Goal: Task Accomplishment & Management: Use online tool/utility

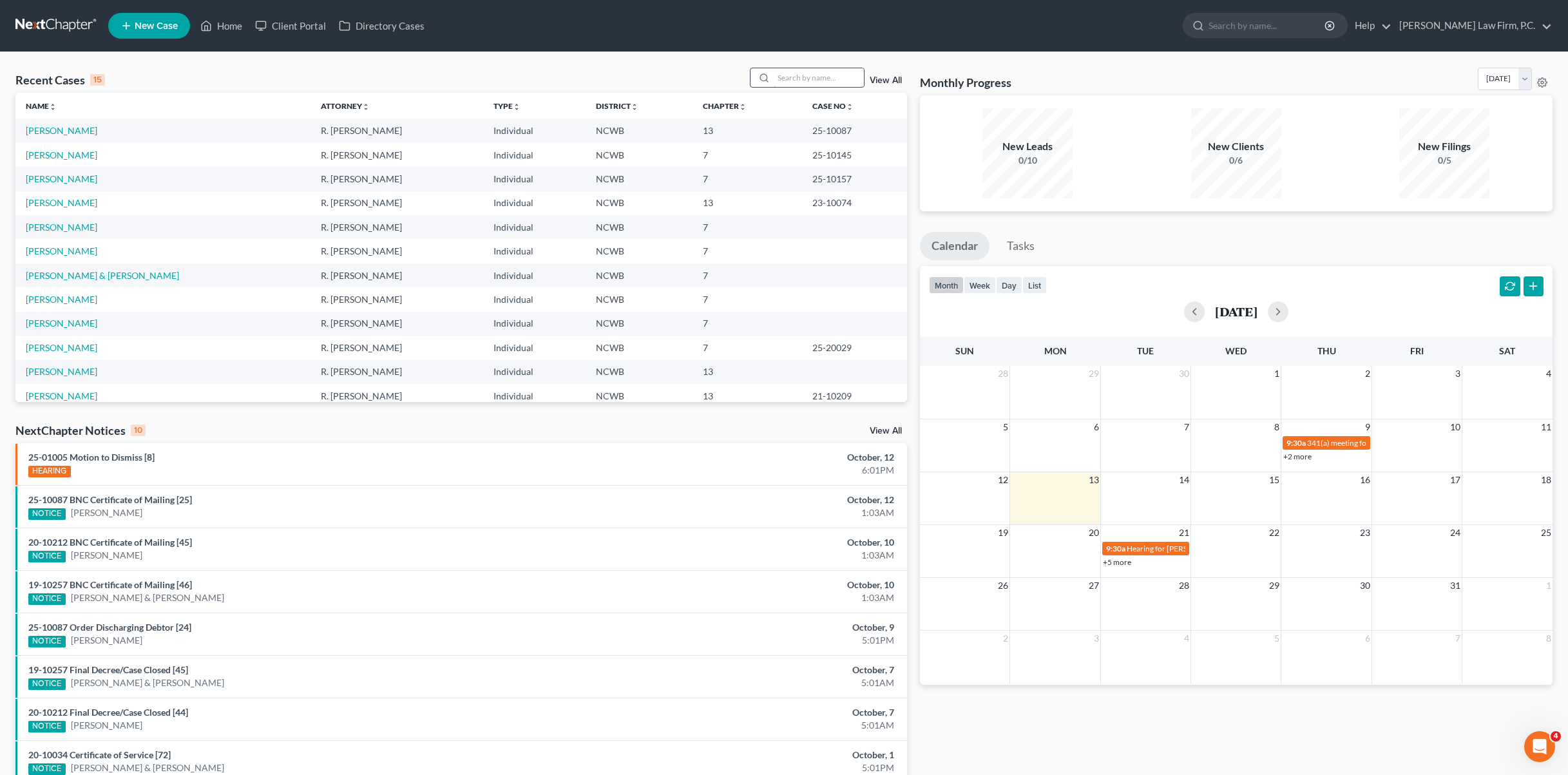
click at [801, 84] on input "search" at bounding box center [819, 77] width 91 height 19
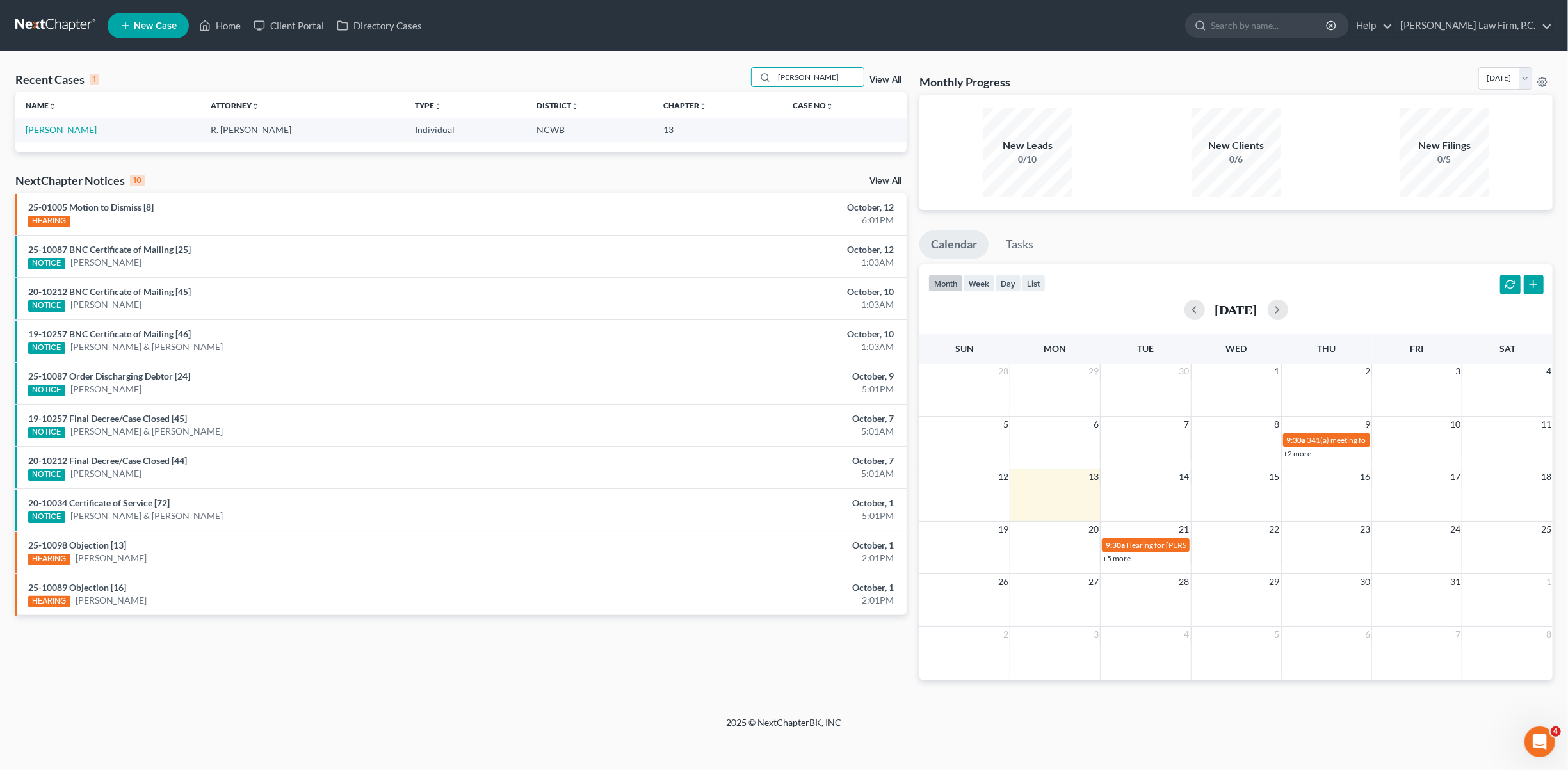
type input "[PERSON_NAME]"
click at [60, 133] on link "[PERSON_NAME]" at bounding box center [61, 129] width 71 height 11
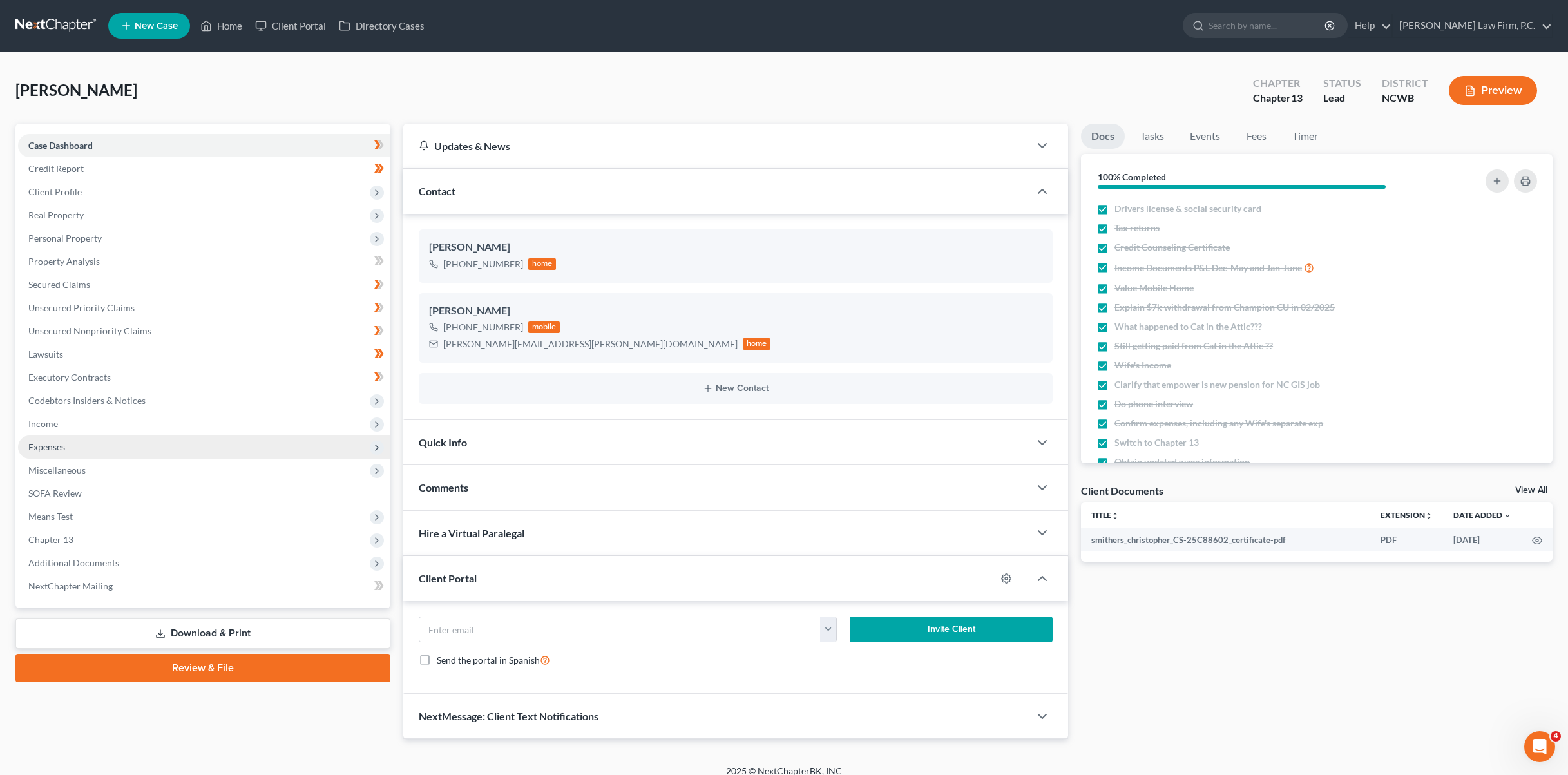
click at [39, 447] on span "Expenses" at bounding box center [47, 447] width 37 height 11
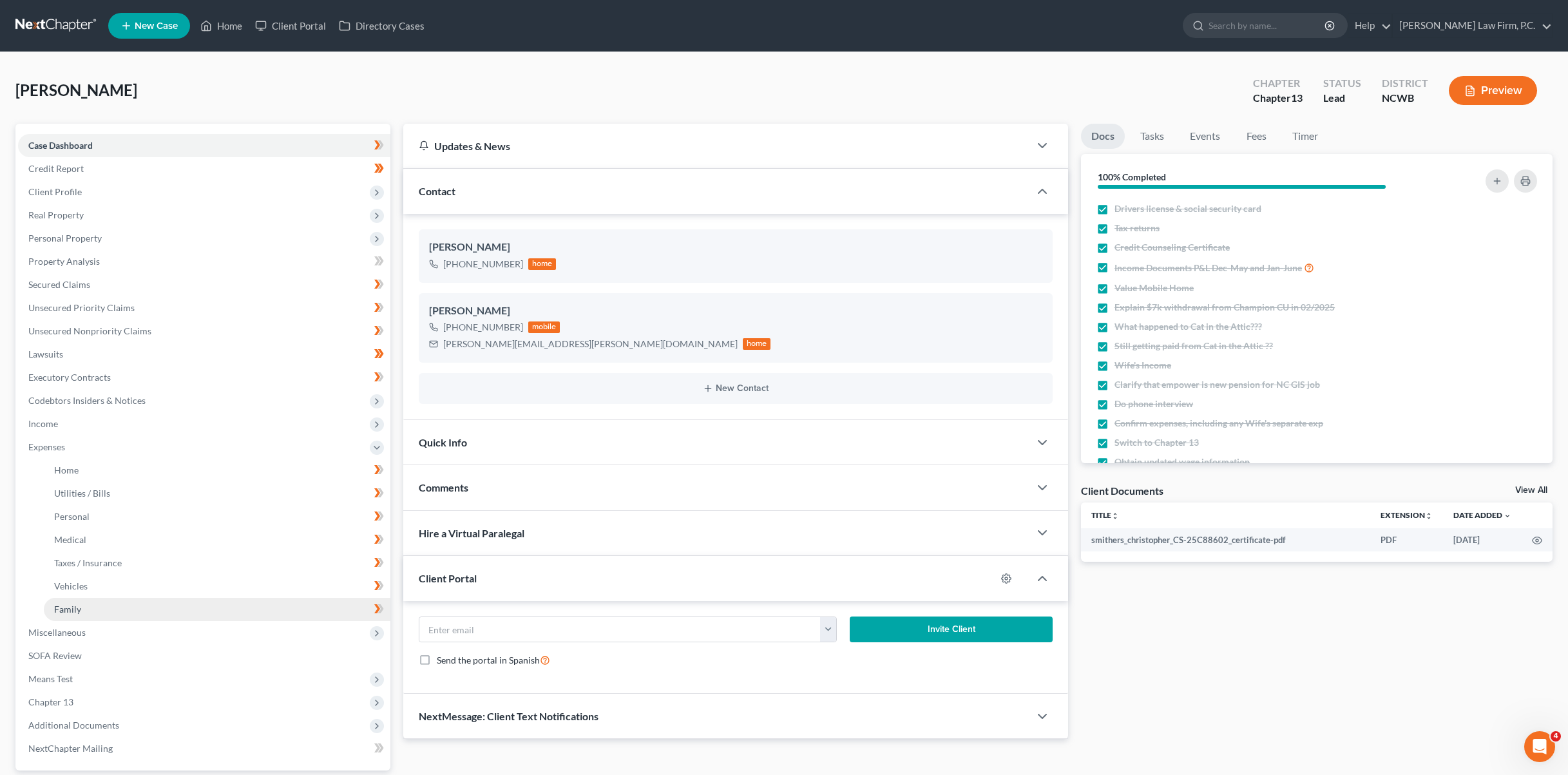
click at [71, 609] on span "Family" at bounding box center [67, 609] width 27 height 11
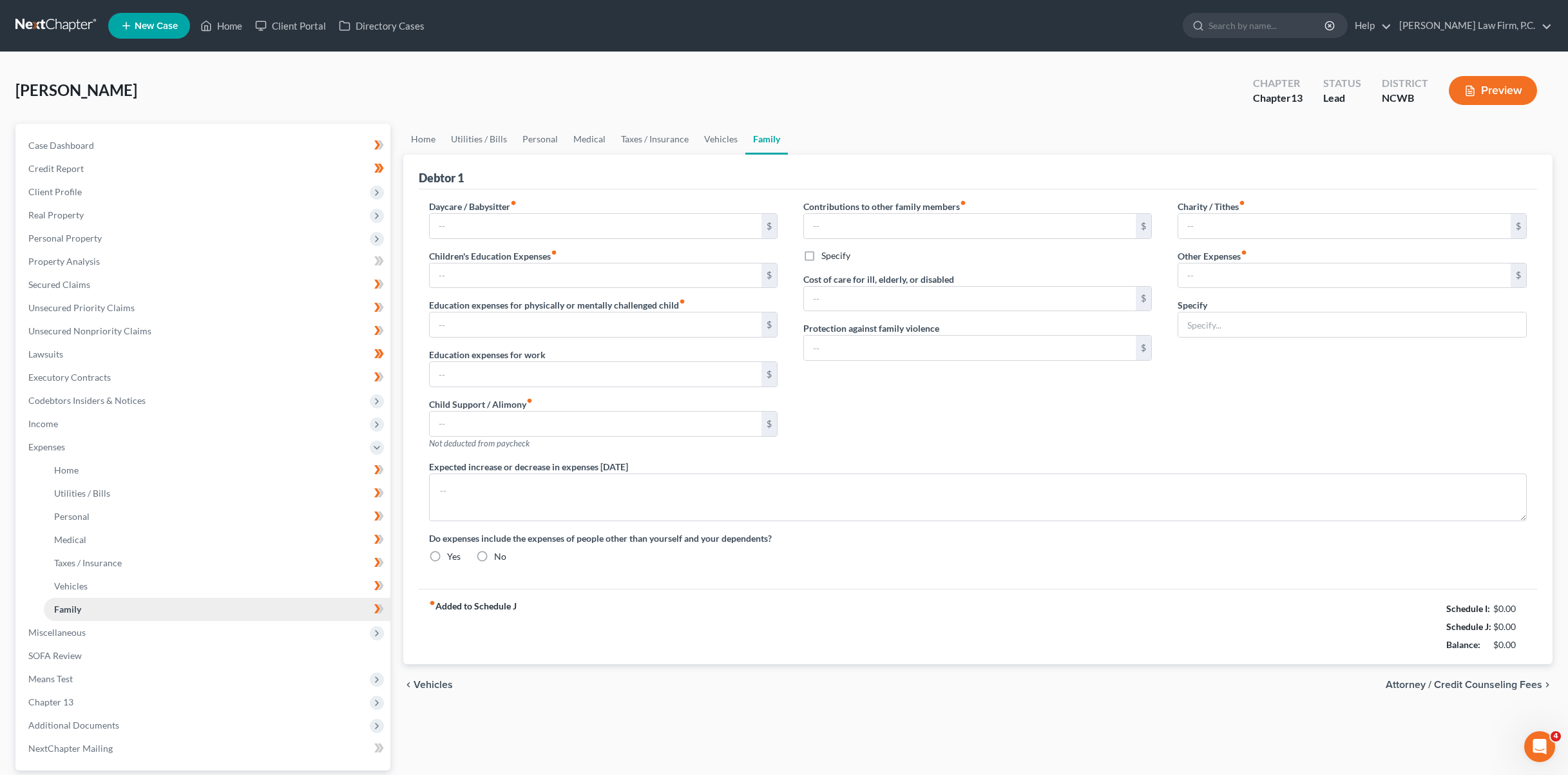
type input "0.00"
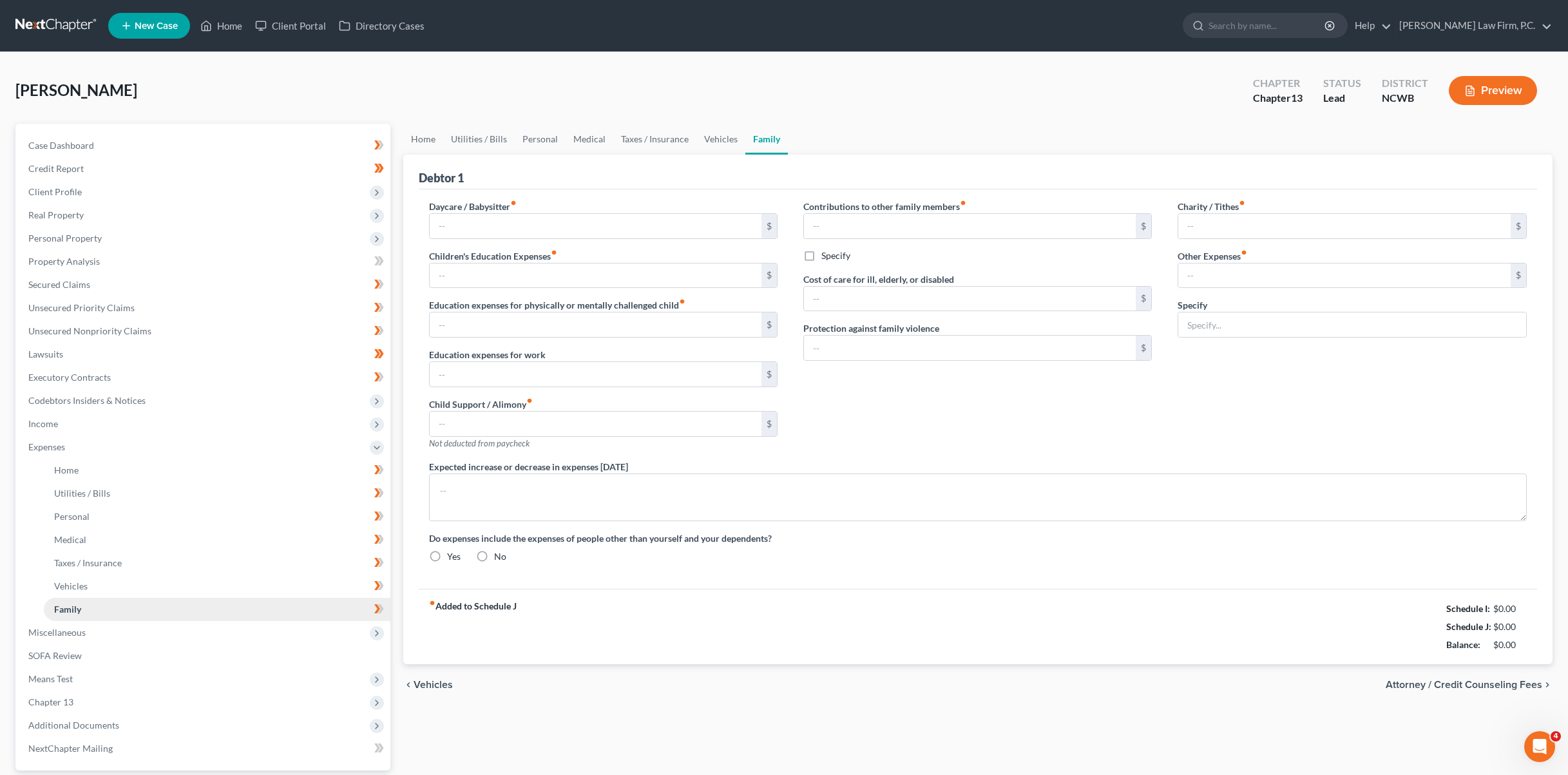
type input "0.00"
type input "25.00"
type input "50.00"
type input "Pet expenses"
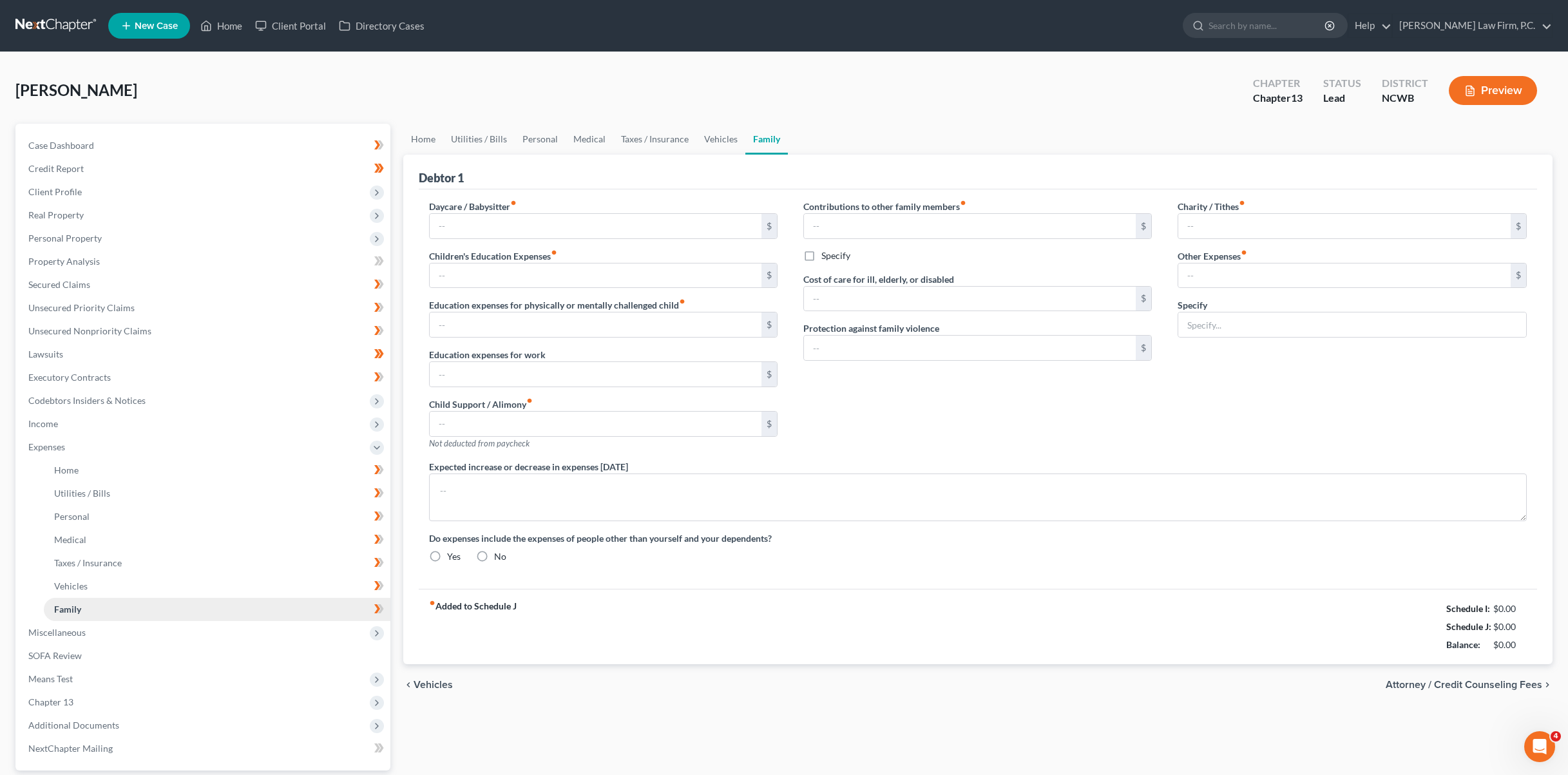
radio input "true"
click at [71, 473] on span "Home" at bounding box center [65, 470] width 24 height 11
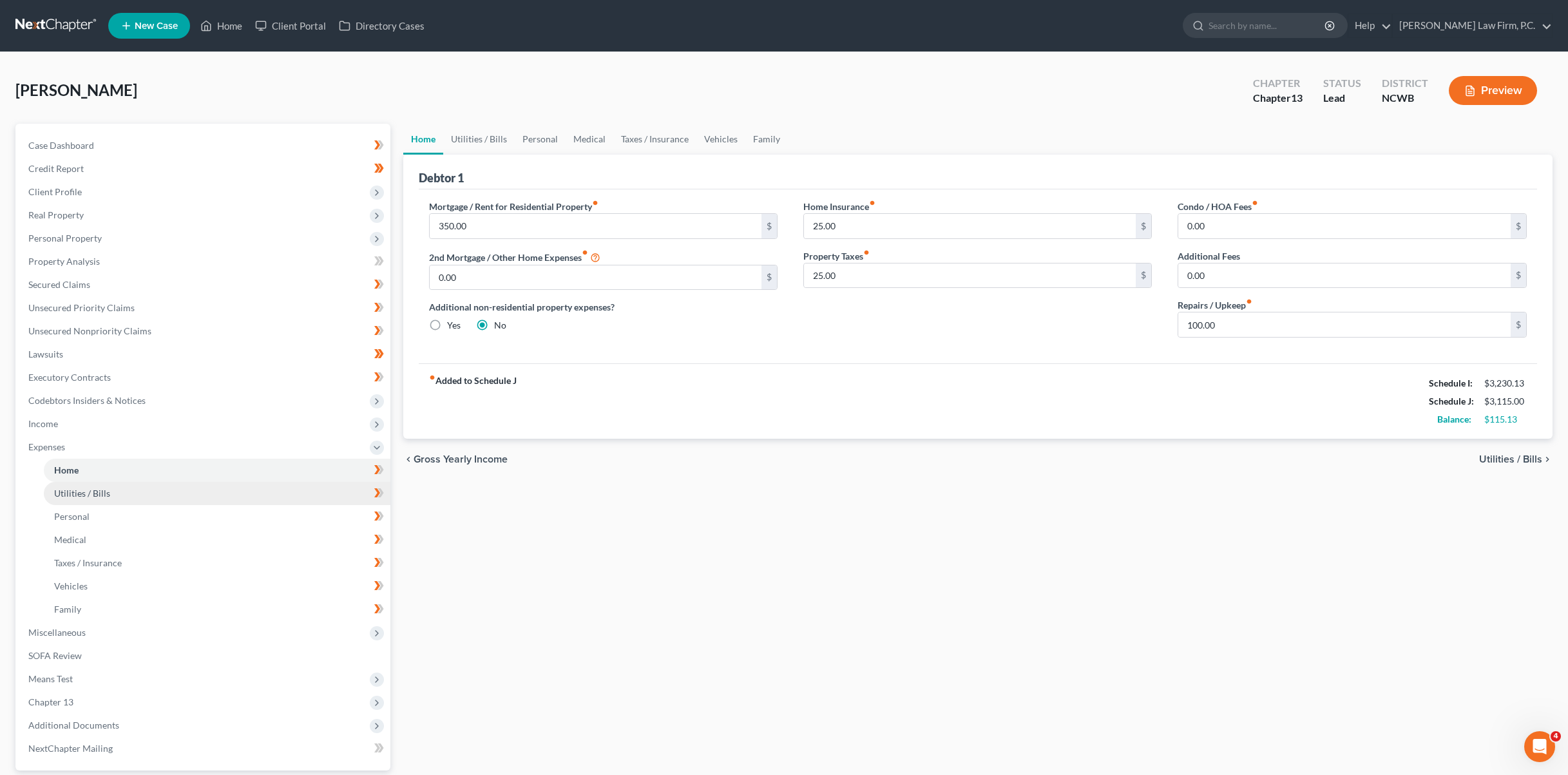
click at [100, 494] on span "Utilities / Bills" at bounding box center [82, 493] width 56 height 11
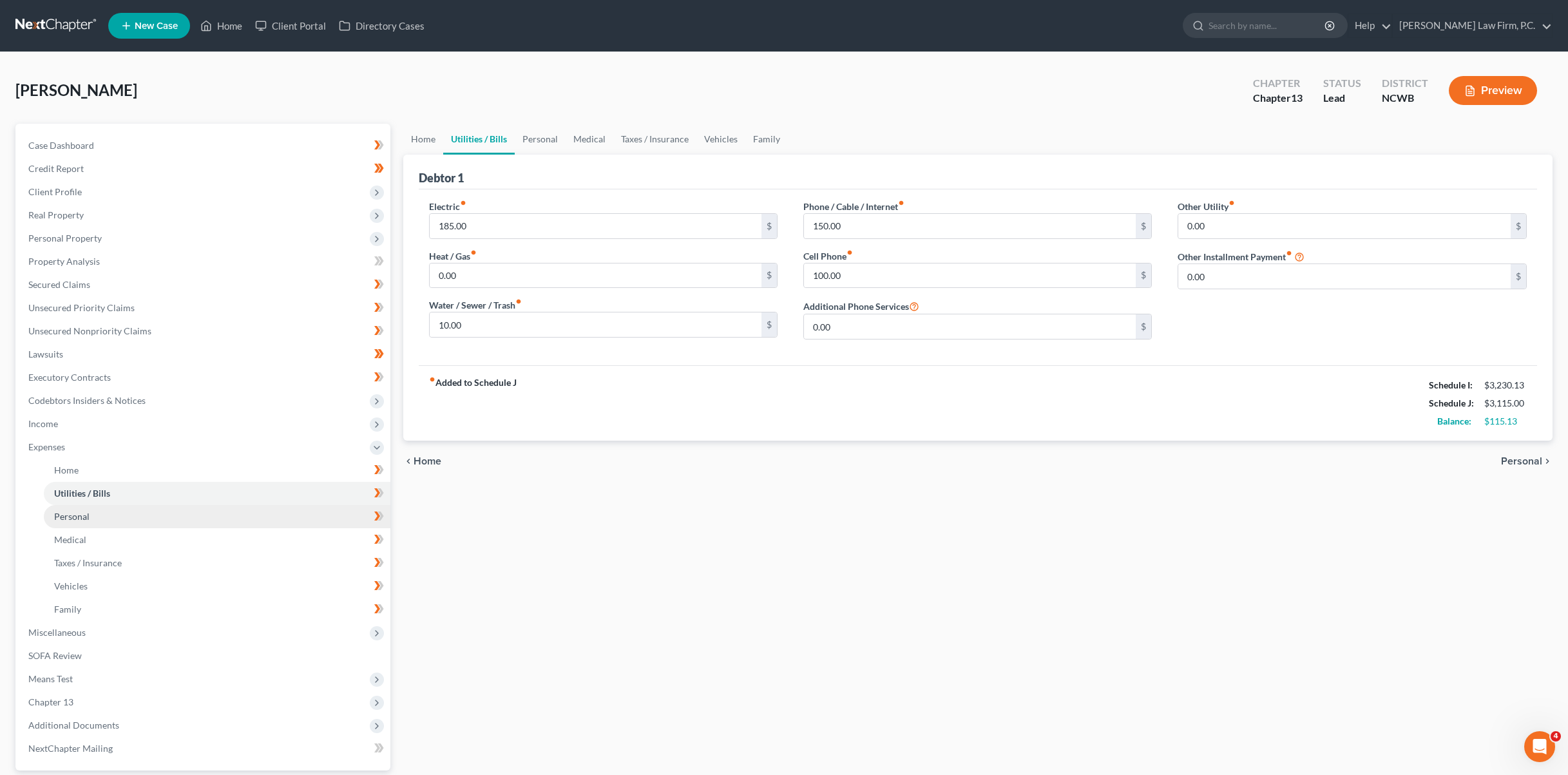
click at [62, 521] on span "Personal" at bounding box center [72, 517] width 36 height 11
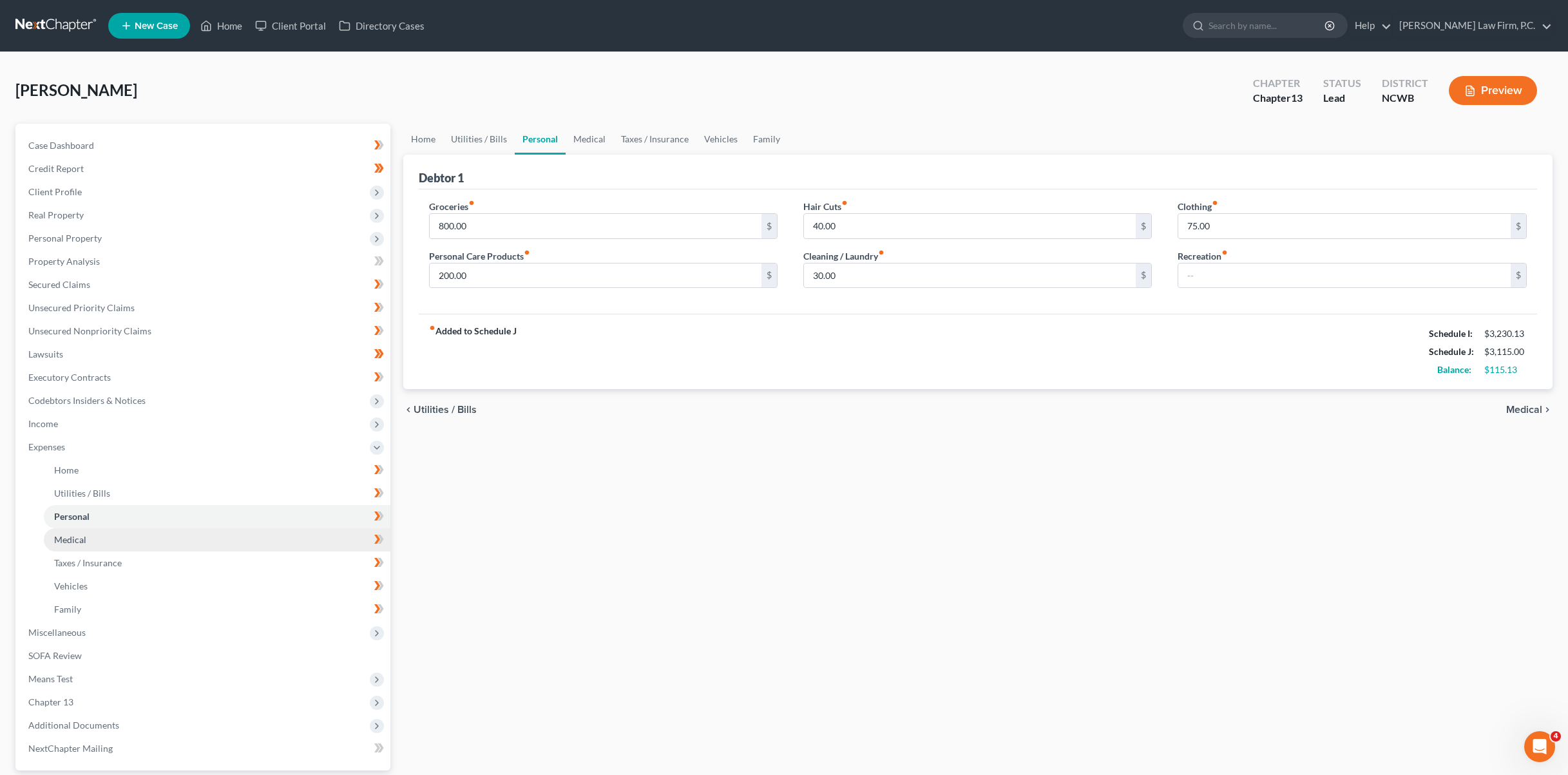
click at [64, 536] on span "Medical" at bounding box center [70, 540] width 32 height 11
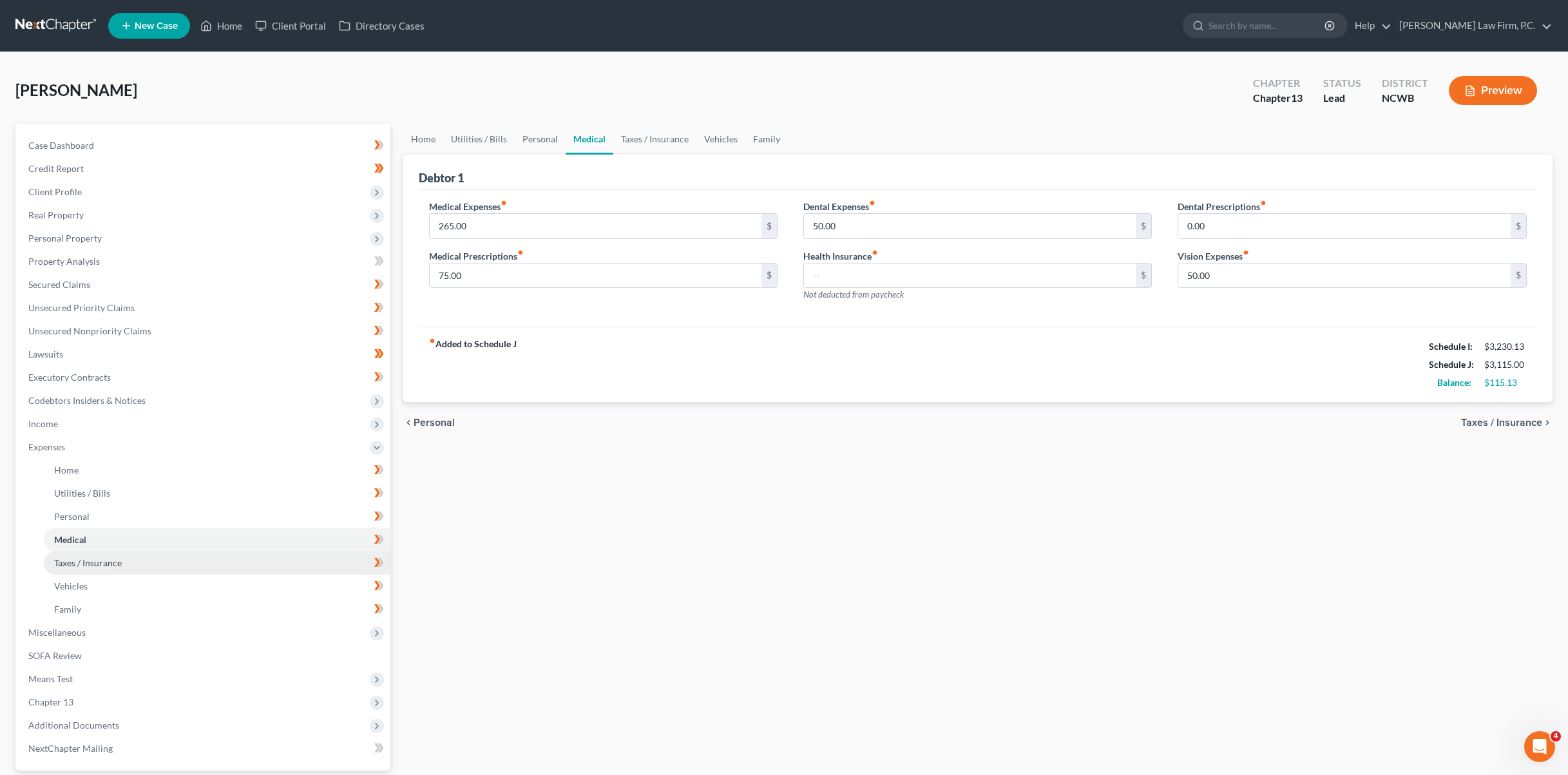
click at [61, 566] on span "Taxes / Insurance" at bounding box center [87, 562] width 67 height 11
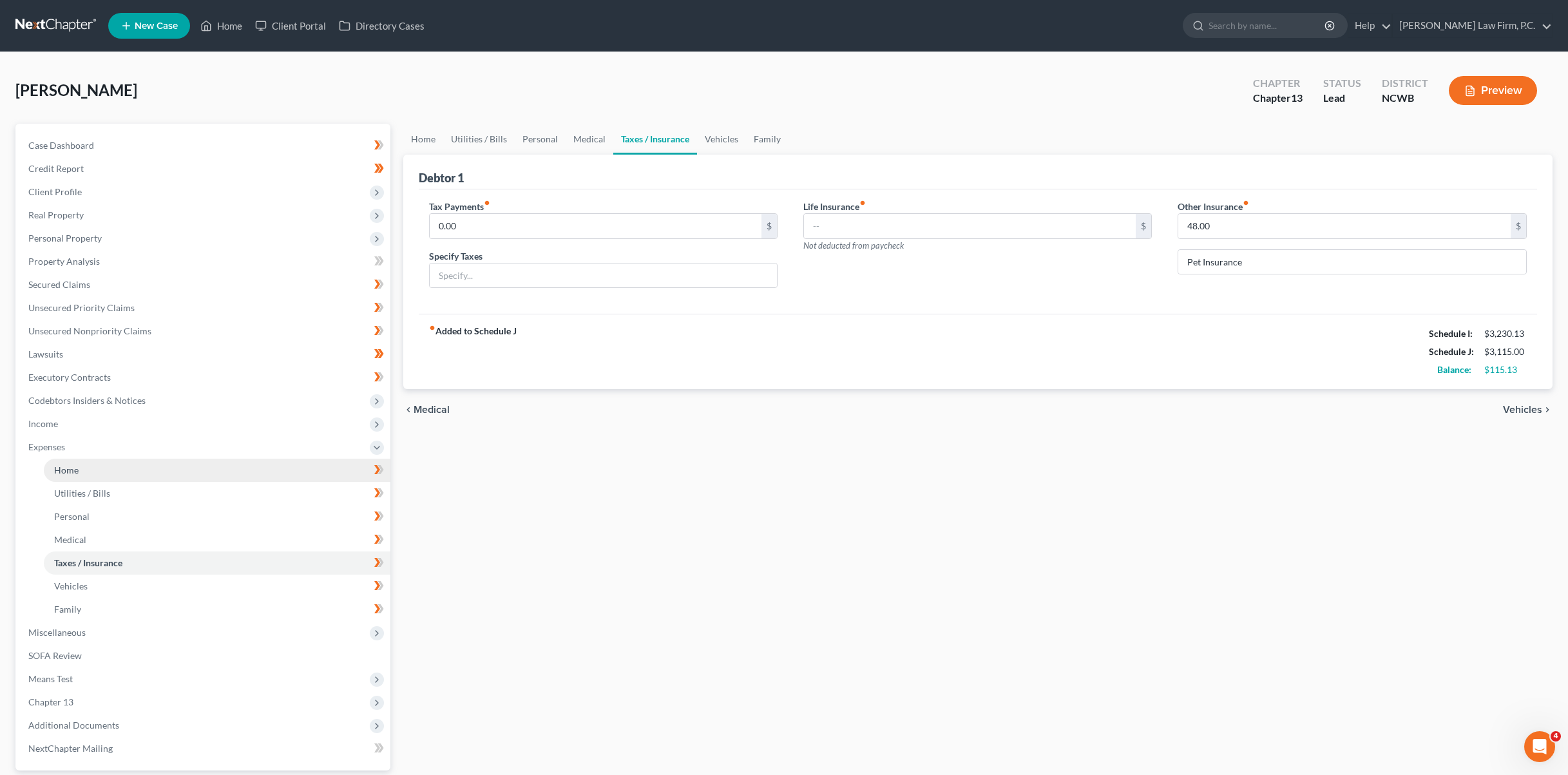
click at [70, 468] on span "Home" at bounding box center [65, 470] width 24 height 11
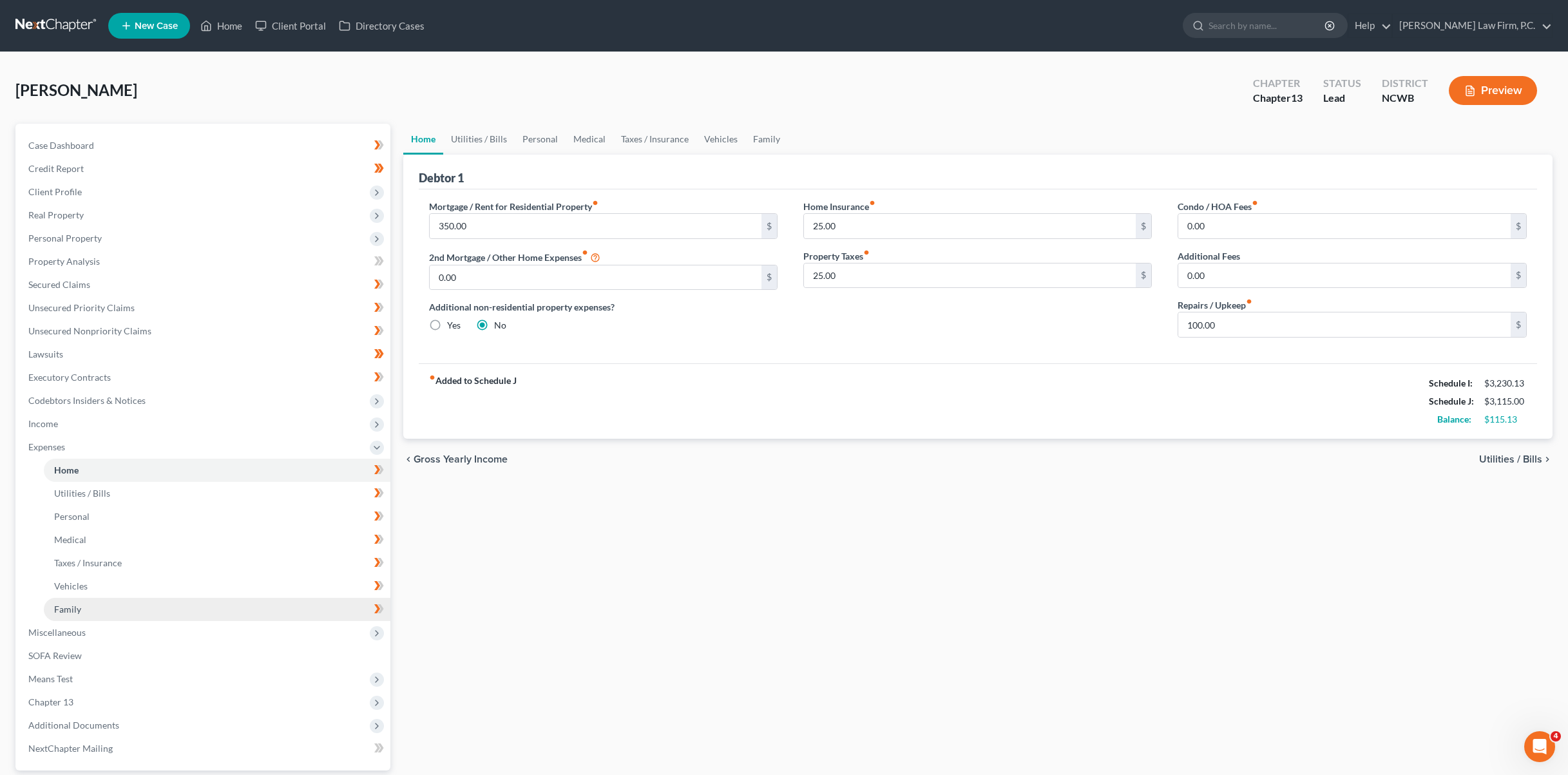
click at [73, 608] on span "Family" at bounding box center [67, 609] width 27 height 11
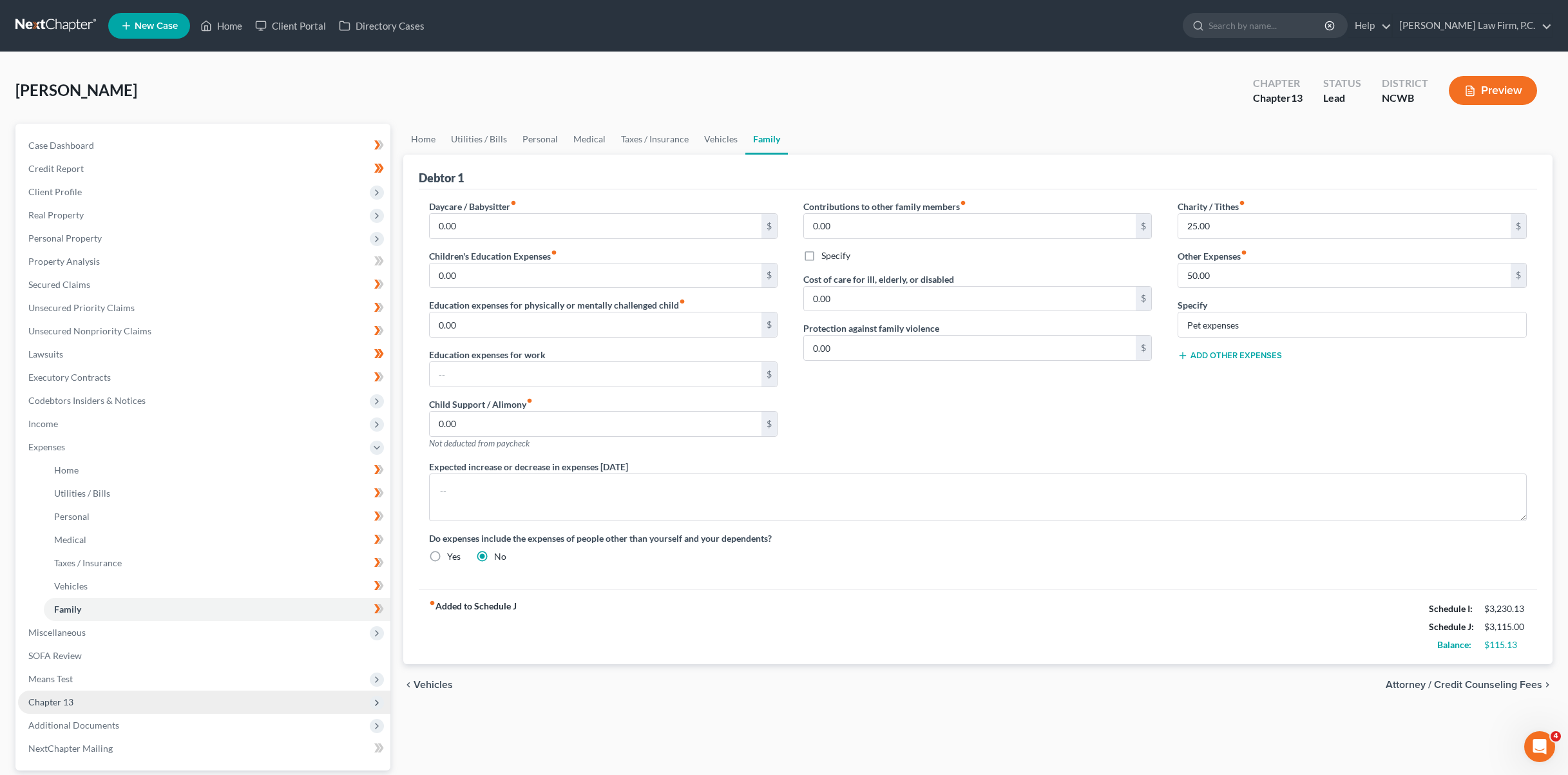
click at [39, 698] on span "Chapter 13" at bounding box center [51, 702] width 45 height 11
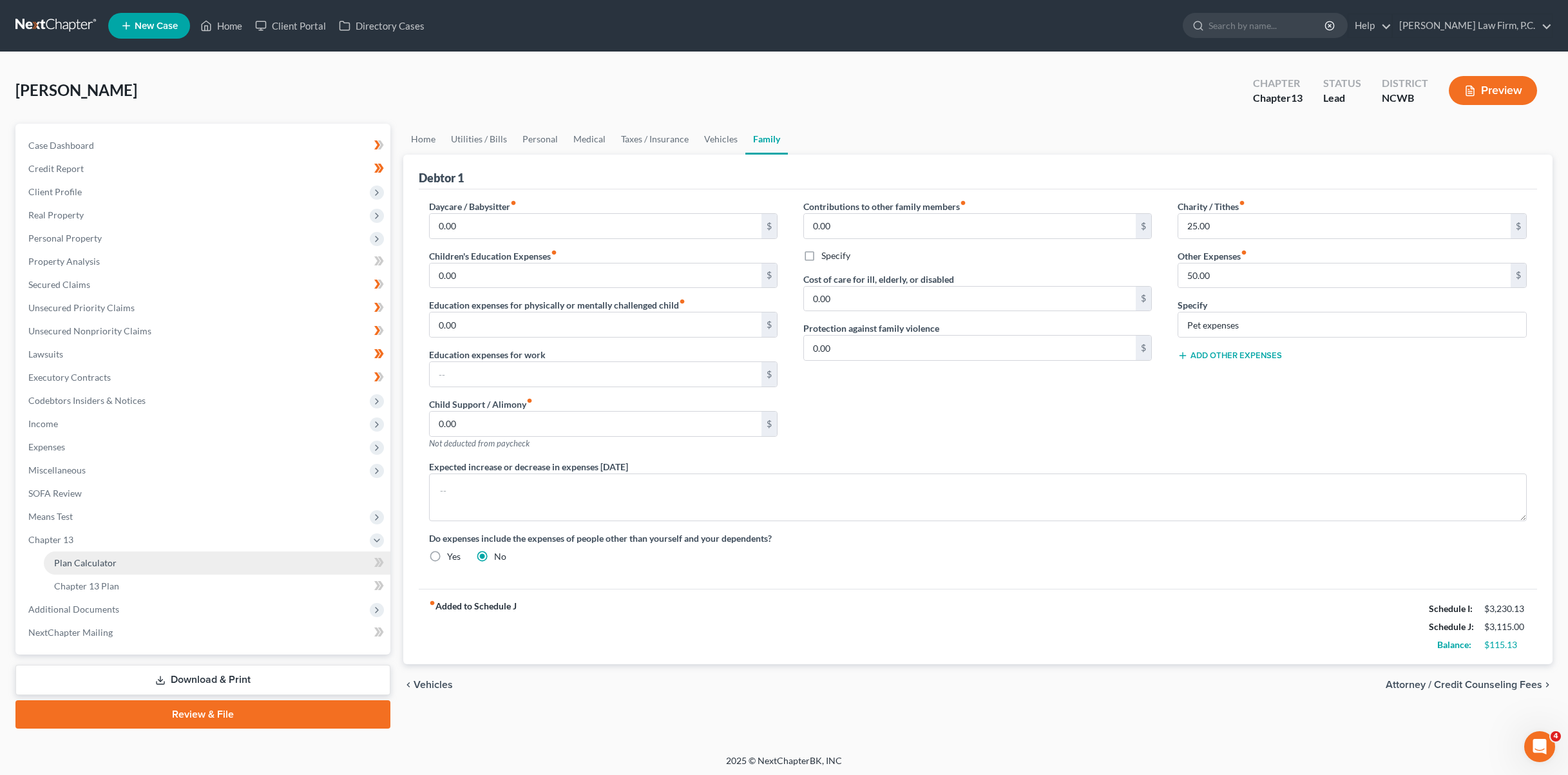
click at [100, 560] on span "Plan Calculator" at bounding box center [85, 562] width 63 height 11
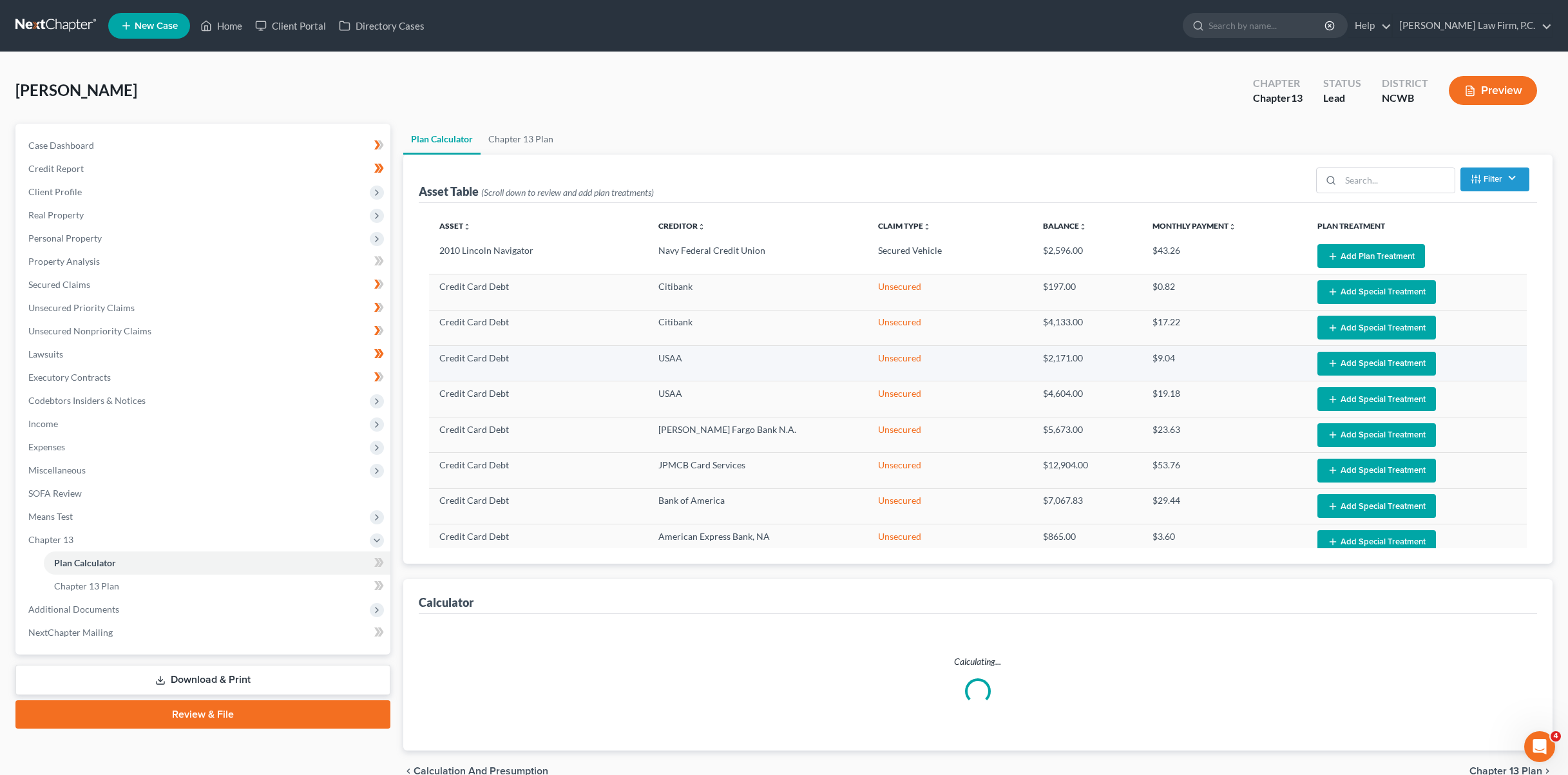
select select "59"
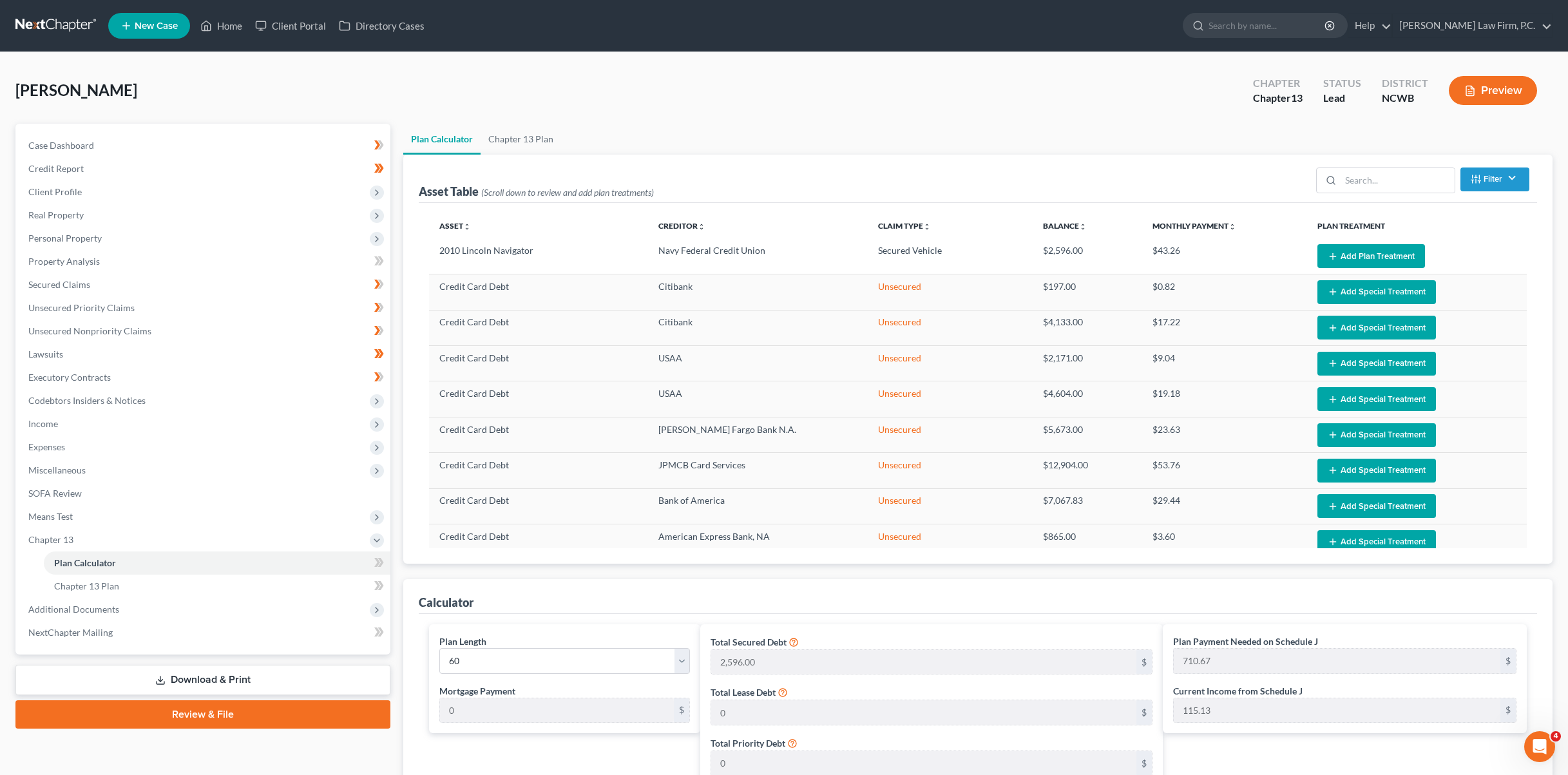
click at [305, 79] on div "[PERSON_NAME] Upgraded Chapter Chapter 13 Status Lead District [GEOGRAPHIC_DATA…" at bounding box center [784, 95] width 1537 height 57
click at [68, 564] on span "Plan Calculator" at bounding box center [84, 562] width 62 height 11
click at [74, 585] on span "Chapter 13 Plan" at bounding box center [86, 586] width 65 height 11
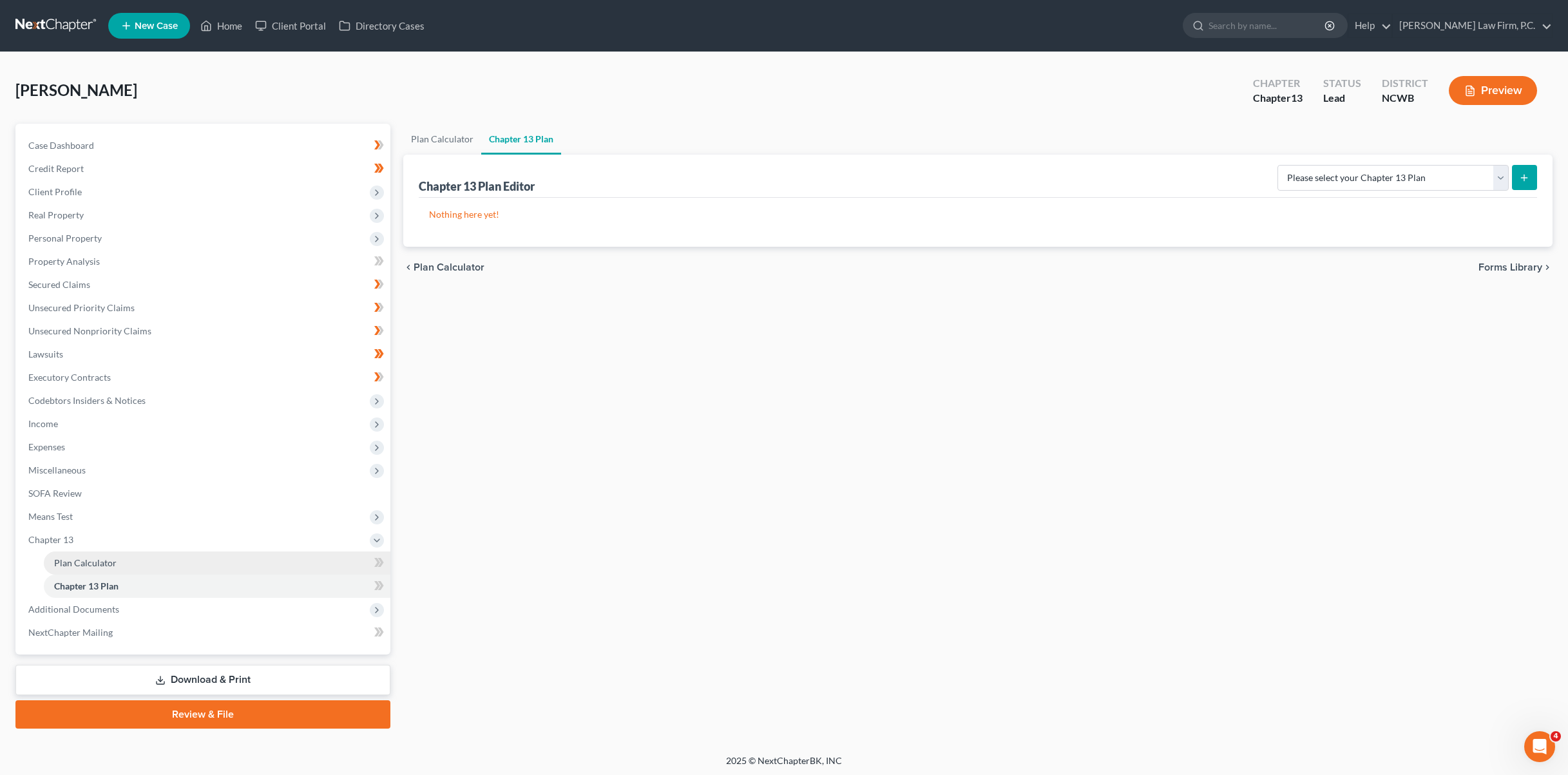
click at [94, 562] on span "Plan Calculator" at bounding box center [85, 562] width 63 height 11
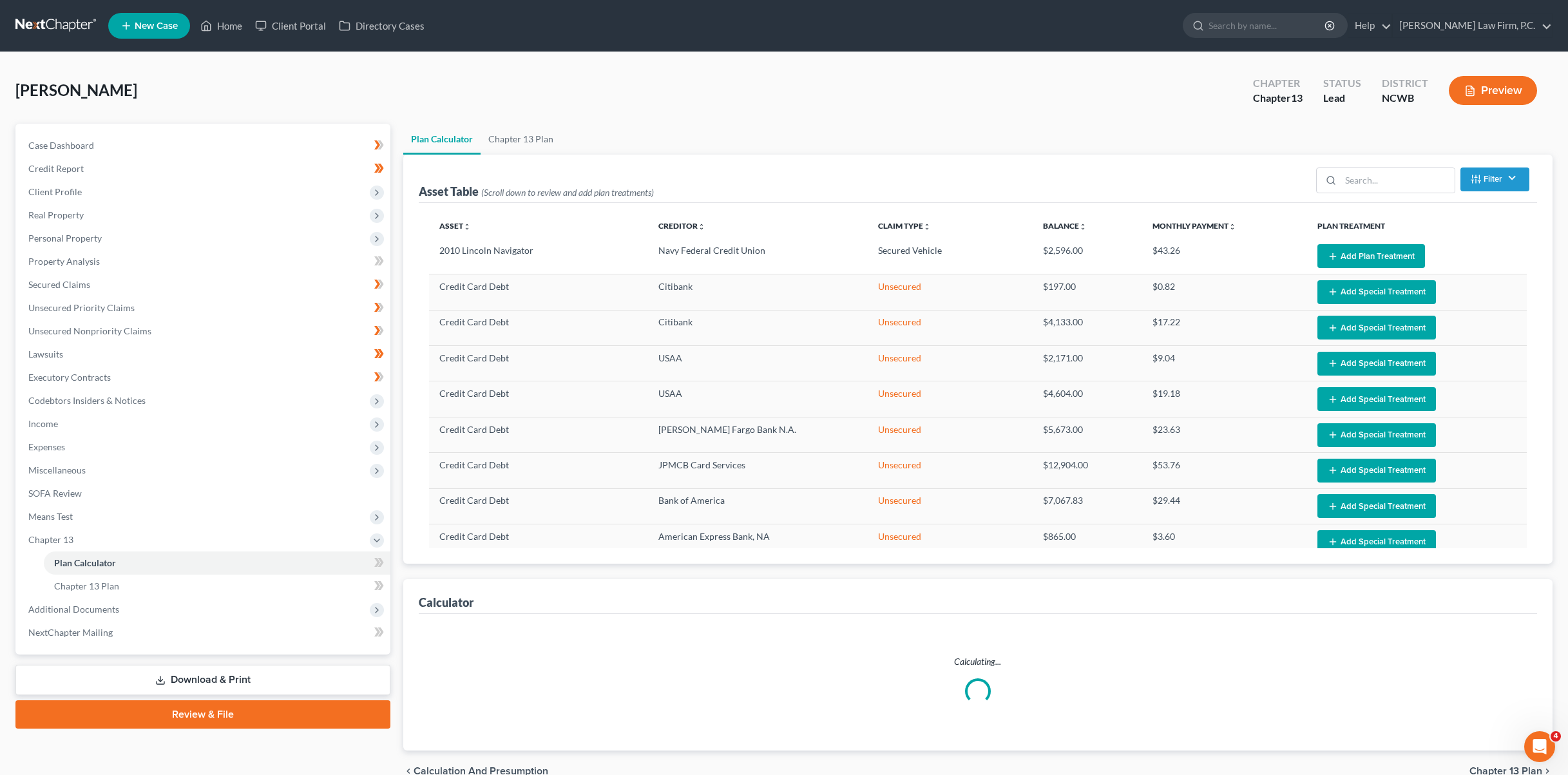
select select "59"
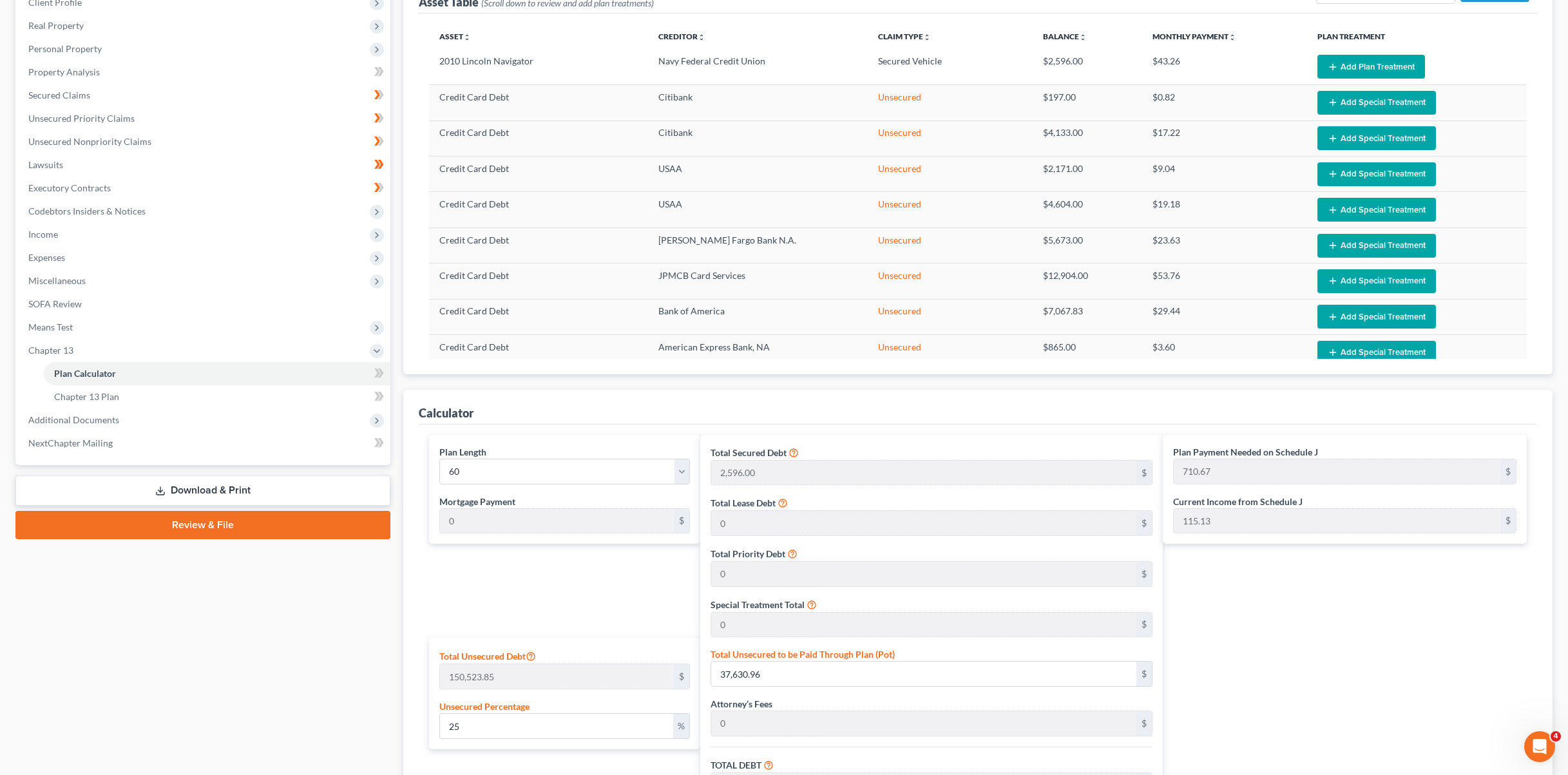
scroll to position [194, 0]
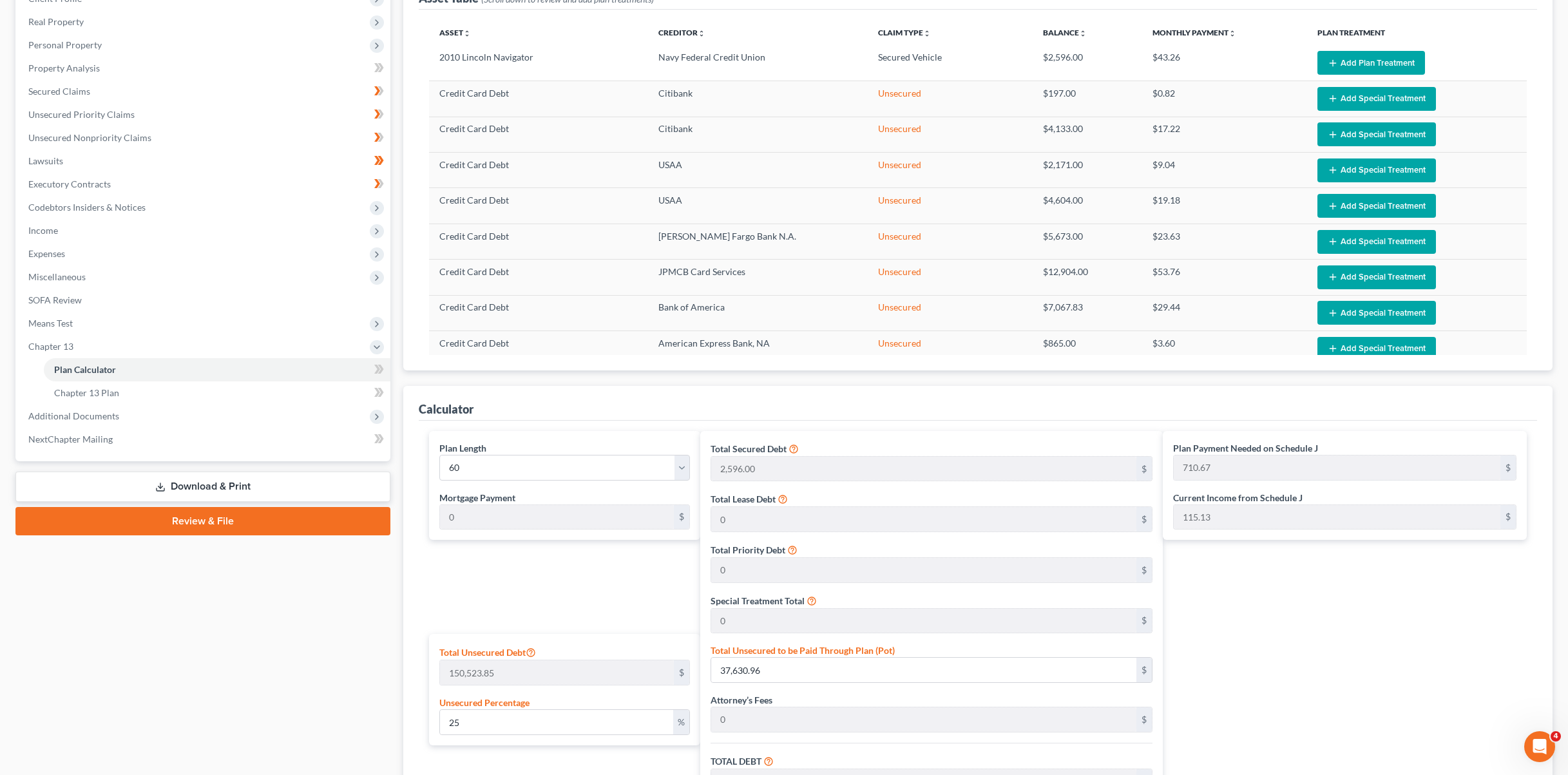
click at [1306, 651] on div "Plan Payment Needed on Schedule J 710.67 $ Current Income from Schedule J 115.1…" at bounding box center [1347, 692] width 370 height 523
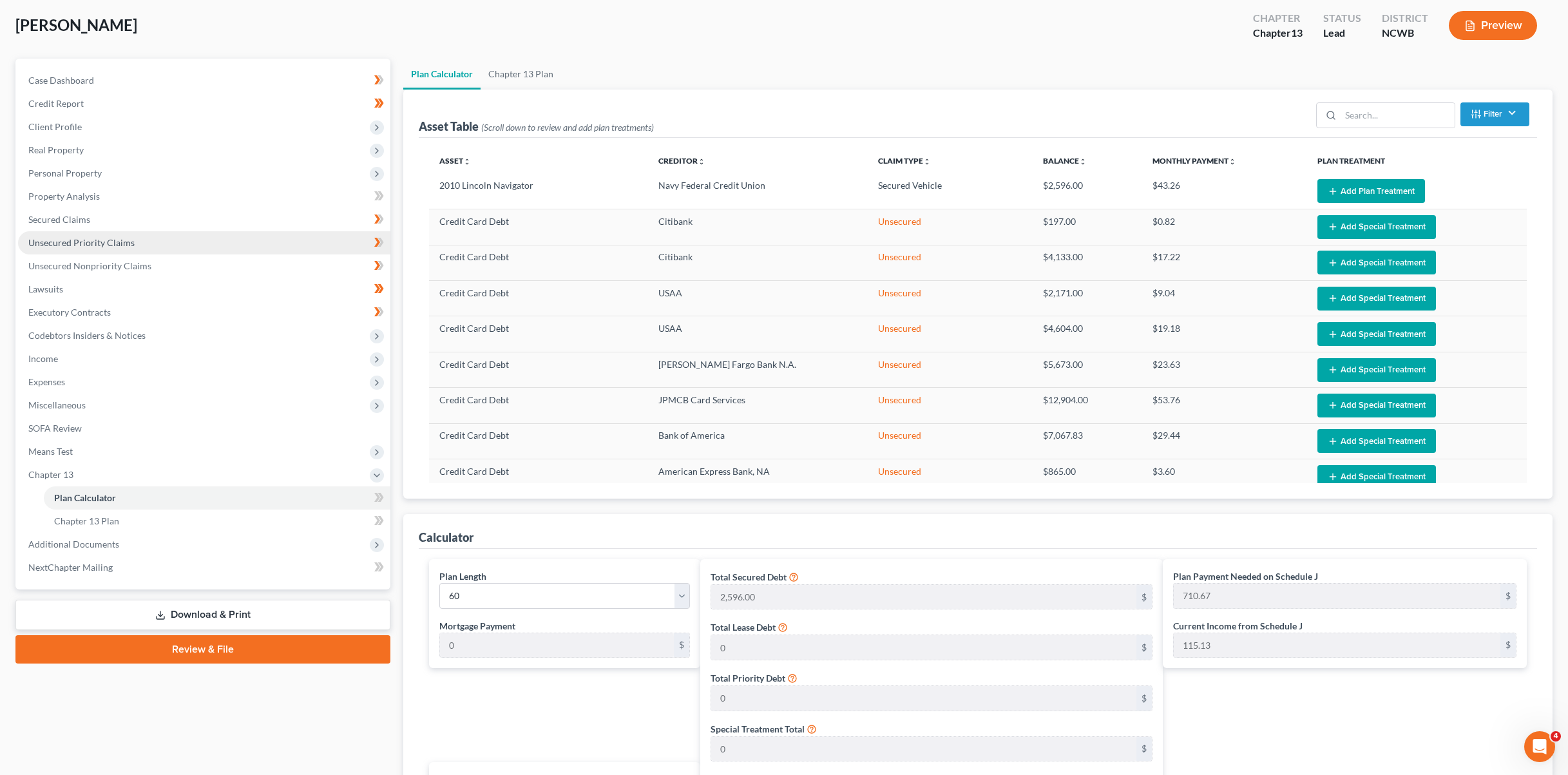
scroll to position [65, 0]
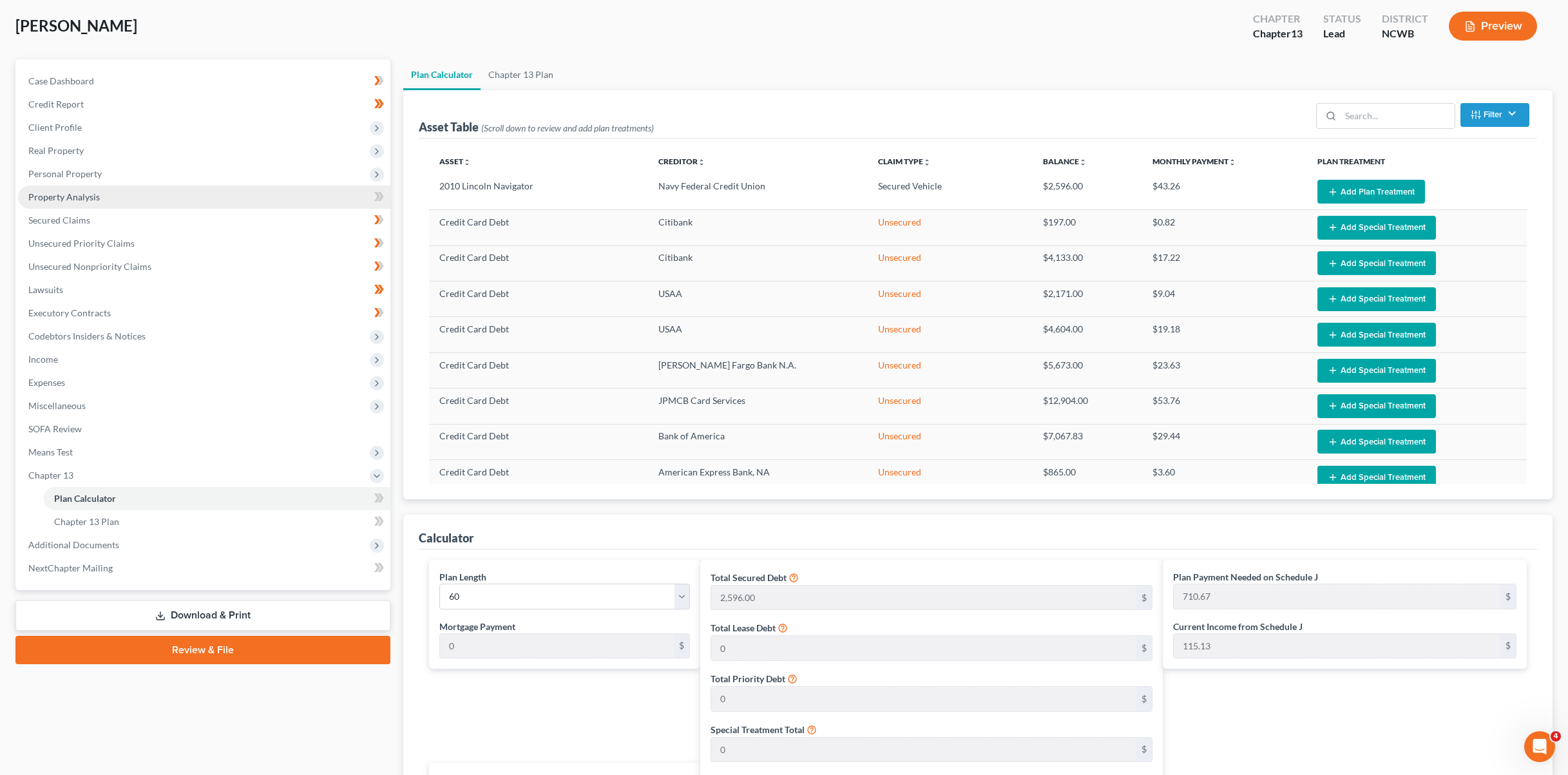
click at [72, 196] on span "Property Analysis" at bounding box center [65, 196] width 72 height 11
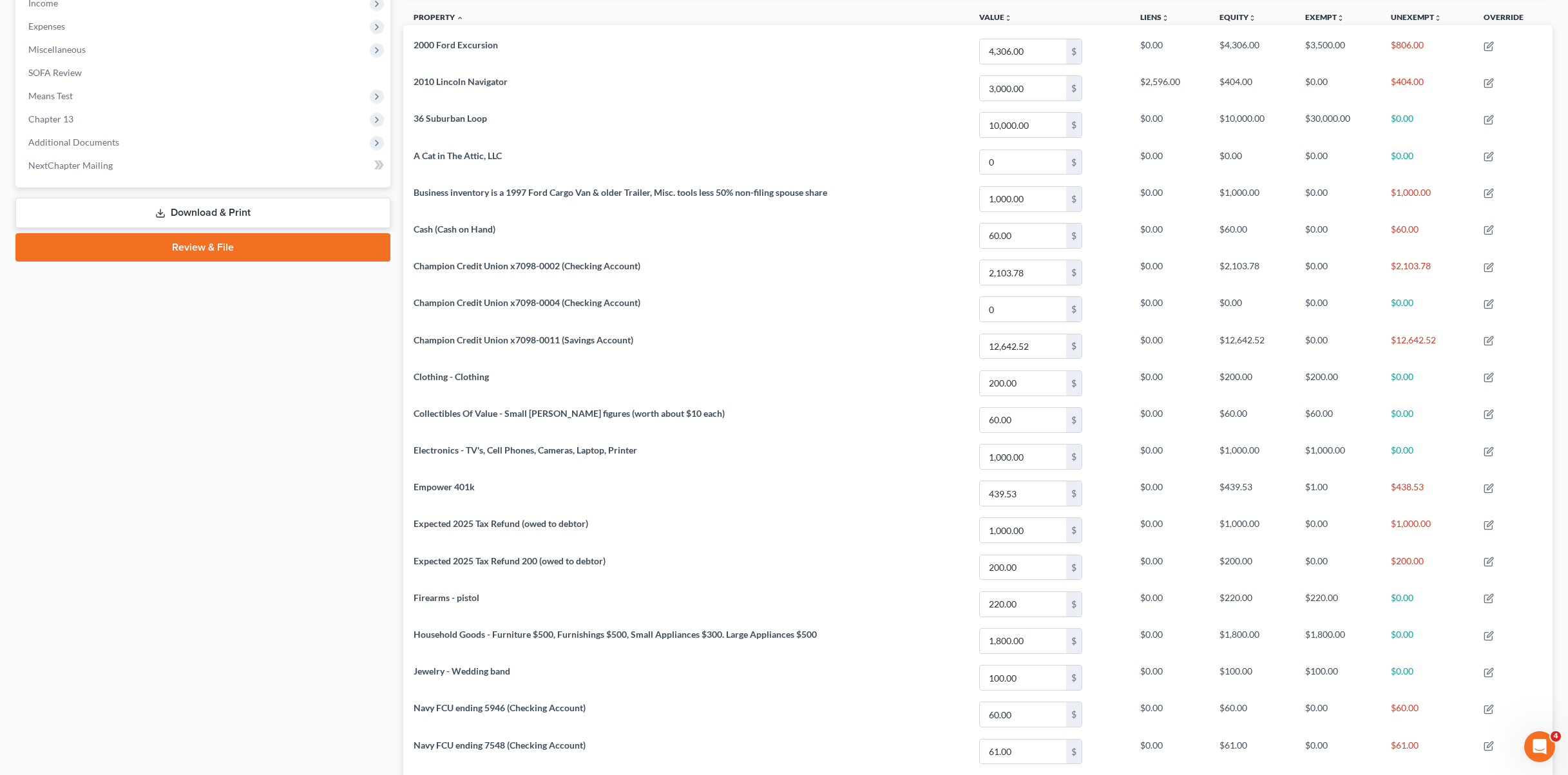
scroll to position [99, 0]
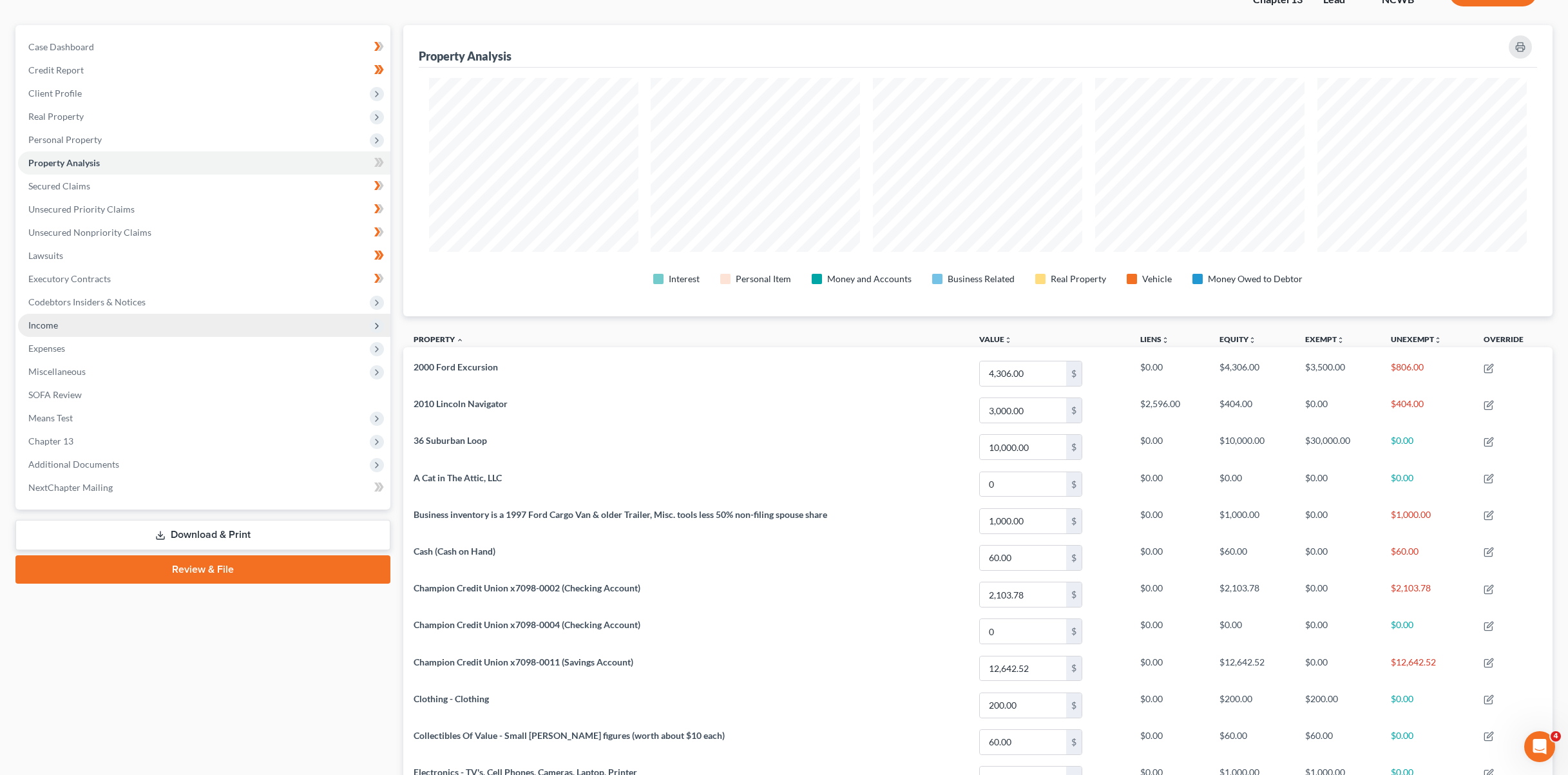
click at [35, 327] on span "Income" at bounding box center [43, 325] width 30 height 11
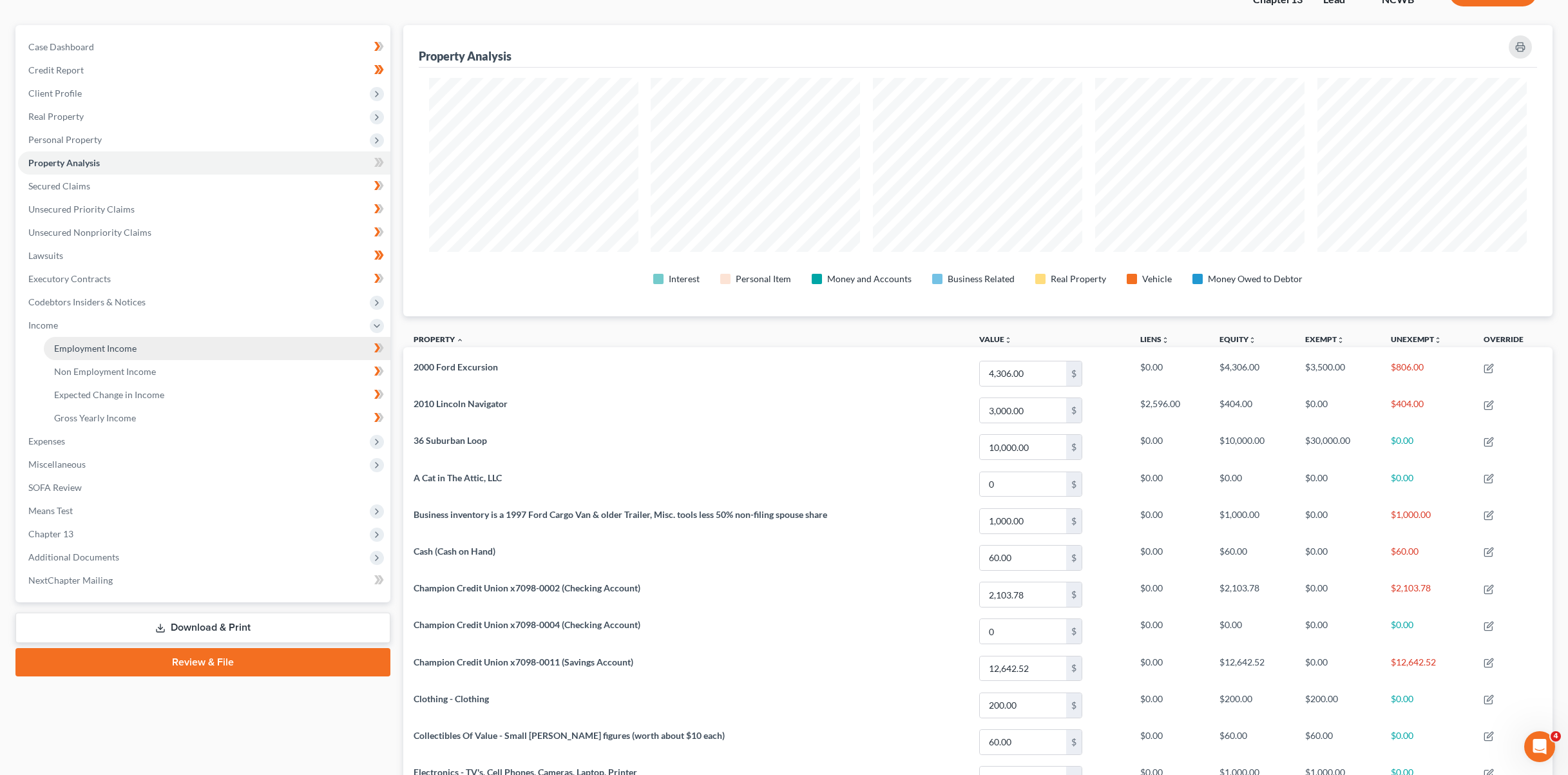
click at [109, 347] on span "Employment Income" at bounding box center [95, 348] width 82 height 11
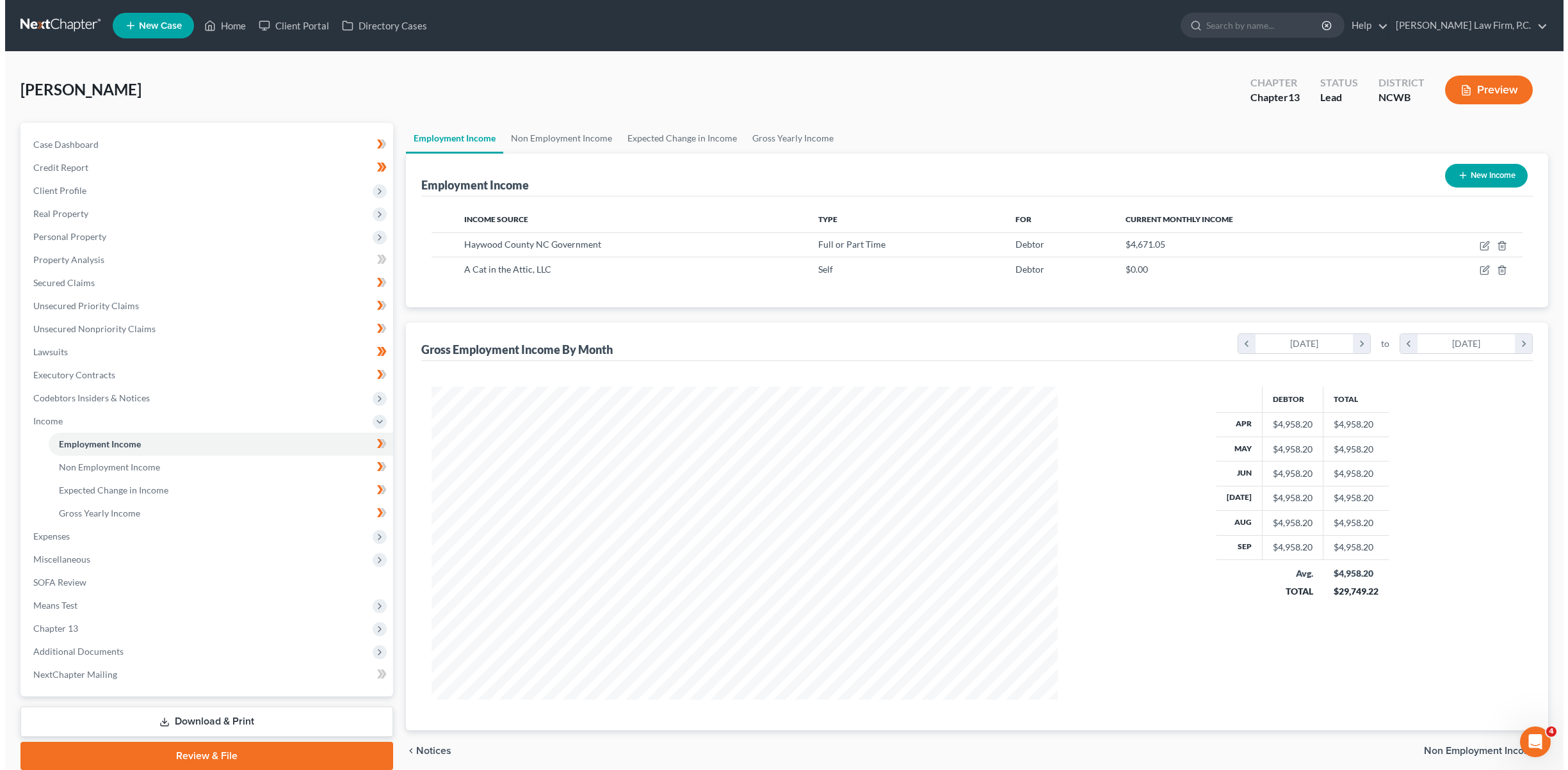
scroll to position [313, 651]
click at [1480, 115] on div "[PERSON_NAME] Upgraded Chapter Chapter 13 Status Lead District [GEOGRAPHIC_DATA…" at bounding box center [779, 94] width 1527 height 56
click at [1496, 87] on button "Preview" at bounding box center [1483, 90] width 87 height 29
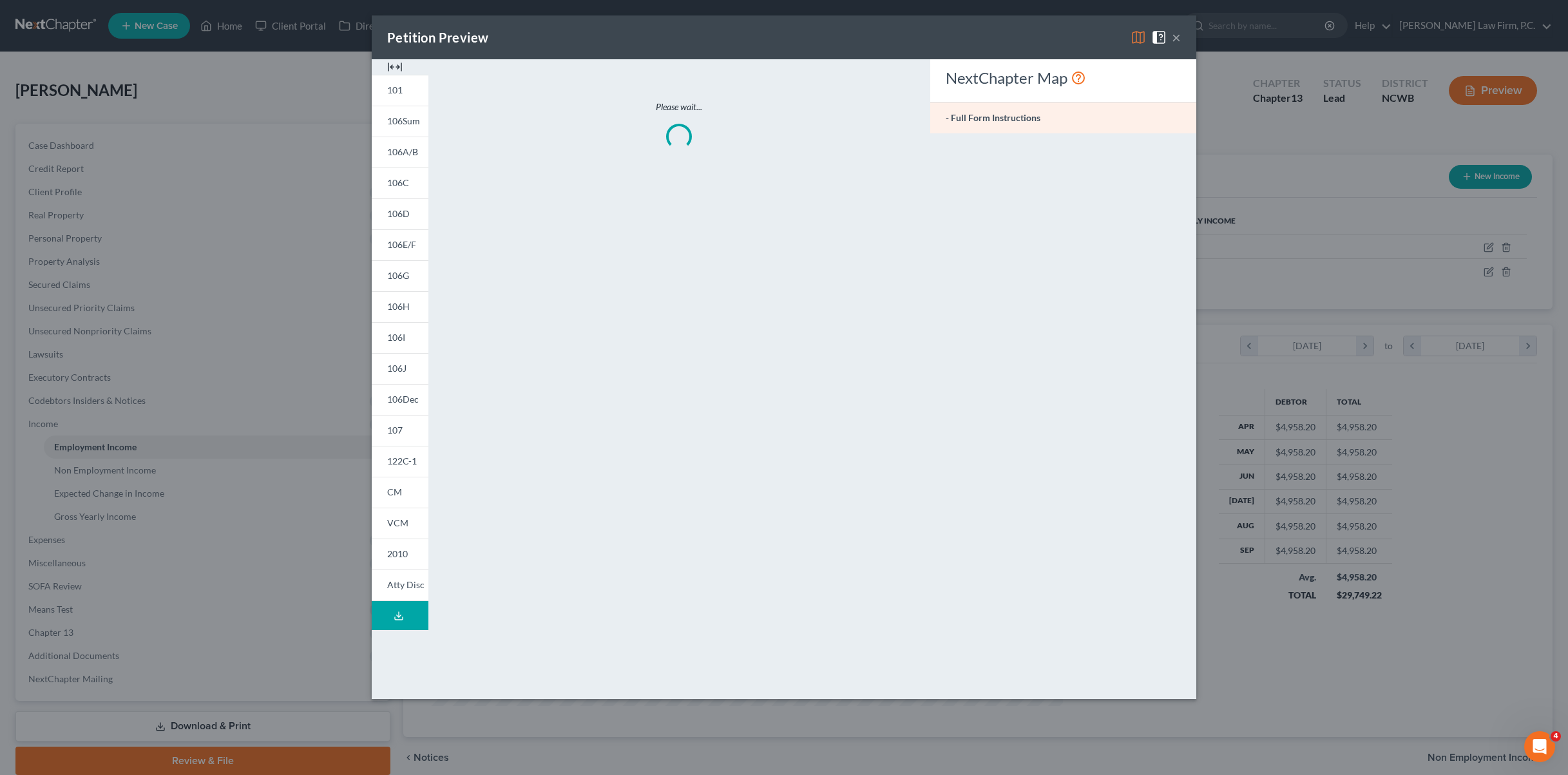
scroll to position [317, 660]
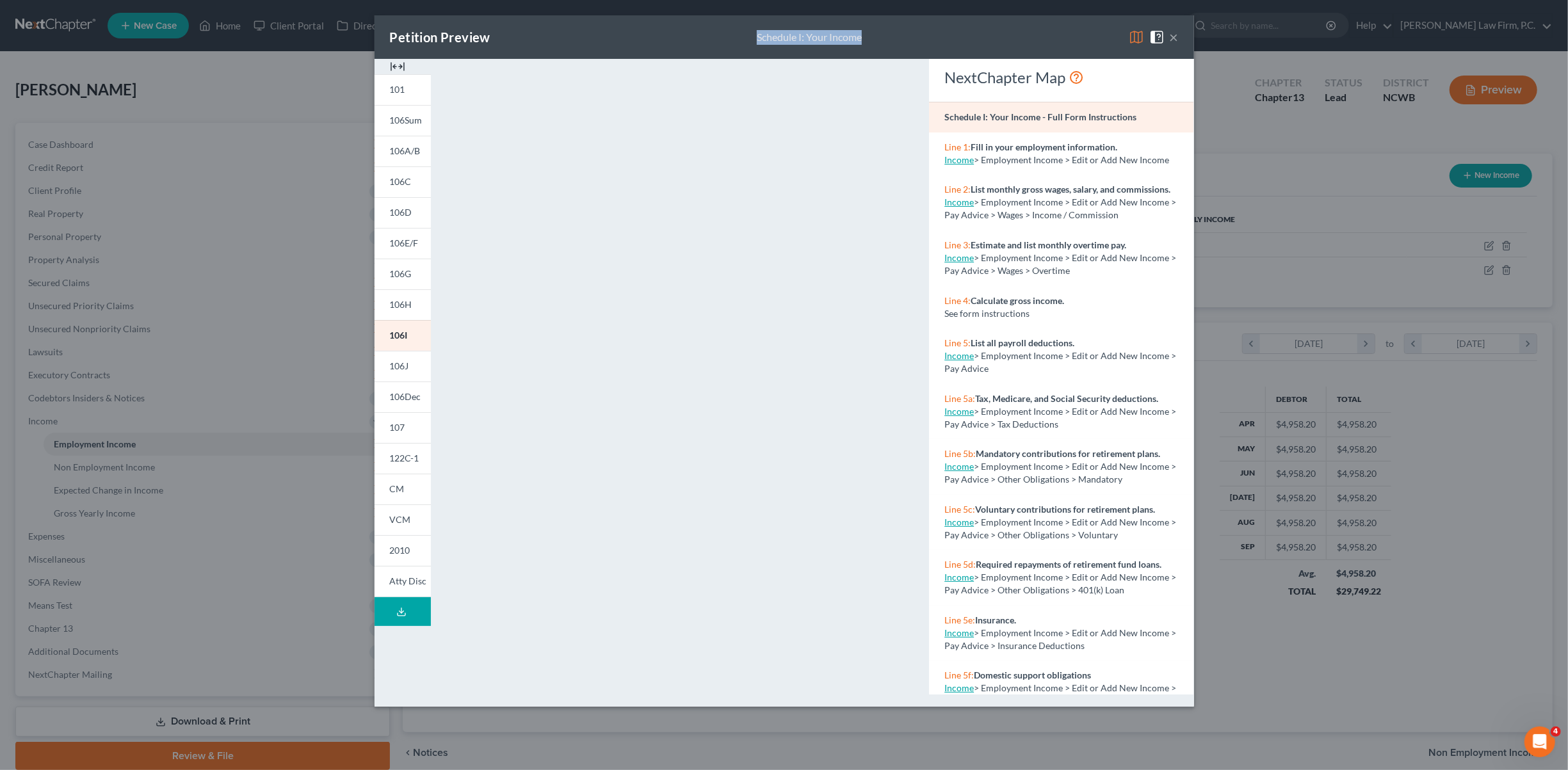
drag, startPoint x: 756, startPoint y: 37, endPoint x: 868, endPoint y: 44, distance: 112.2
click at [868, 43] on div "Petition Preview Schedule I: Your Income ×" at bounding box center [784, 37] width 820 height 44
click at [1174, 37] on button "×" at bounding box center [1174, 37] width 9 height 15
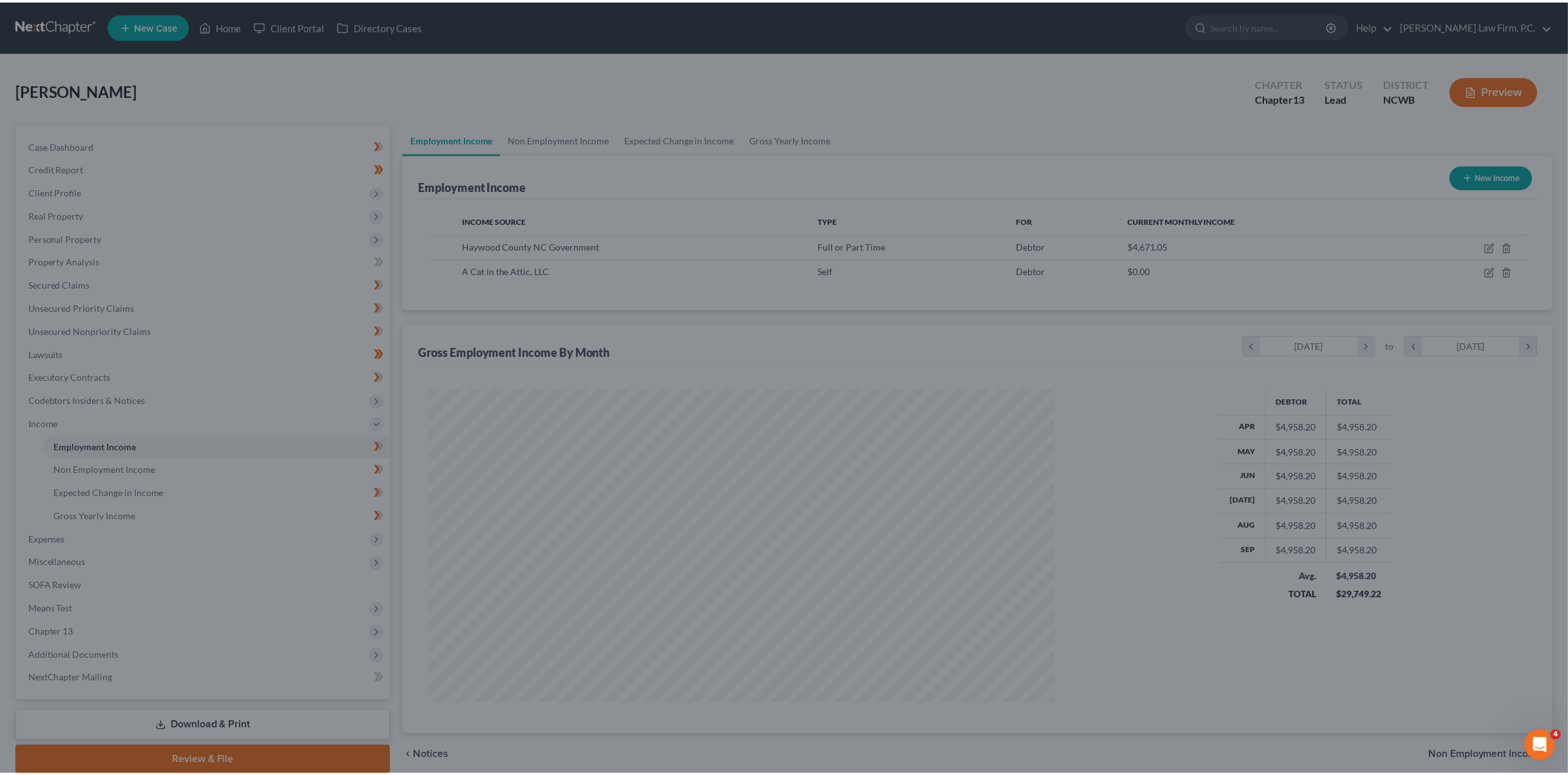
scroll to position [644160, 643476]
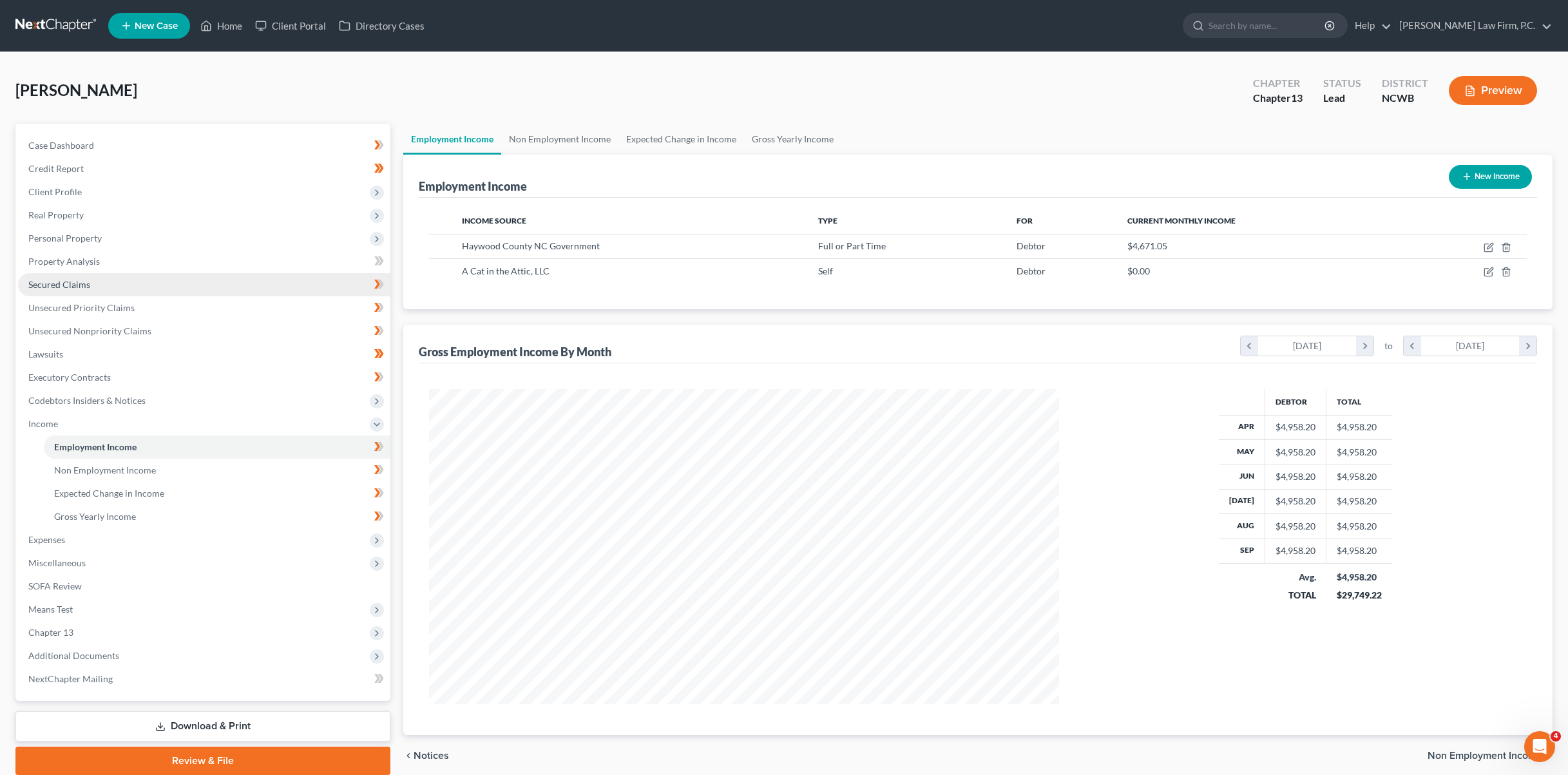
click at [59, 287] on span "Secured Claims" at bounding box center [59, 284] width 62 height 11
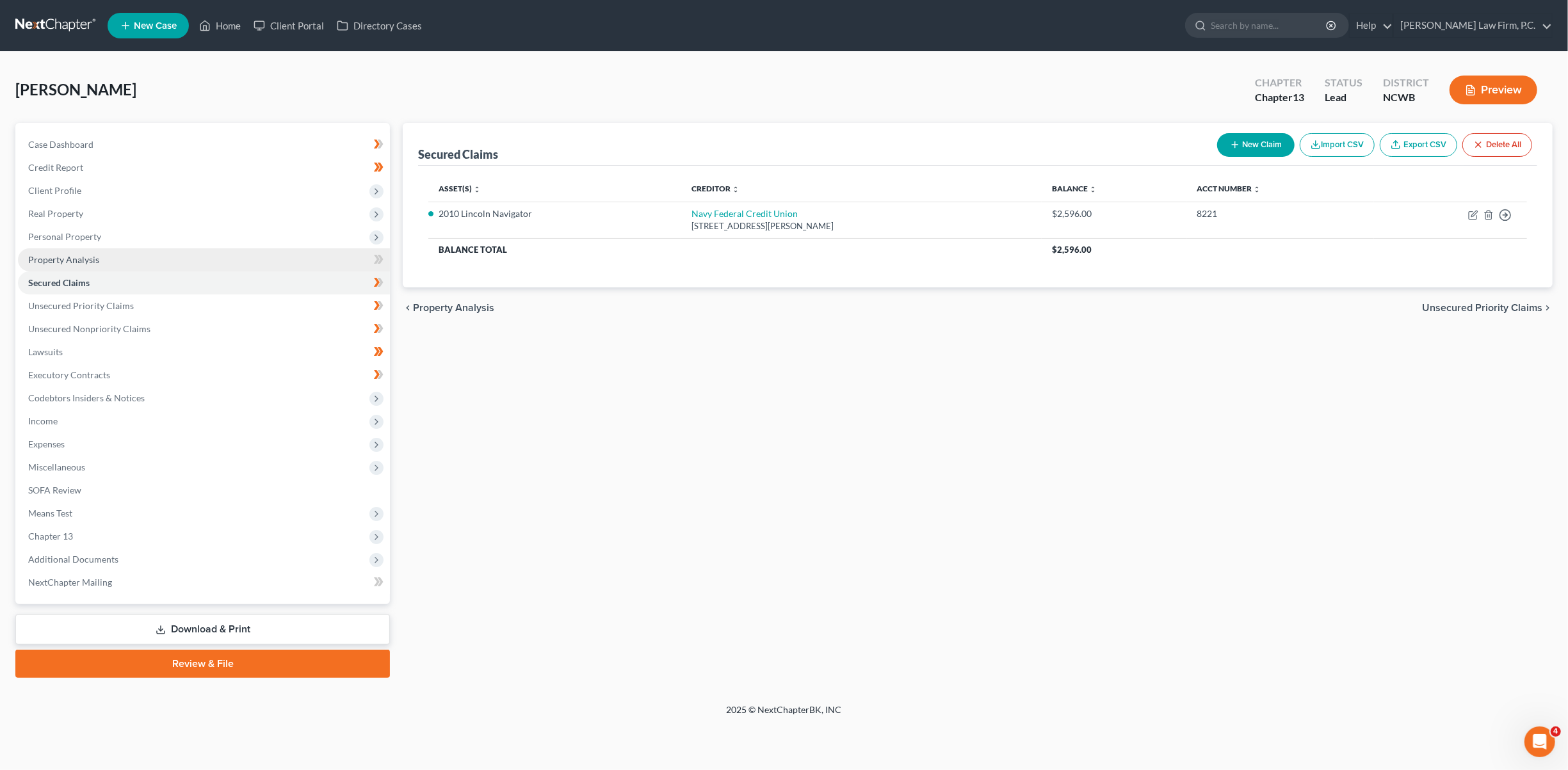
click at [56, 257] on span "Property Analysis" at bounding box center [64, 259] width 71 height 11
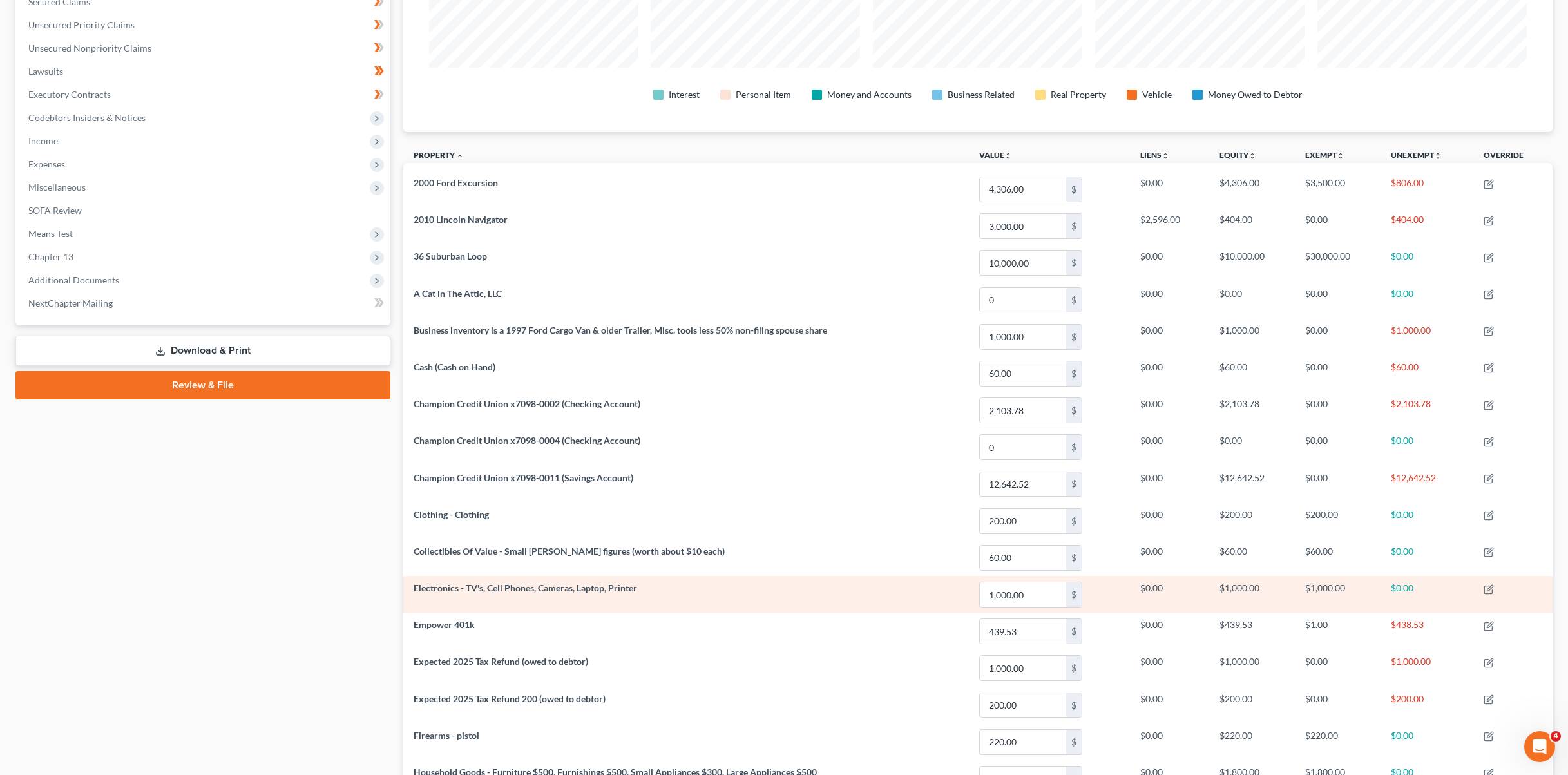
scroll to position [129, 0]
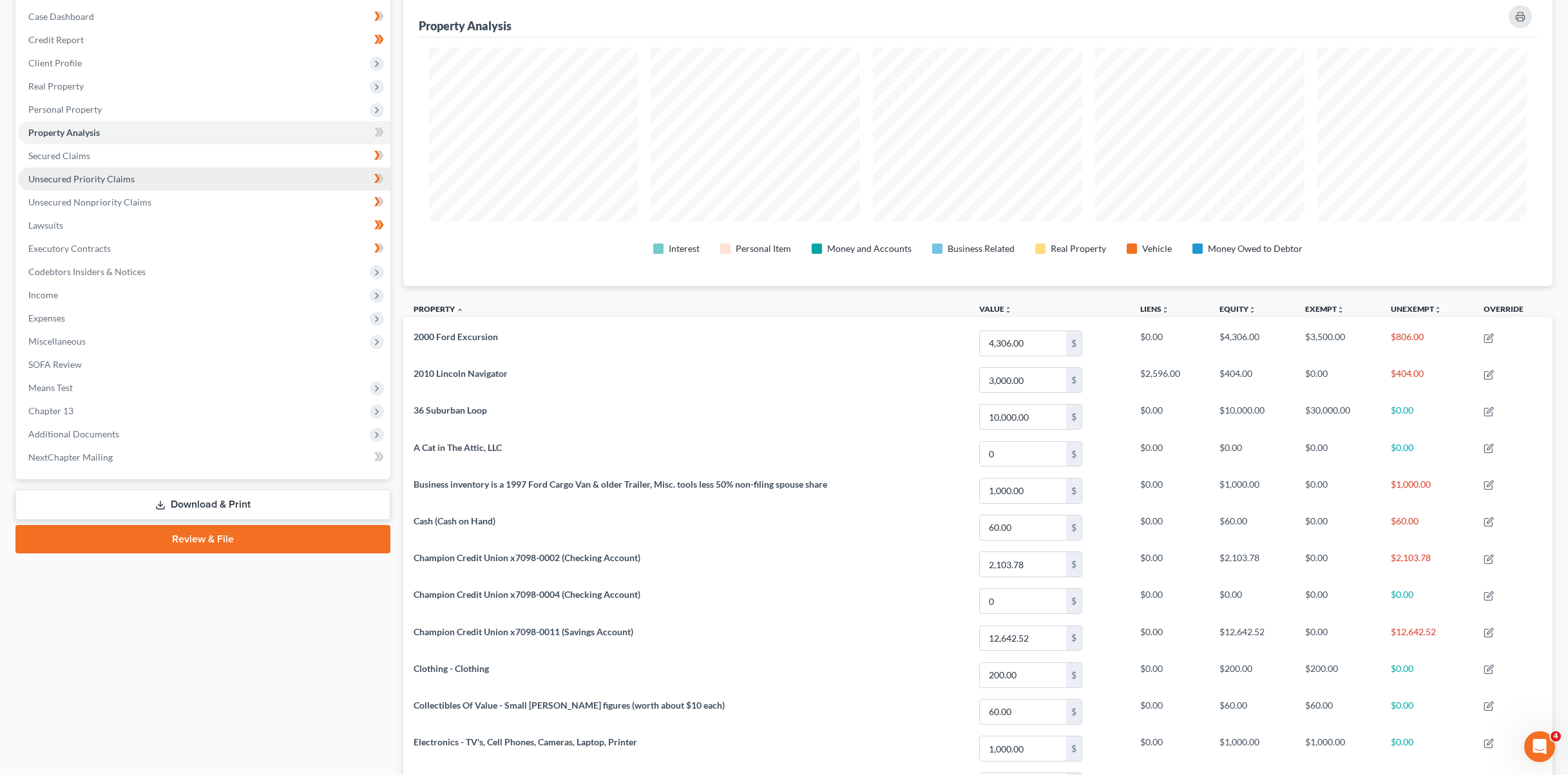
click at [82, 183] on span "Unsecured Priority Claims" at bounding box center [82, 179] width 107 height 11
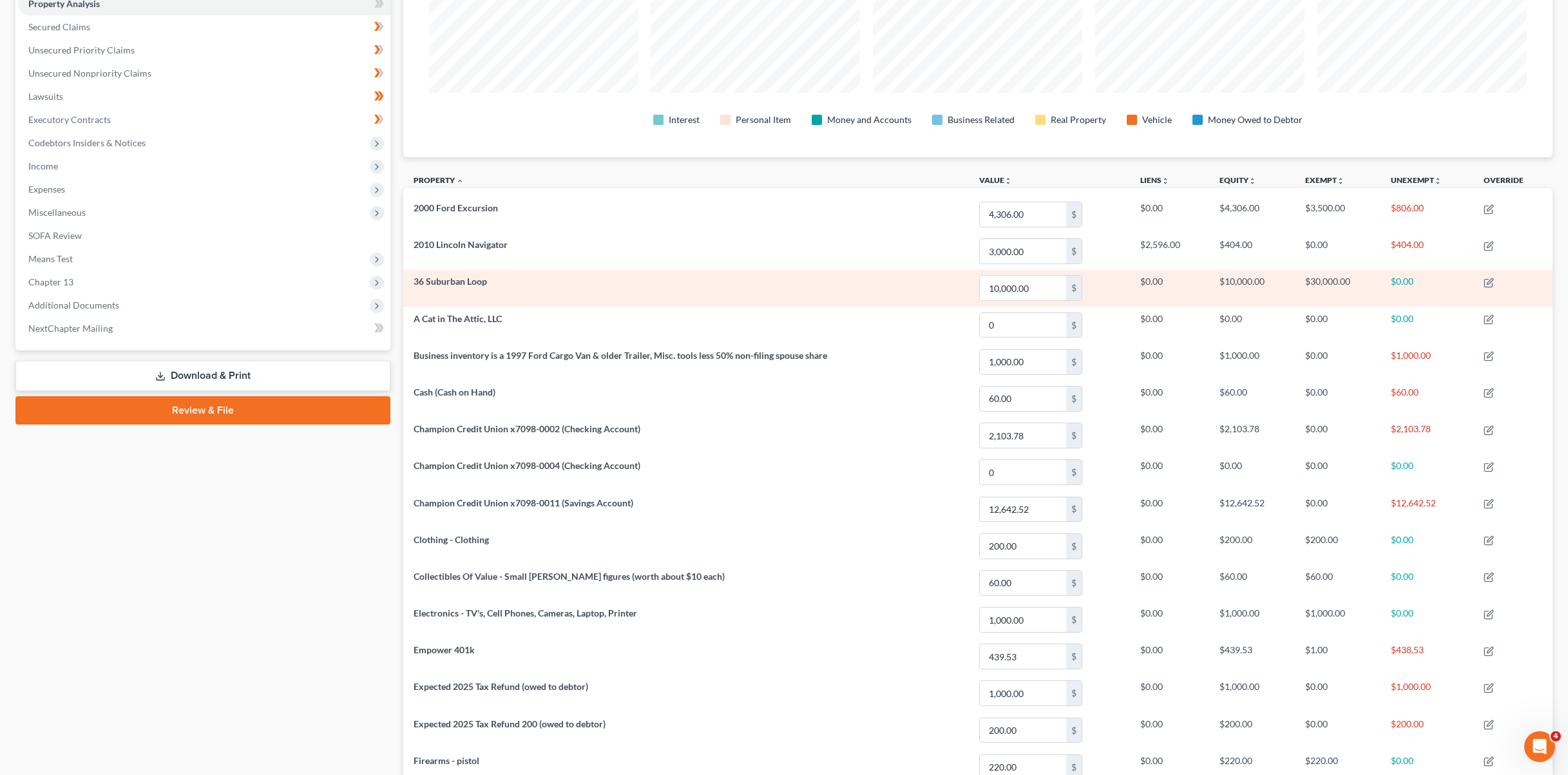
scroll to position [322, 0]
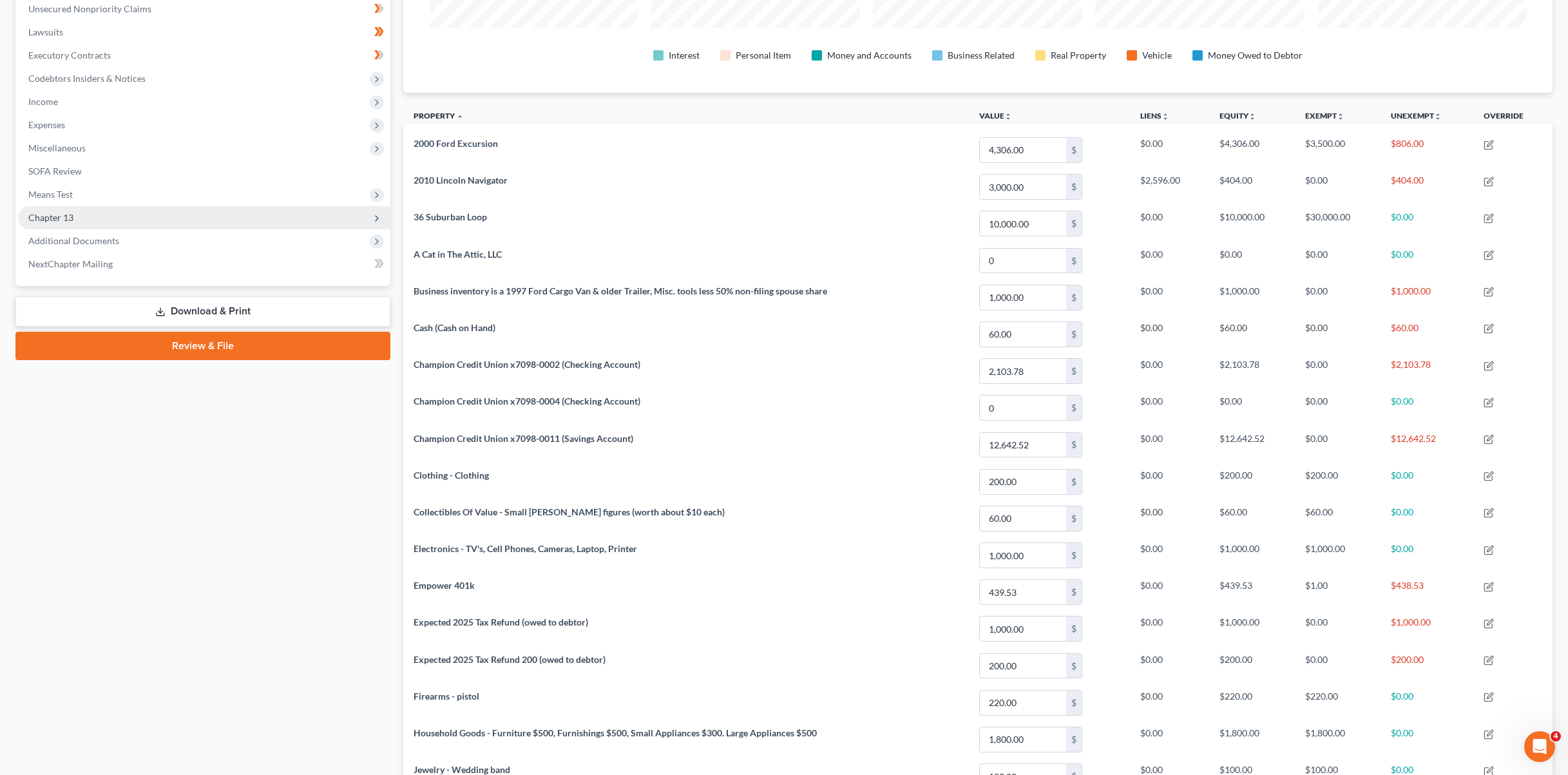
click at [52, 213] on span "Chapter 13" at bounding box center [51, 217] width 45 height 11
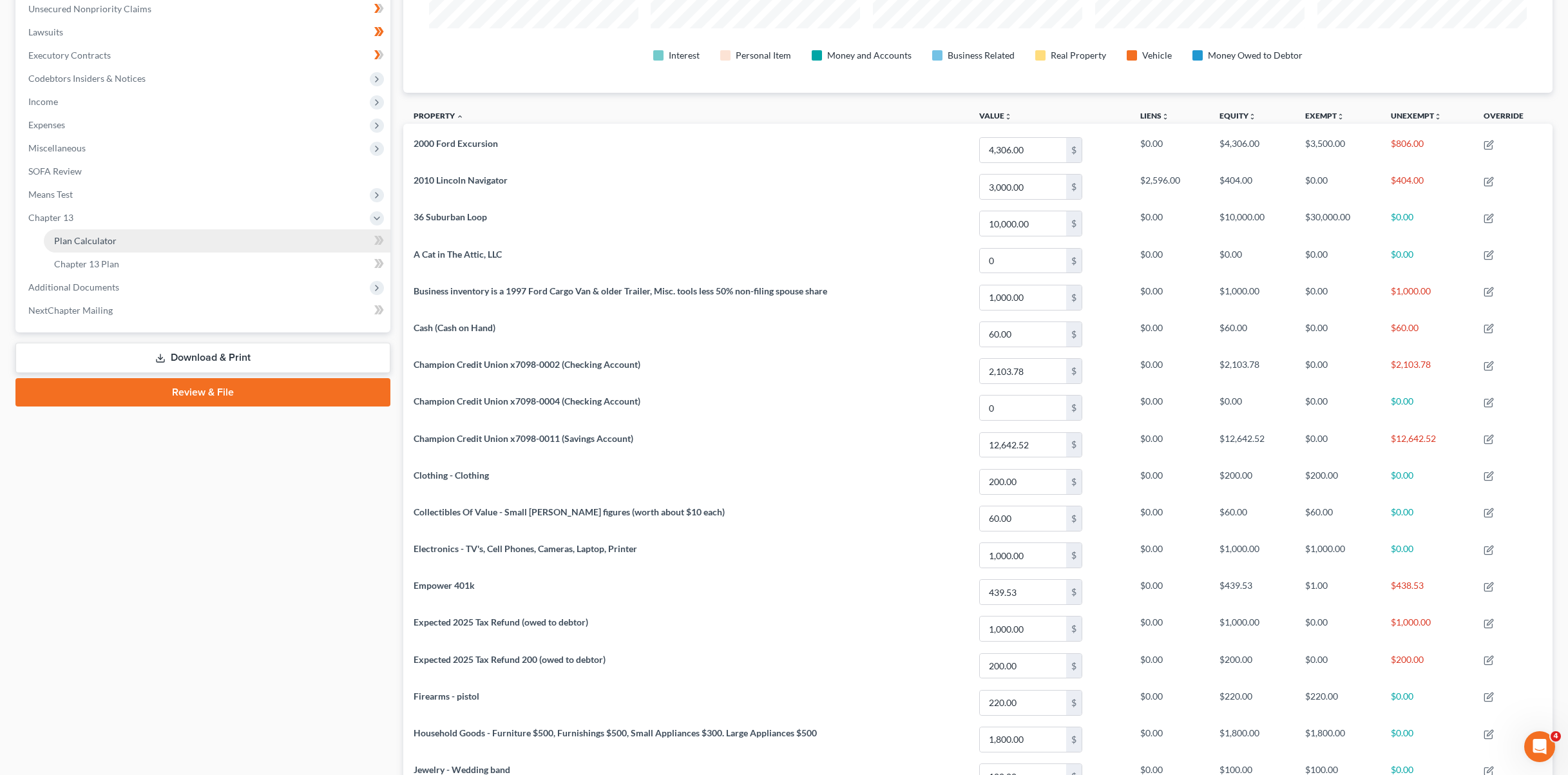
click at [81, 244] on span "Plan Calculator" at bounding box center [85, 240] width 63 height 11
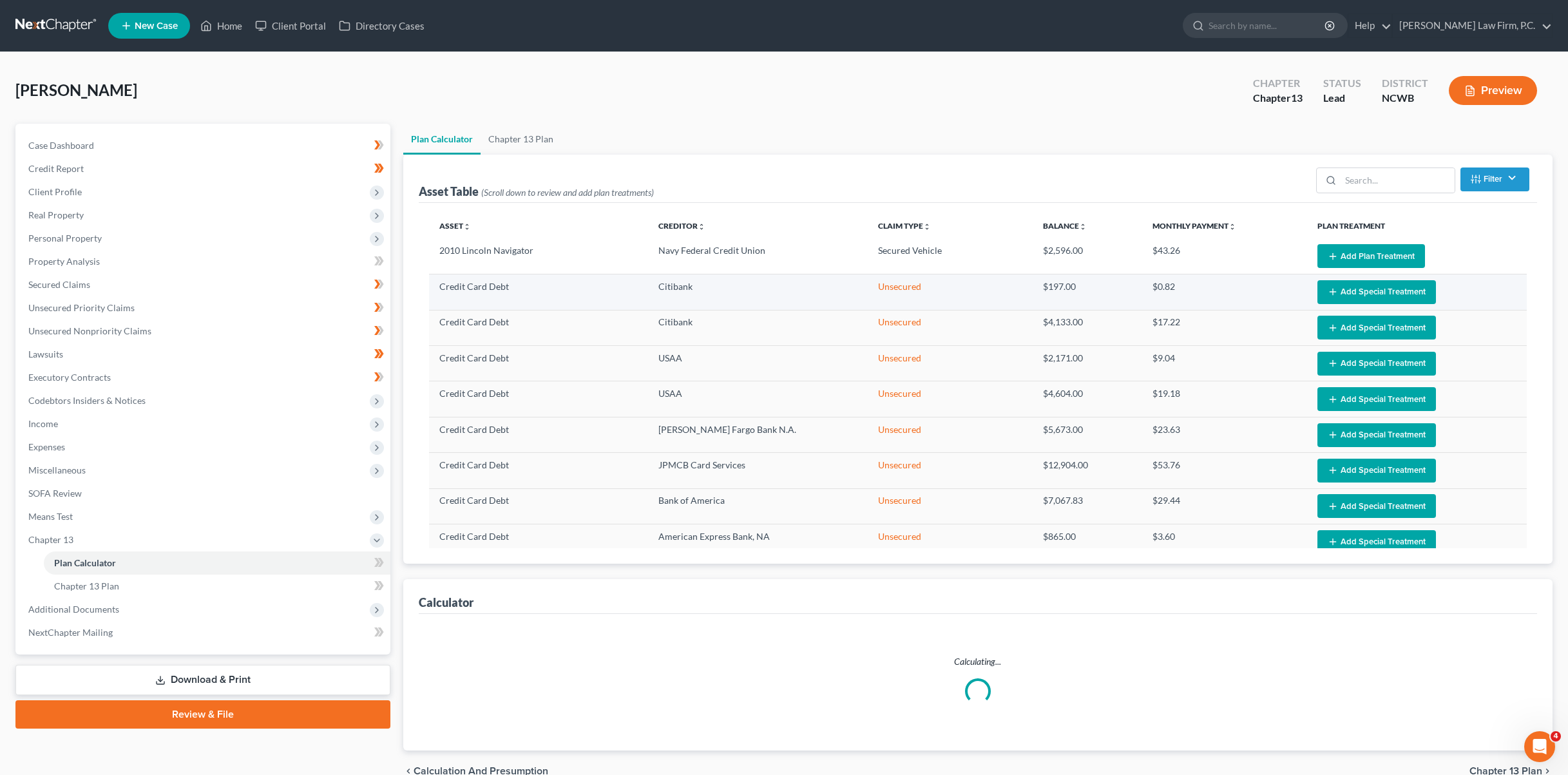
select select "59"
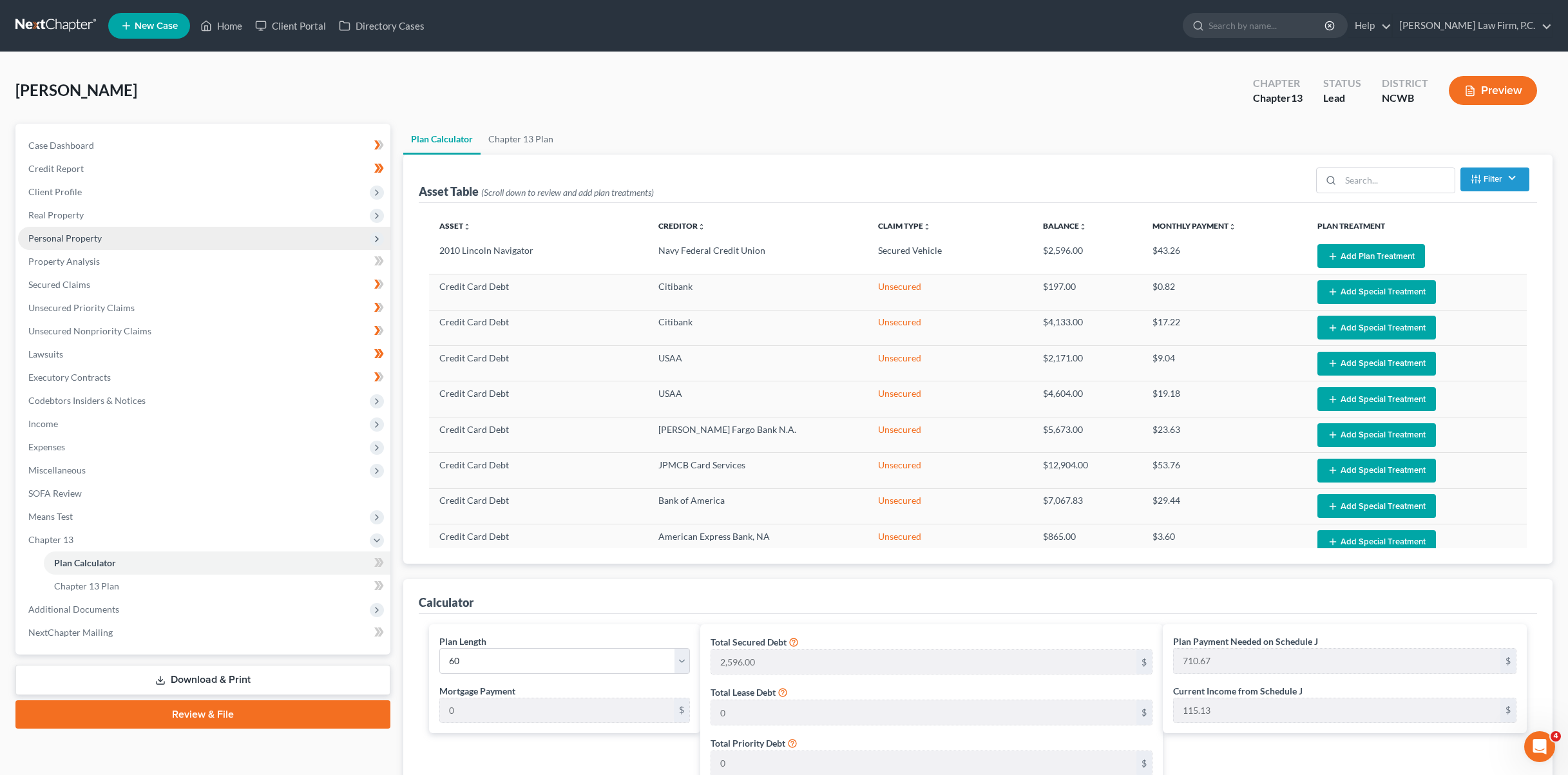
click at [70, 239] on span "Personal Property" at bounding box center [65, 238] width 74 height 11
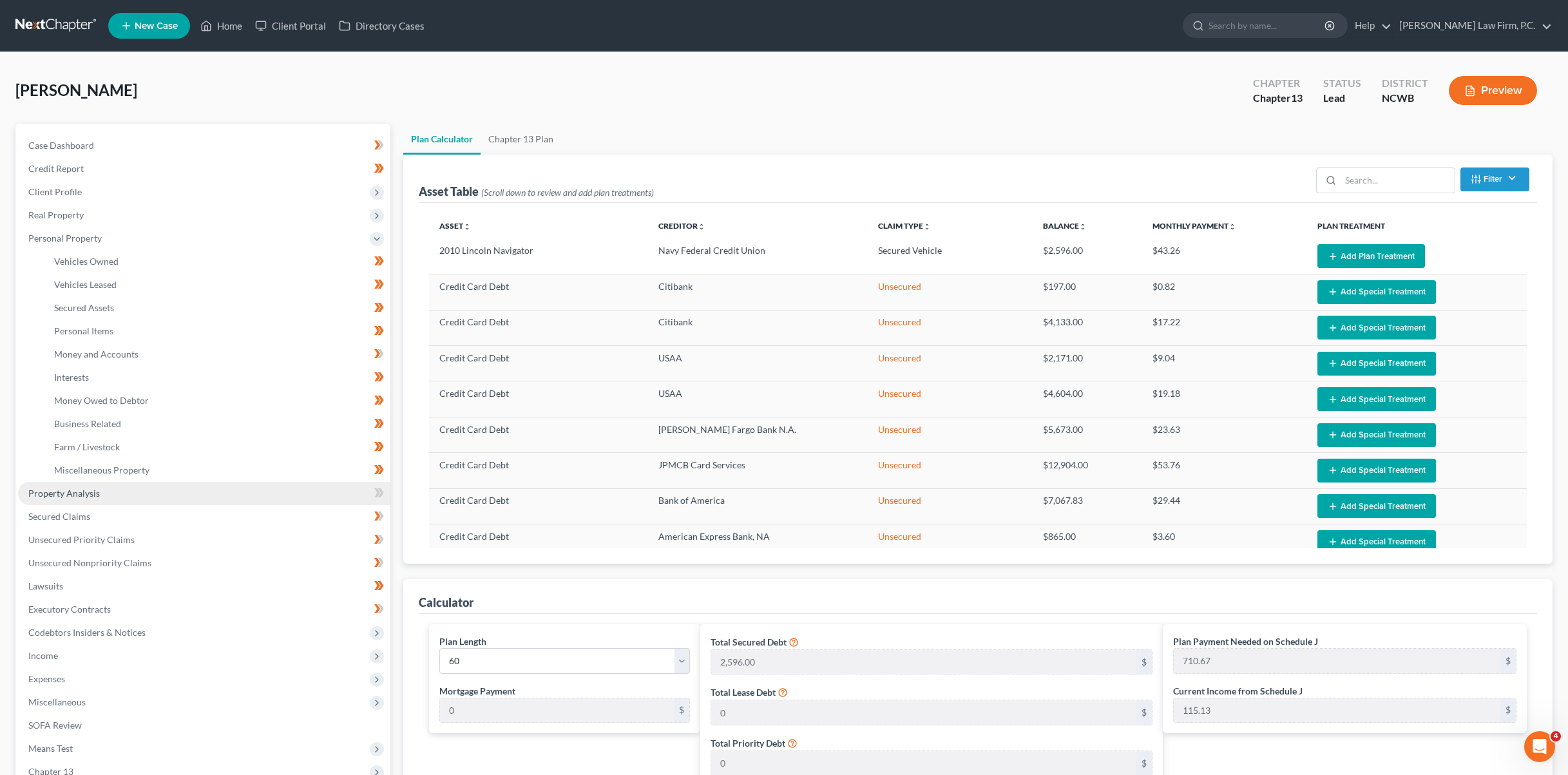
click at [61, 496] on span "Property Analysis" at bounding box center [65, 493] width 72 height 11
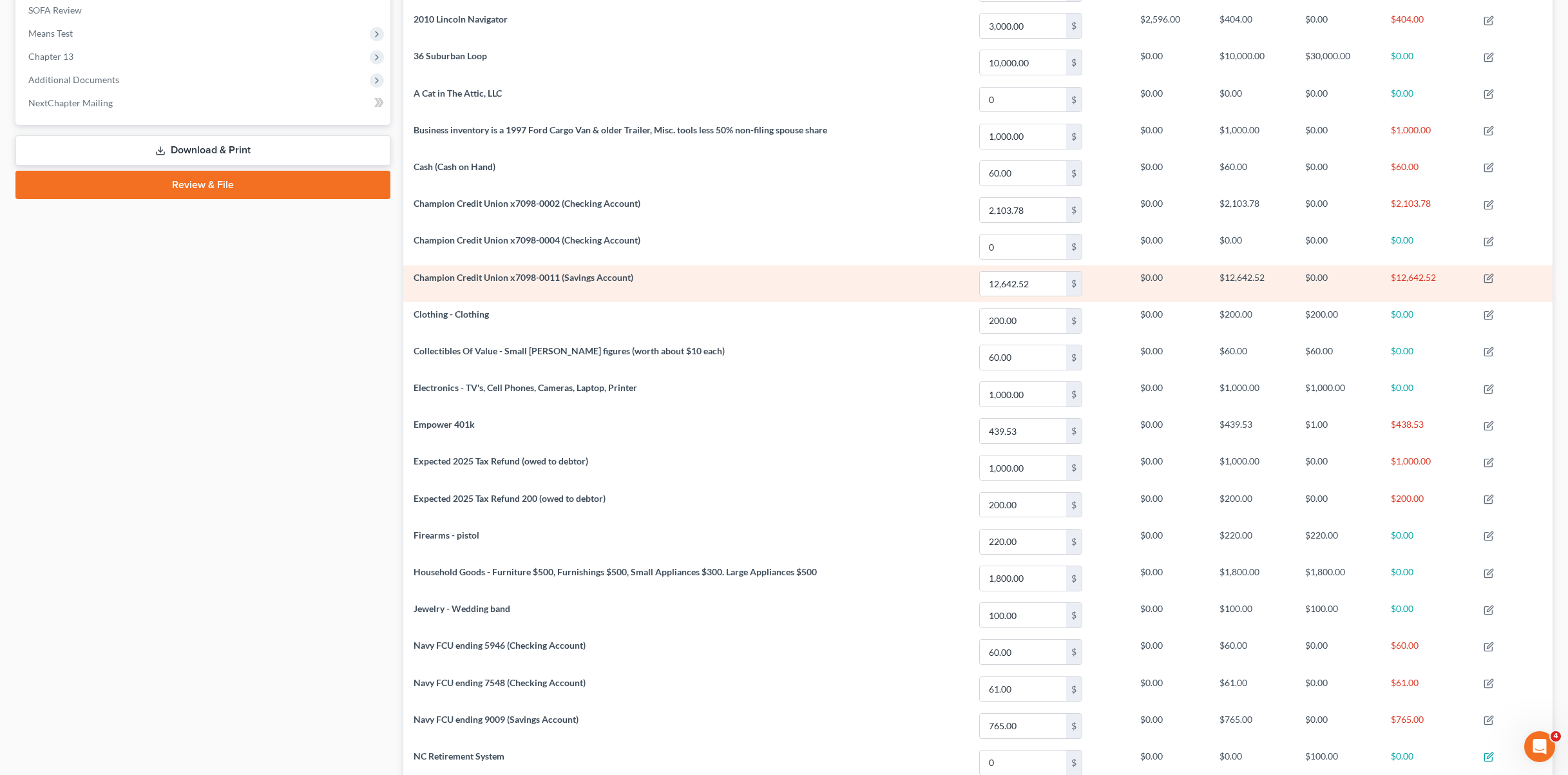
scroll to position [194, 0]
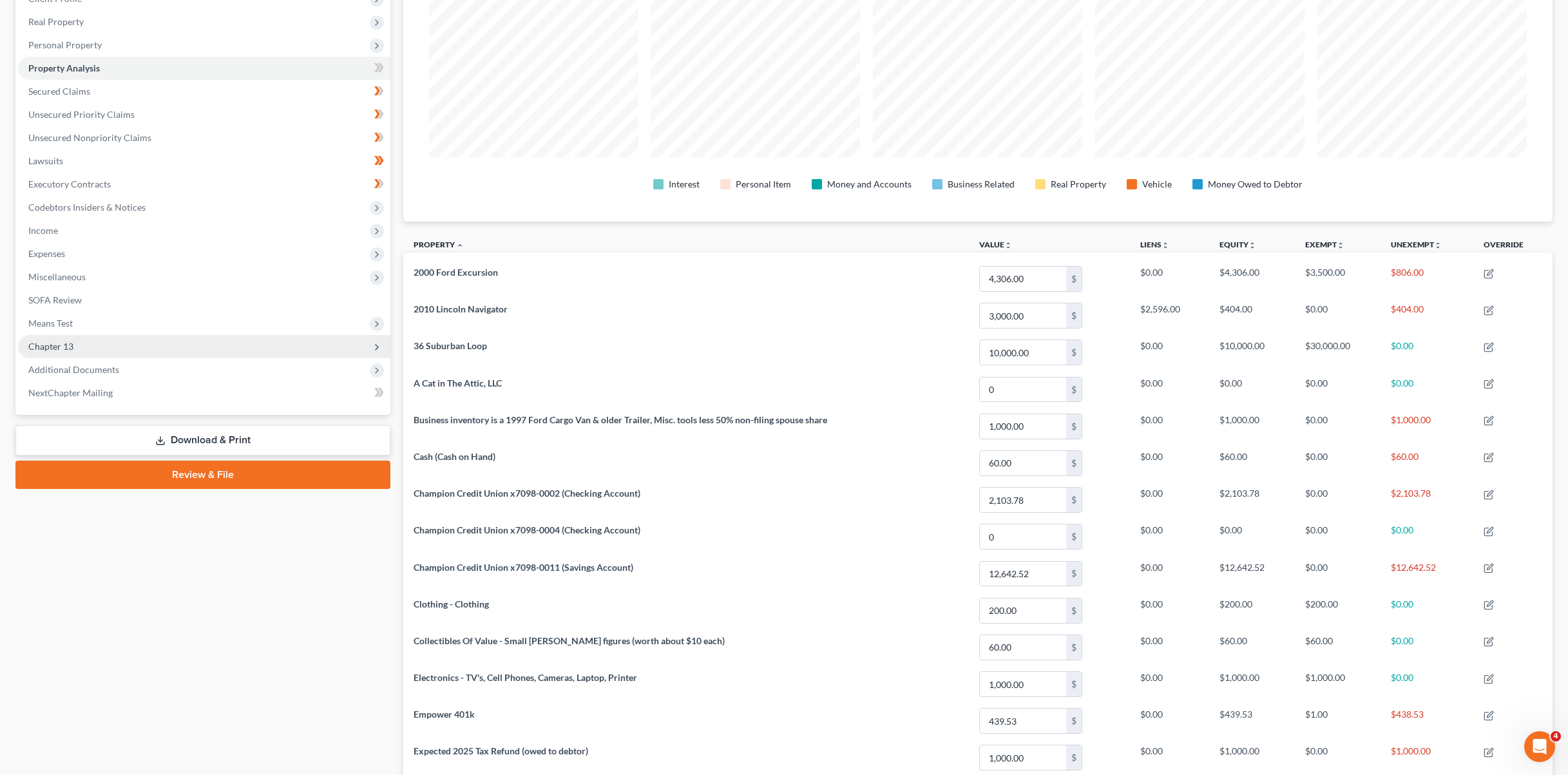
click at [45, 343] on span "Chapter 13" at bounding box center [51, 346] width 45 height 11
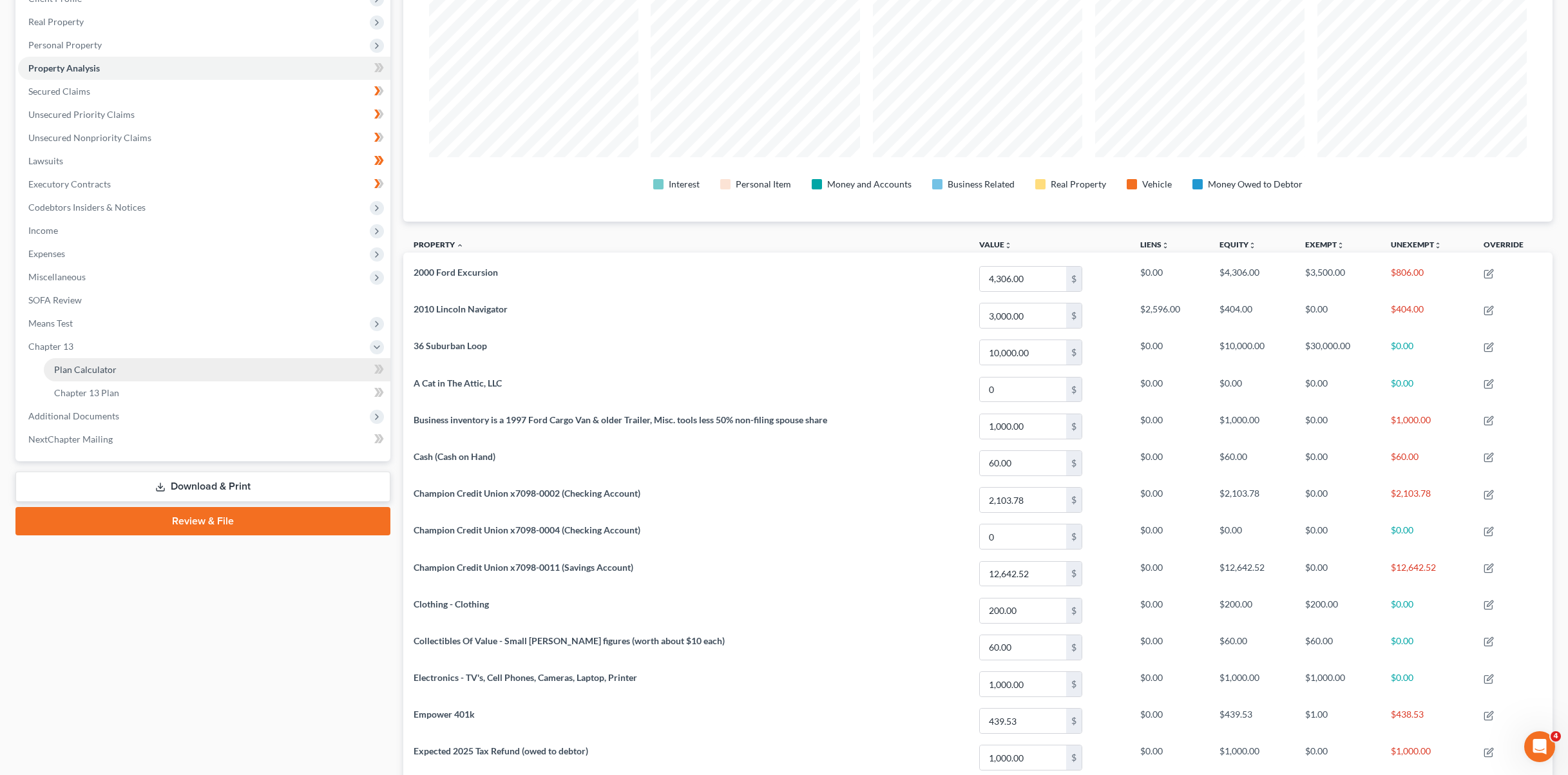
click at [62, 370] on span "Plan Calculator" at bounding box center [85, 370] width 63 height 11
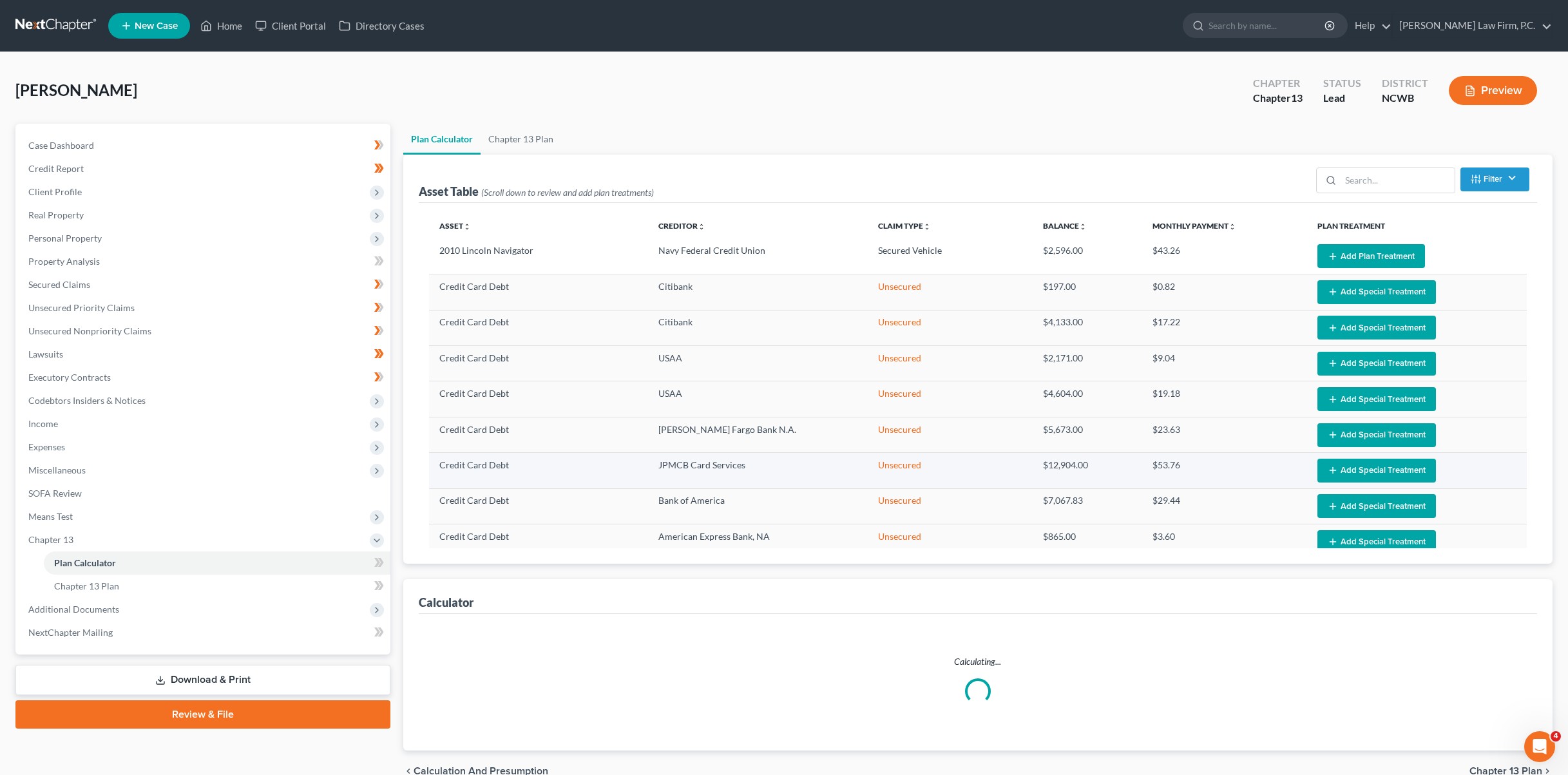
select select "59"
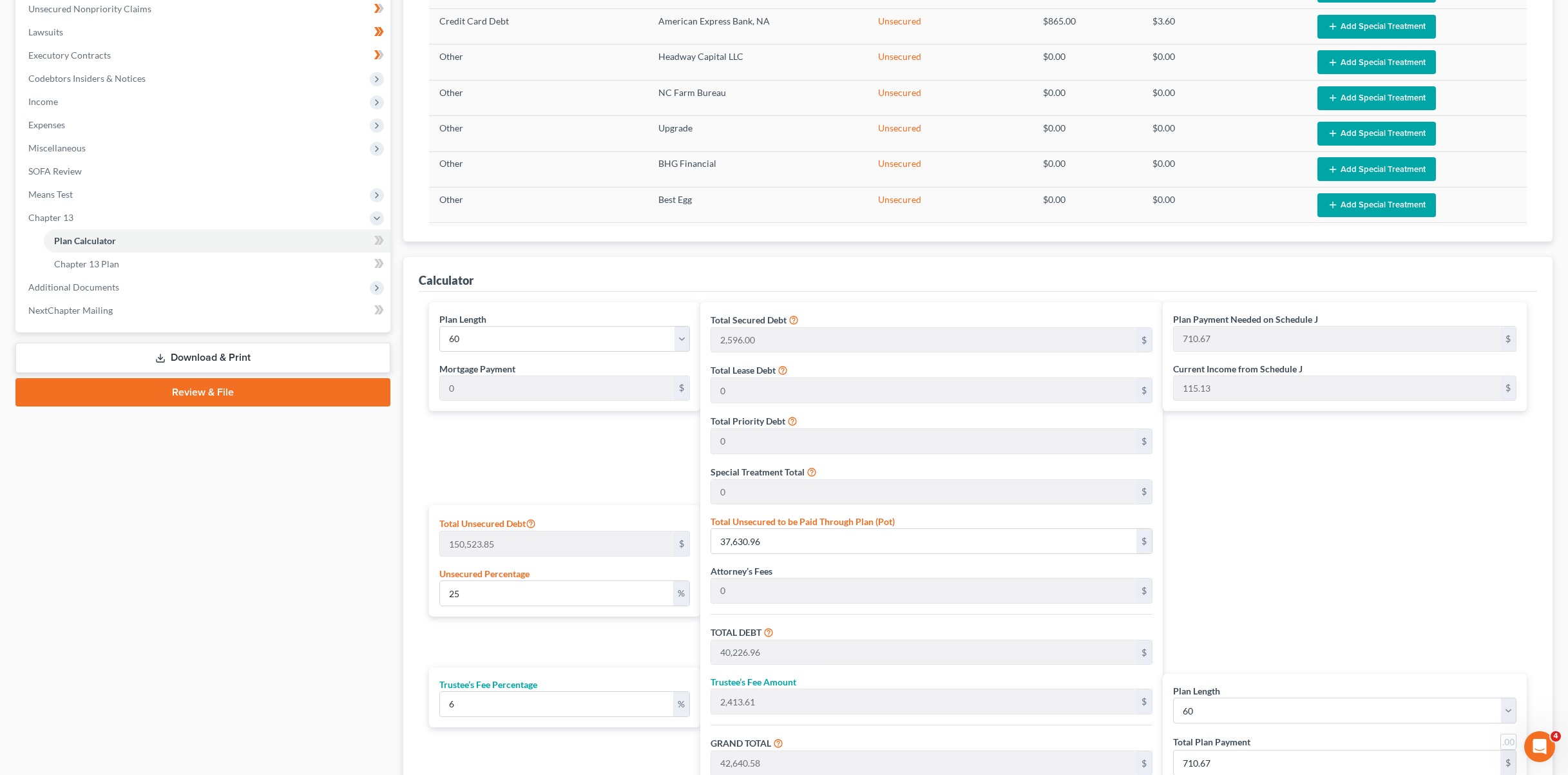
scroll to position [475, 0]
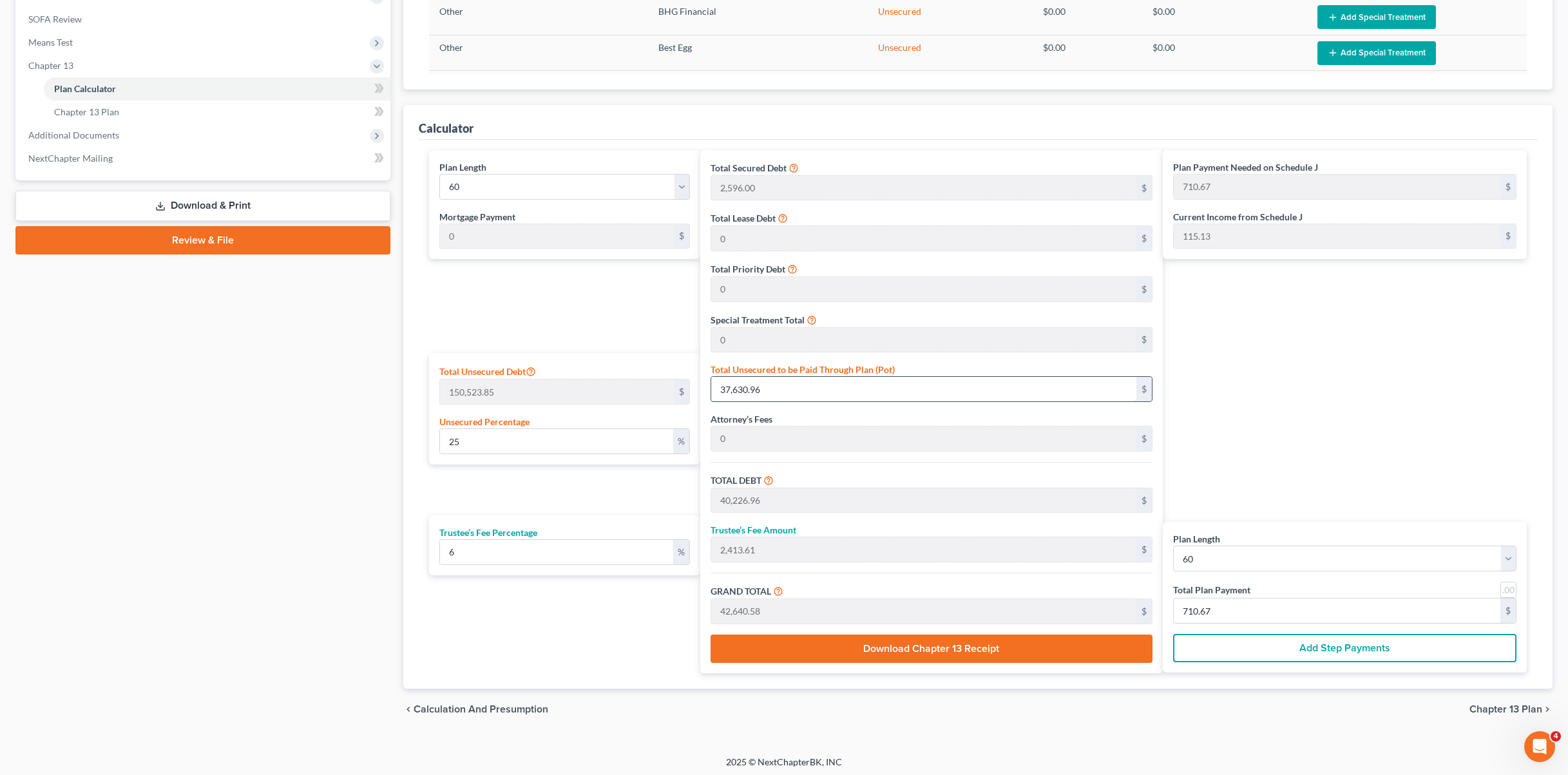
type input "0.004650425829528012"
type input "7"
type input "2,603.00"
type input "156.18"
type input "2,759.18"
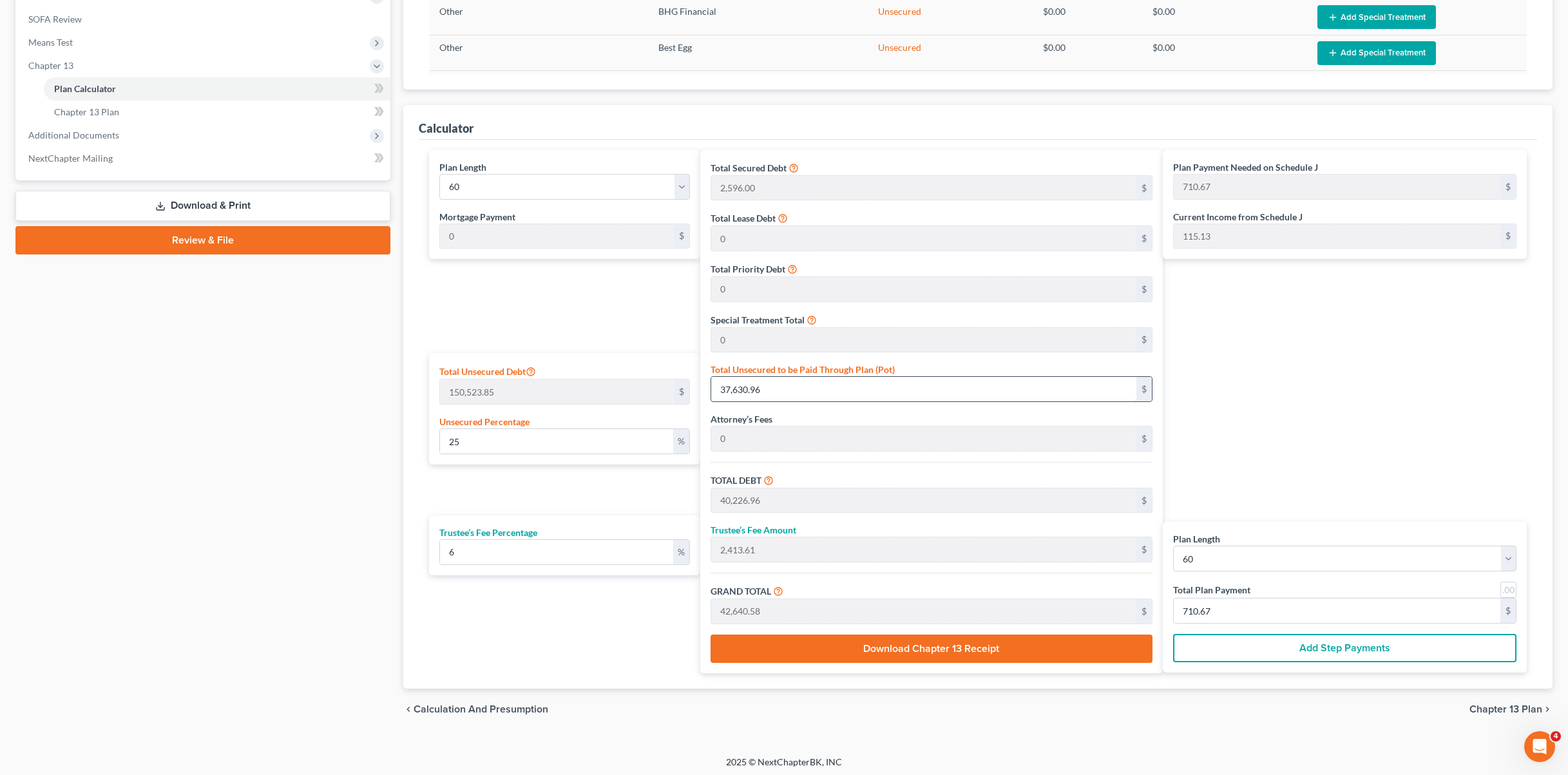
type input "45.98"
type input "0.04783295138943097"
type input "72"
type input "2,668.00"
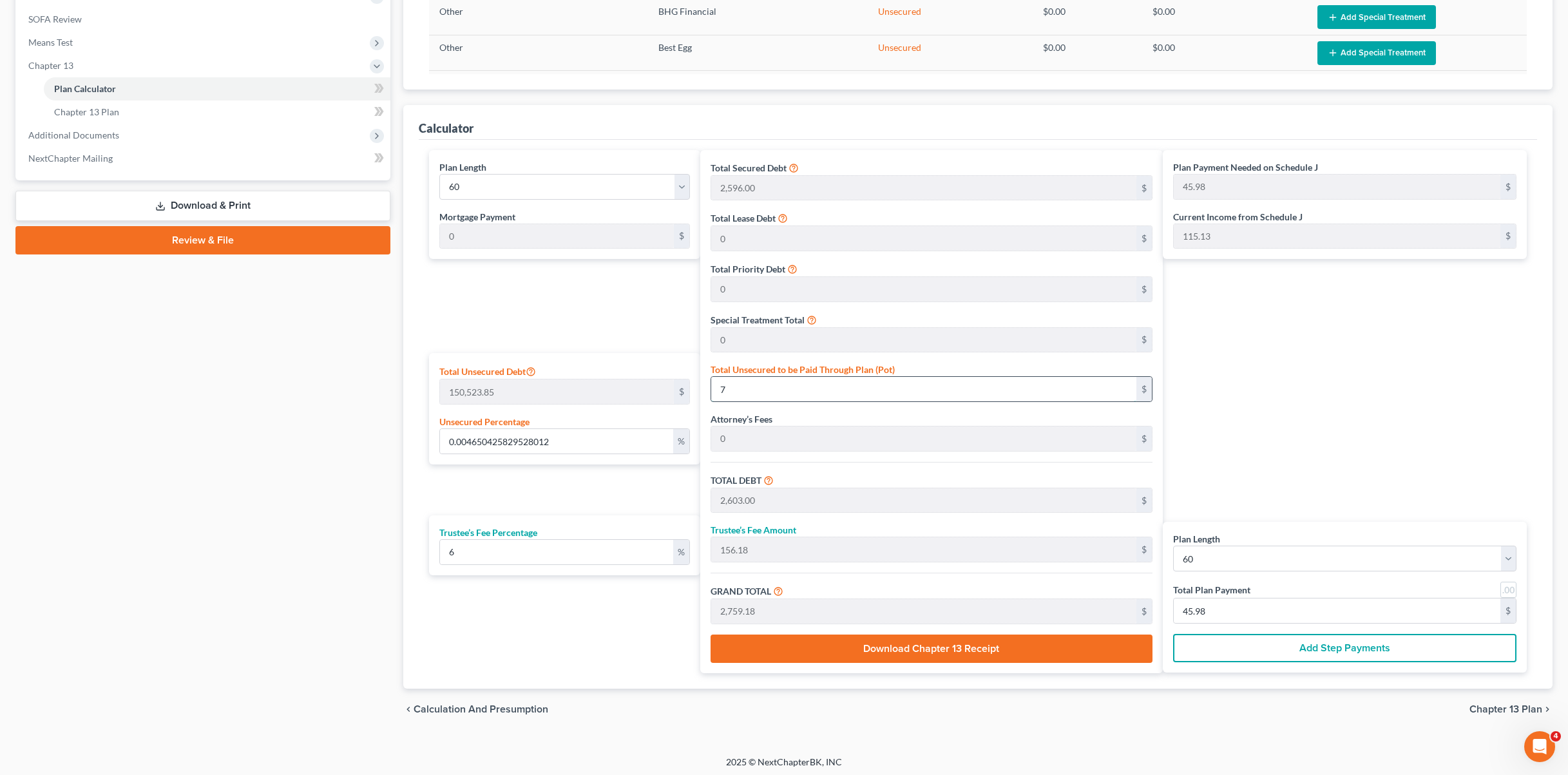
type input "160.07"
type input "2,828.08"
type input "47.13"
type input "0.48165124662968695"
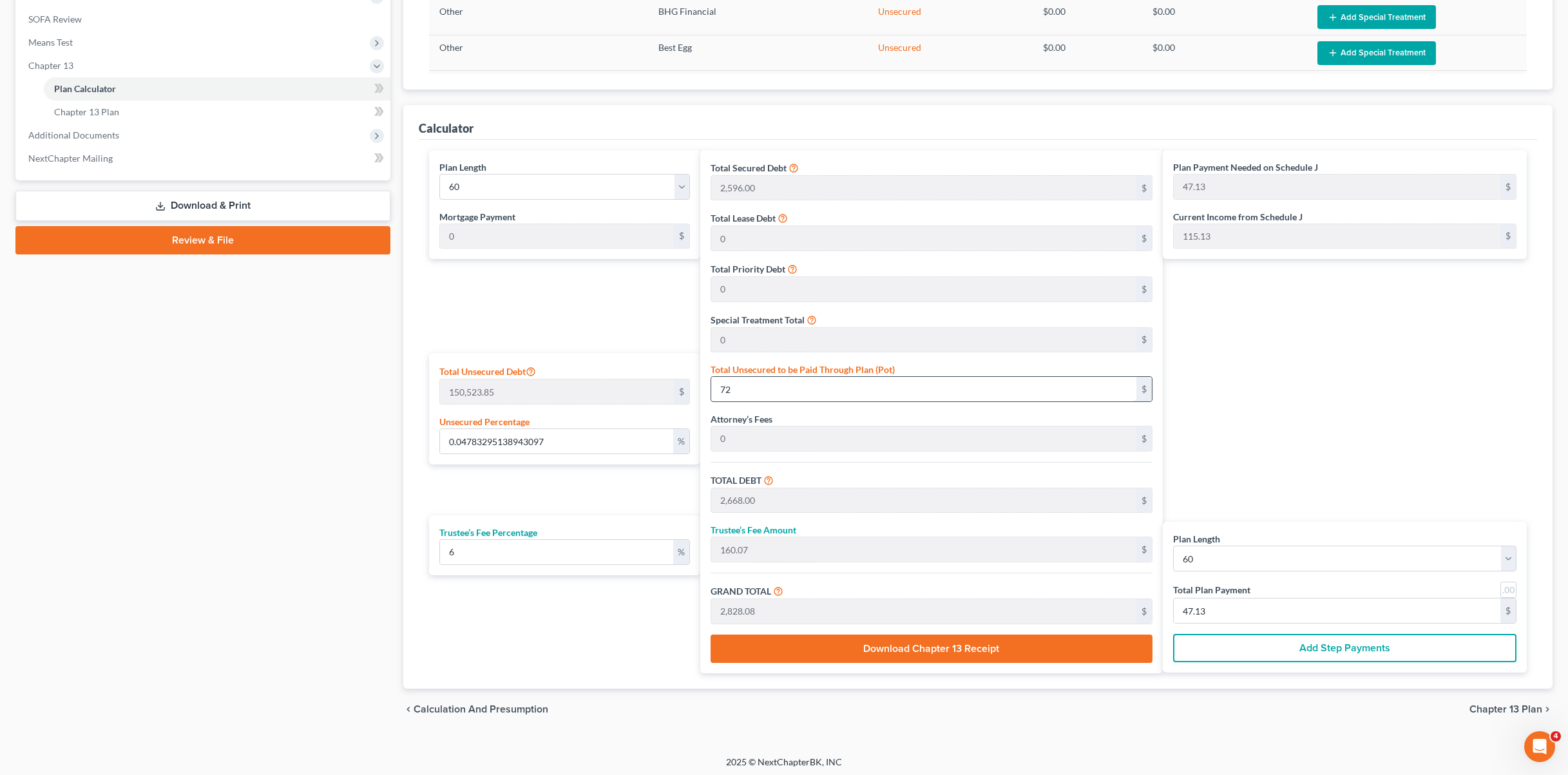
type input "725"
type input "3,321.00"
type input "199.26"
type input "3,520.26"
type input "58.67"
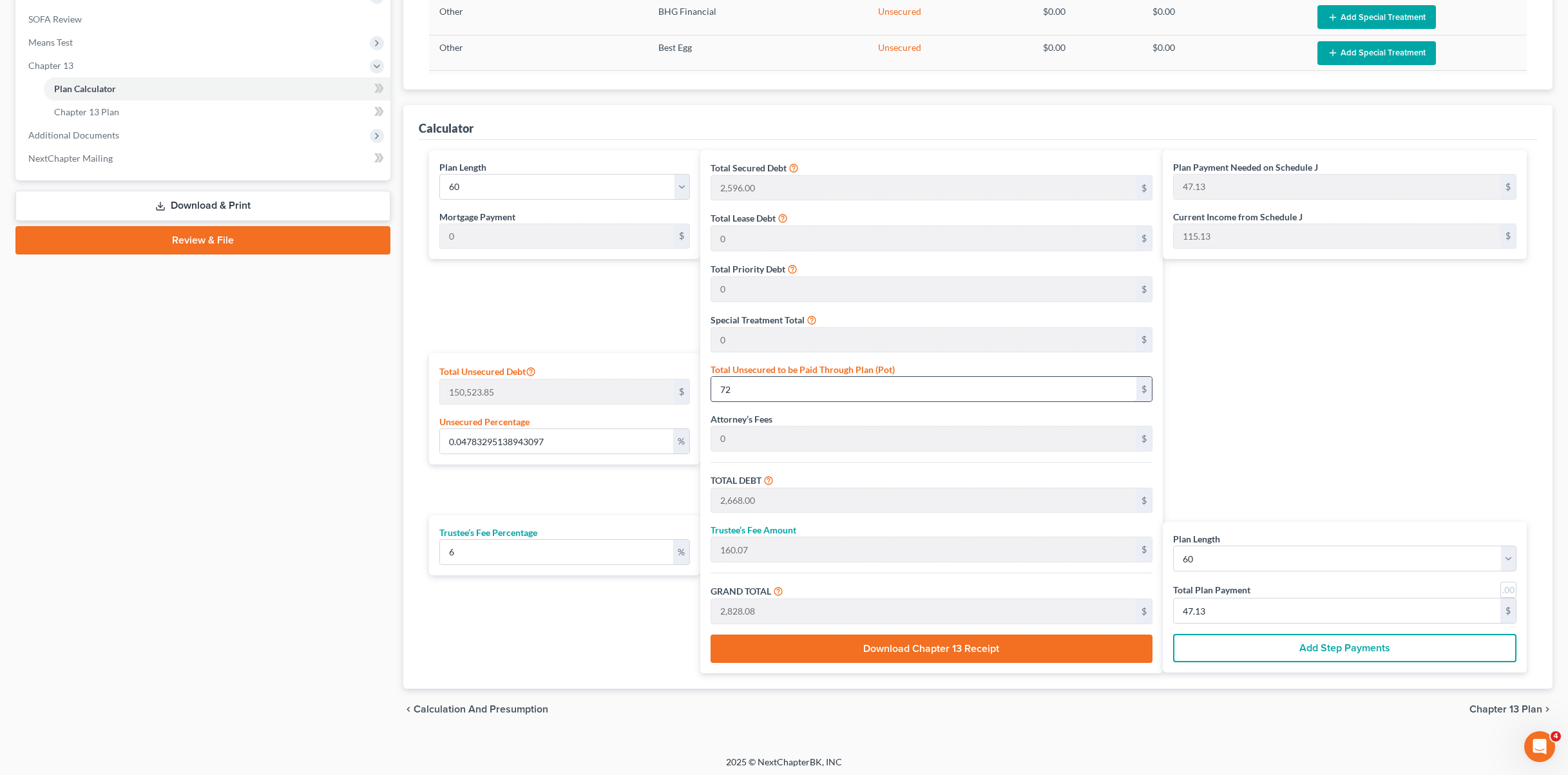
type input "58.67"
type input "4.822491585220548"
type input "7259"
type input "9,855.00"
type input "591.30"
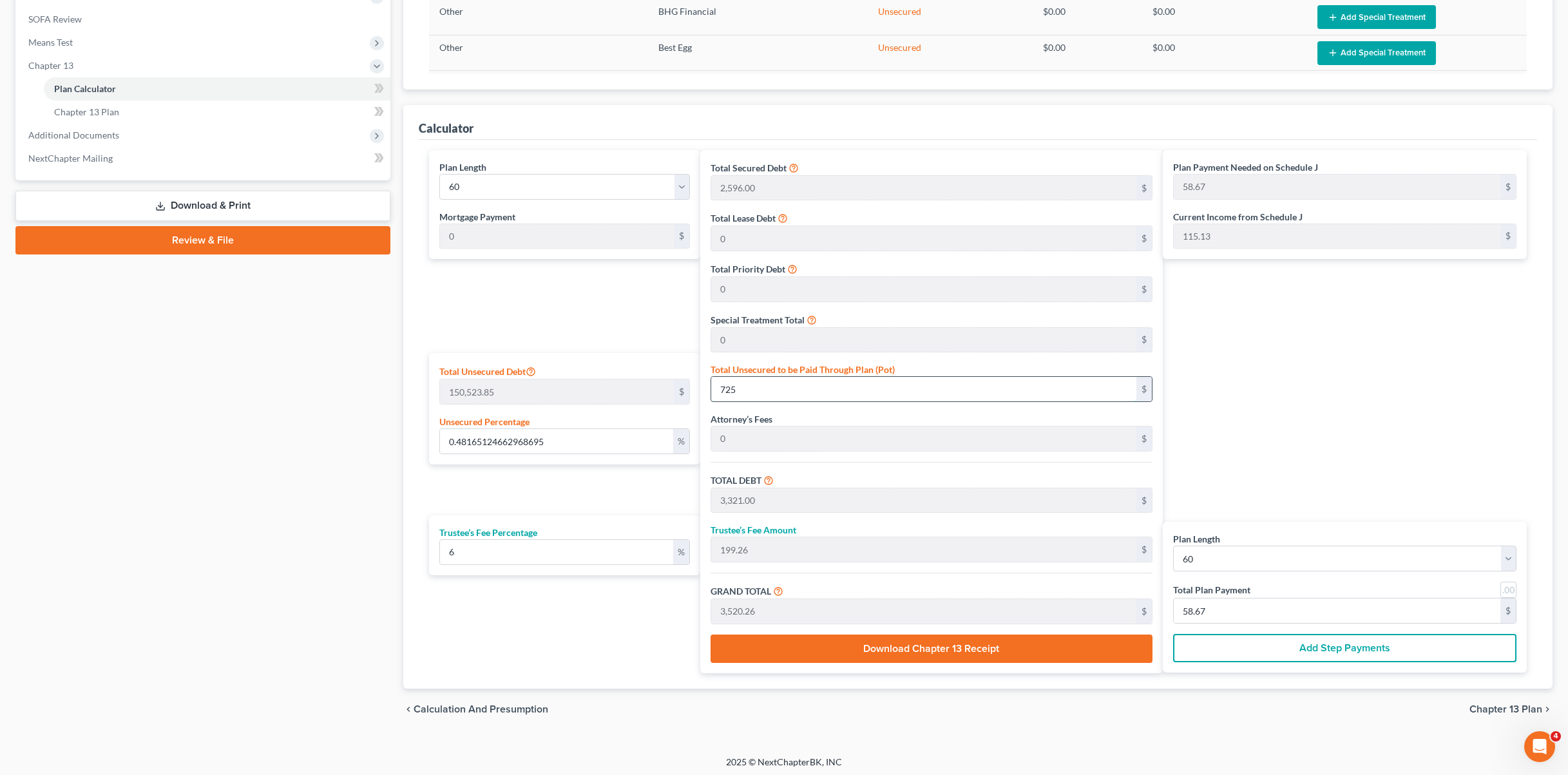
type input "10,446.30"
type input "174.10"
type input "7,259"
click at [351, 496] on div "Case Dashboard Payments Invoices Payments Payments Credit Report Client Profile" at bounding box center [203, 189] width 388 height 1081
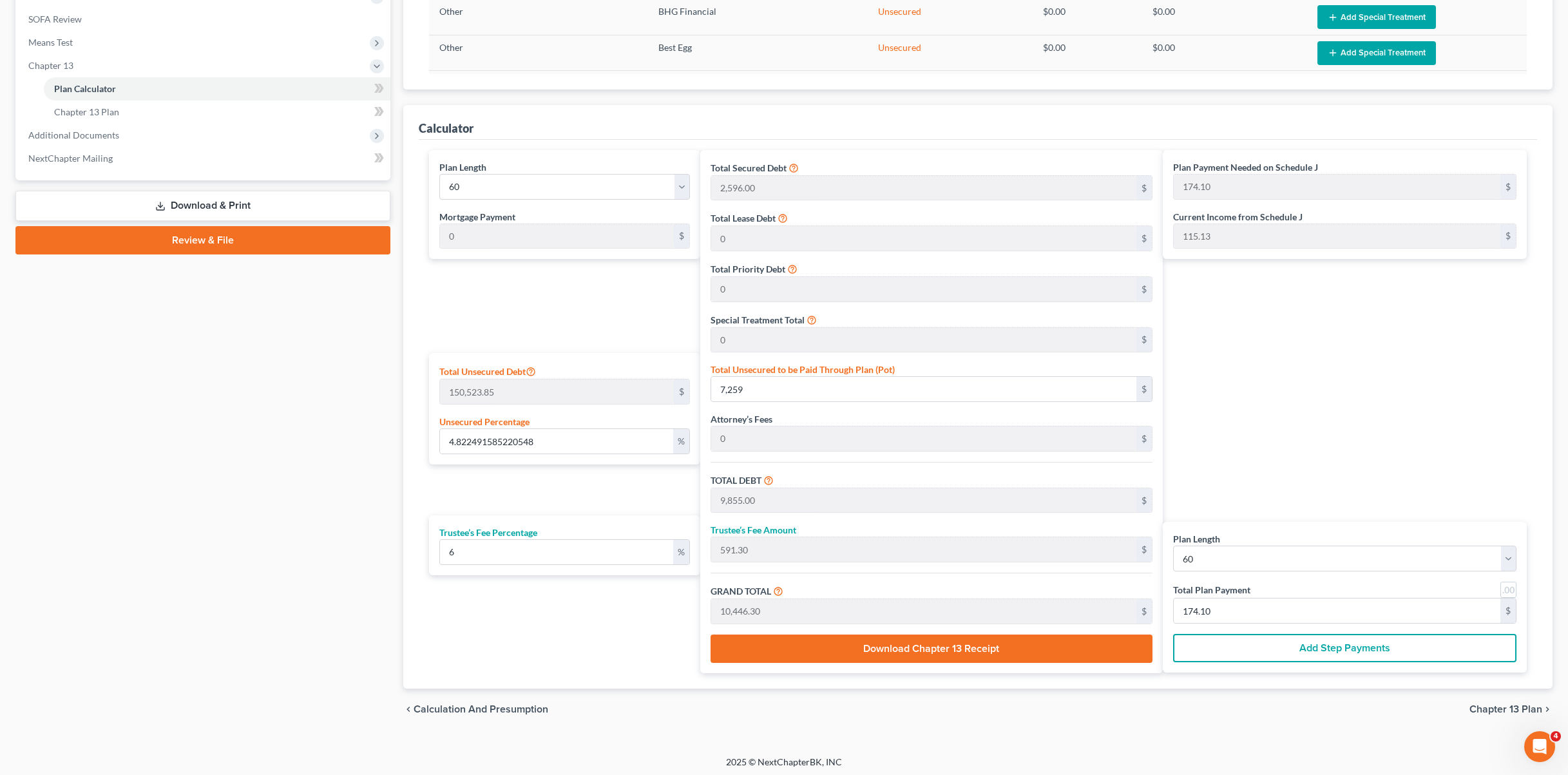
click at [587, 301] on div "Plan Length 1 2 3 4 5 6 7 8 9 10 11 12 13 14 15 16 17 18 19 20 21 22 23 24 25 2…" at bounding box center [561, 411] width 278 height 523
click at [583, 497] on div "Plan Length 1 2 3 4 5 6 7 8 9 10 11 12 13 14 15 16 17 18 19 20 21 22 23 24 25 2…" at bounding box center [561, 411] width 278 height 523
click at [1260, 464] on div "Plan Payment Needed on Schedule J 174.10 $ Current Income from Schedule J 115.1…" at bounding box center [1347, 411] width 370 height 523
drag, startPoint x: 437, startPoint y: 551, endPoint x: 415, endPoint y: 551, distance: 22.0
click at [415, 551] on div "Calculator Plan Length 1 2 3 4 5 6 7 8 9 10 11 12 13 14 15 16 17 18 19 20 21 22…" at bounding box center [978, 396] width 1149 height 584
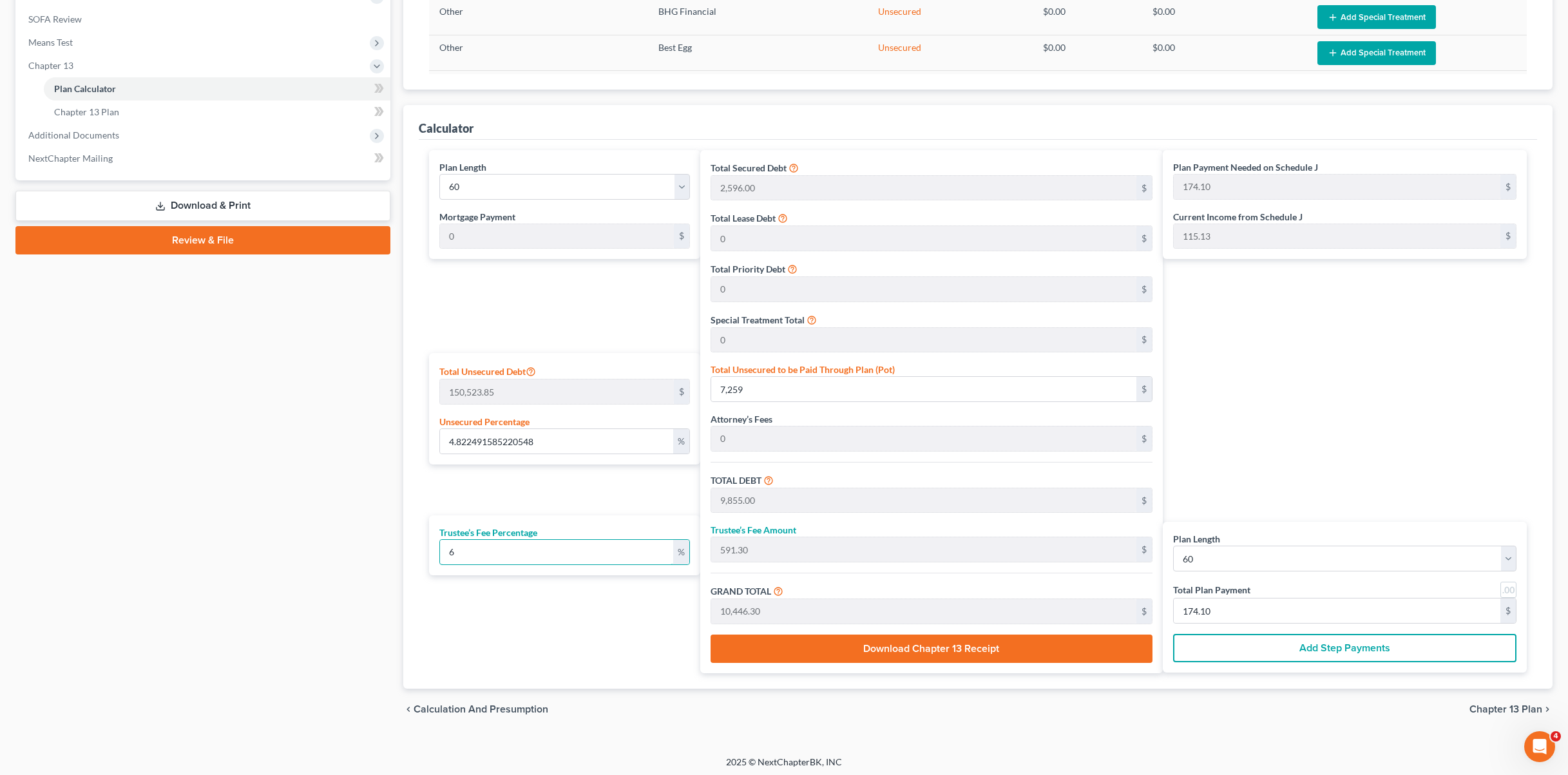
type input "8"
type input "788.40"
type input "10,643.40"
type input "177.39"
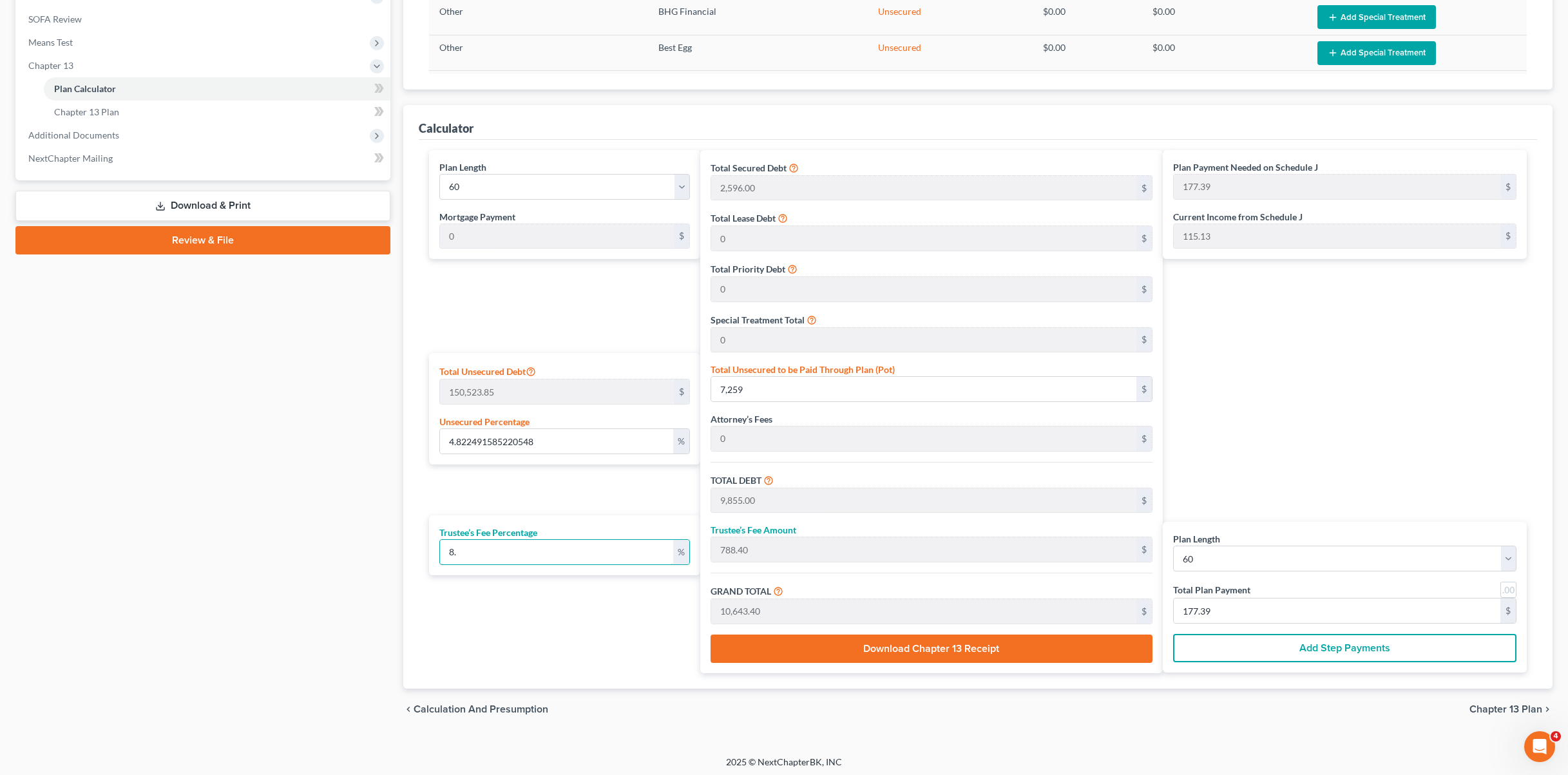
type input "8.5"
type input "837.67"
type input "10,692.67"
type input "178.21"
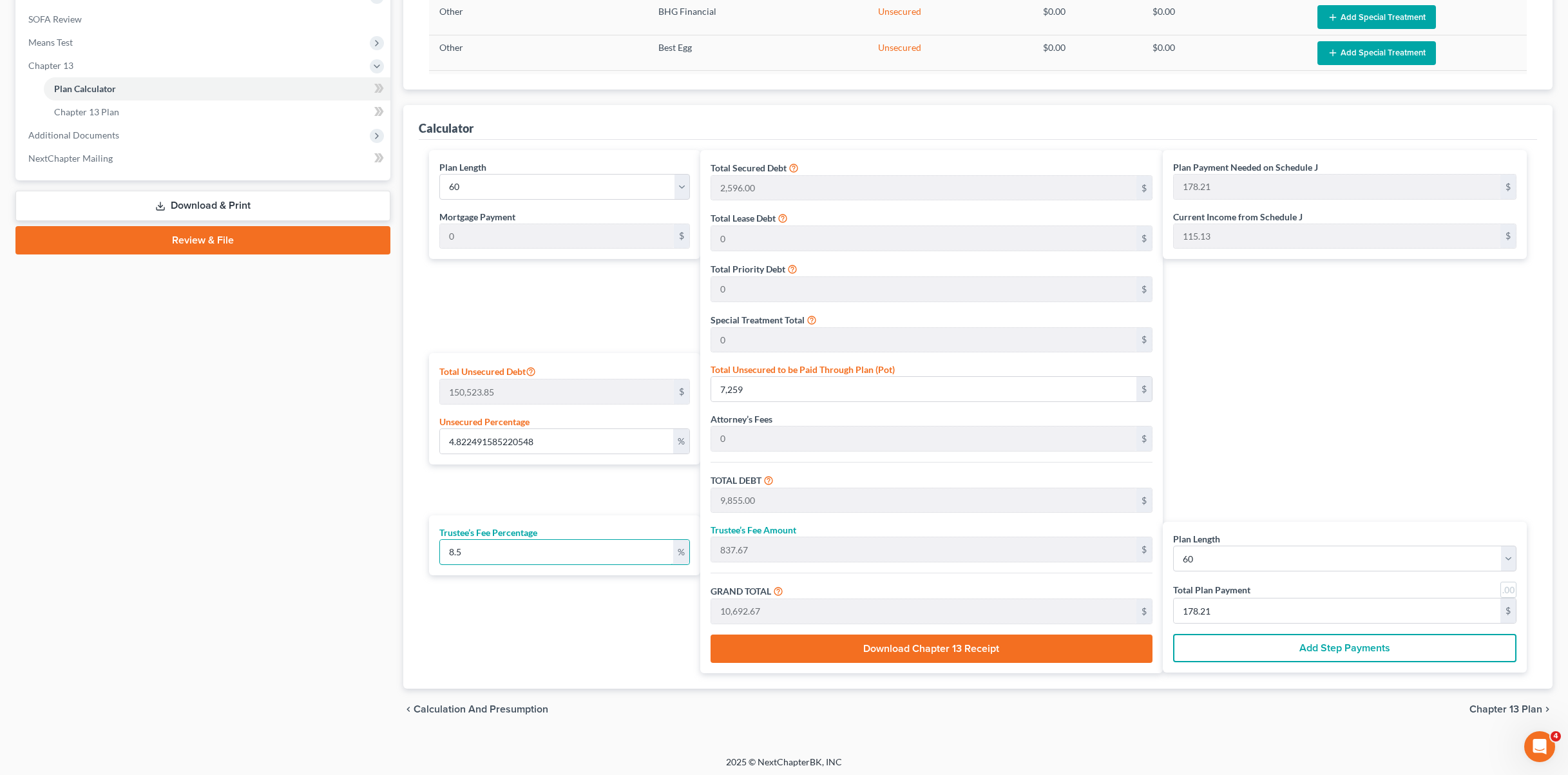
type input "8.5"
click at [463, 616] on div "Plan Length 1 2 3 4 5 6 7 8 9 10 11 12 13 14 15 16 17 18 19 20 21 22 23 24 25 2…" at bounding box center [561, 411] width 278 height 523
click at [637, 592] on div "Plan Length 1 2 3 4 5 6 7 8 9 10 11 12 13 14 15 16 17 18 19 20 21 22 23 24 25 2…" at bounding box center [561, 411] width 278 height 523
click at [1285, 557] on select "1 2 3 4 5 6 7 8 9 10 11 12 13 14 15 16 17 18 19 20 21 22 23 24 25 26 27 28 29 3…" at bounding box center [1344, 559] width 343 height 26
select select "35"
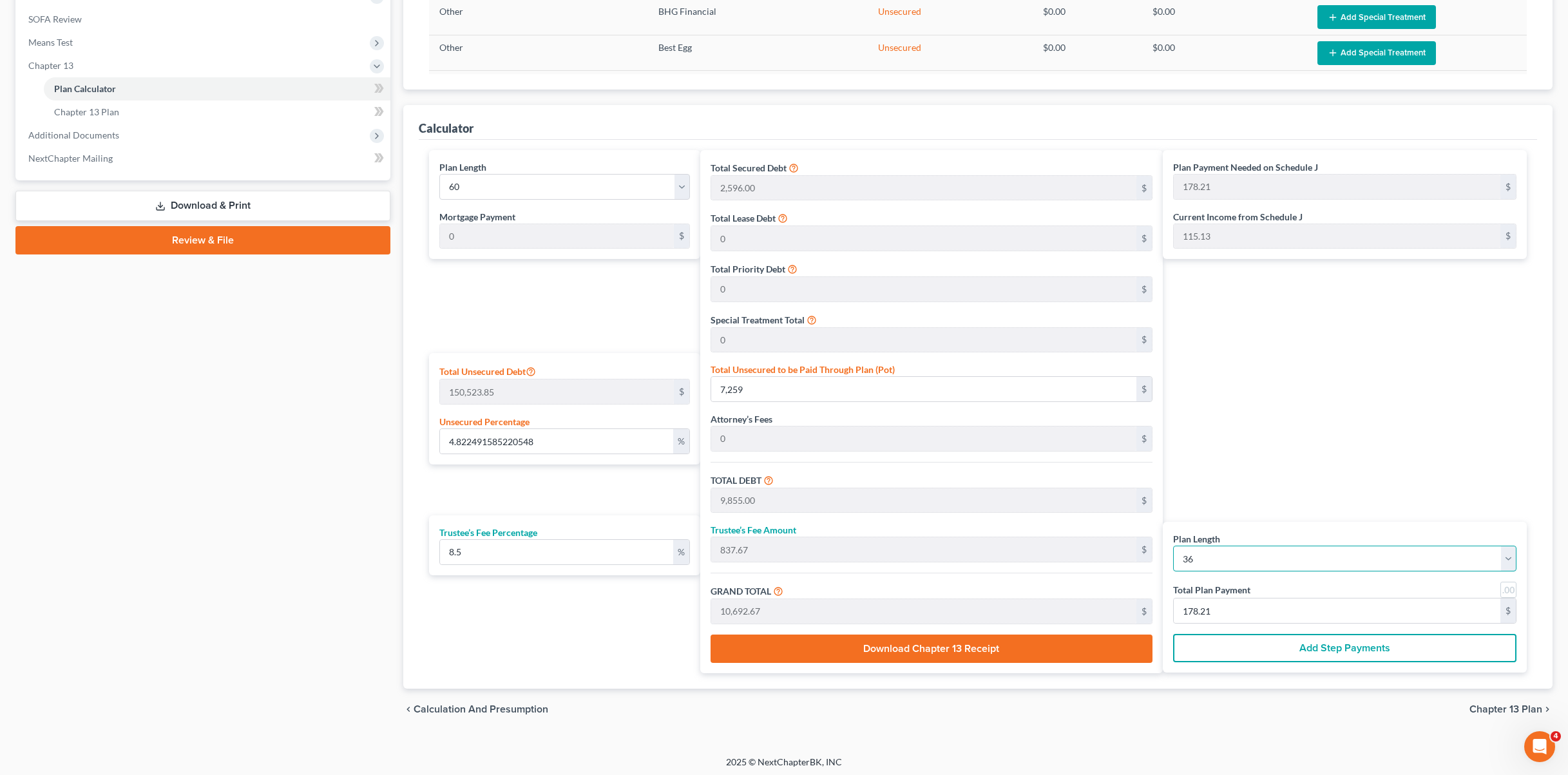
click at [1173, 546] on select "1 2 3 4 5 6 7 8 9 10 11 12 13 14 15 16 17 18 19 20 21 22 23 24 25 26 27 28 29 3…" at bounding box center [1344, 559] width 343 height 26
select select "35"
type input "297.01"
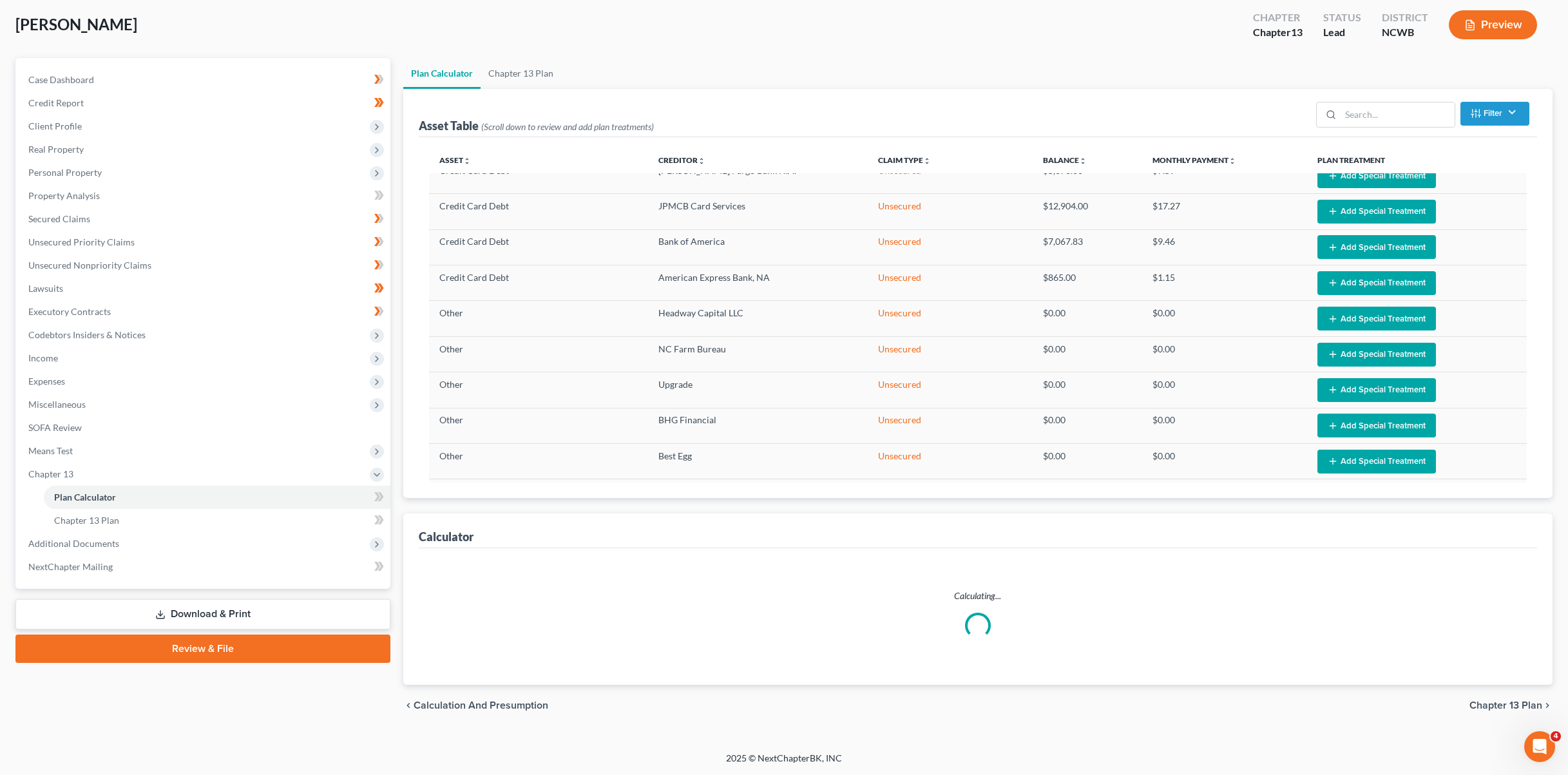
select select "35"
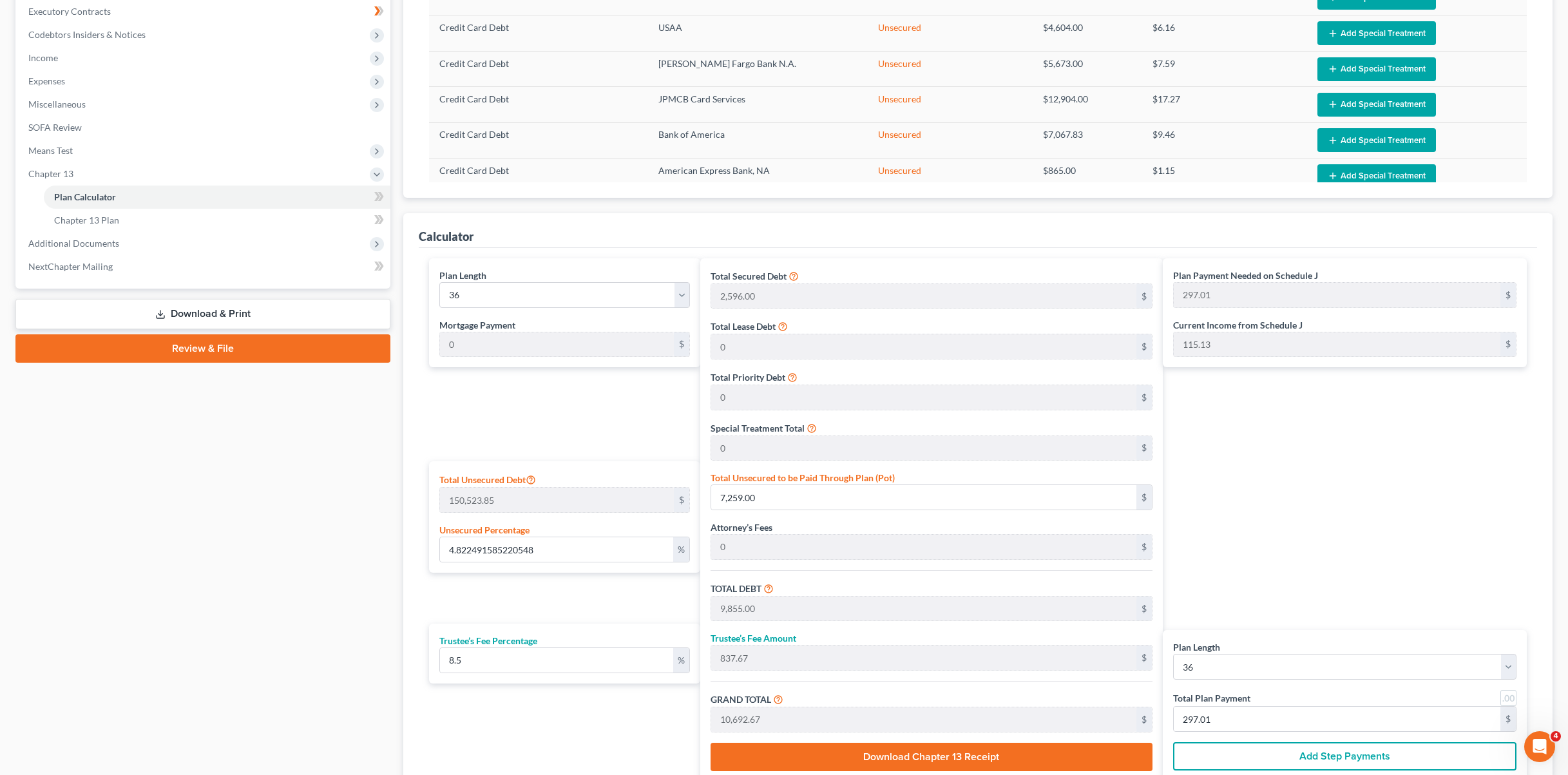
scroll to position [387, 0]
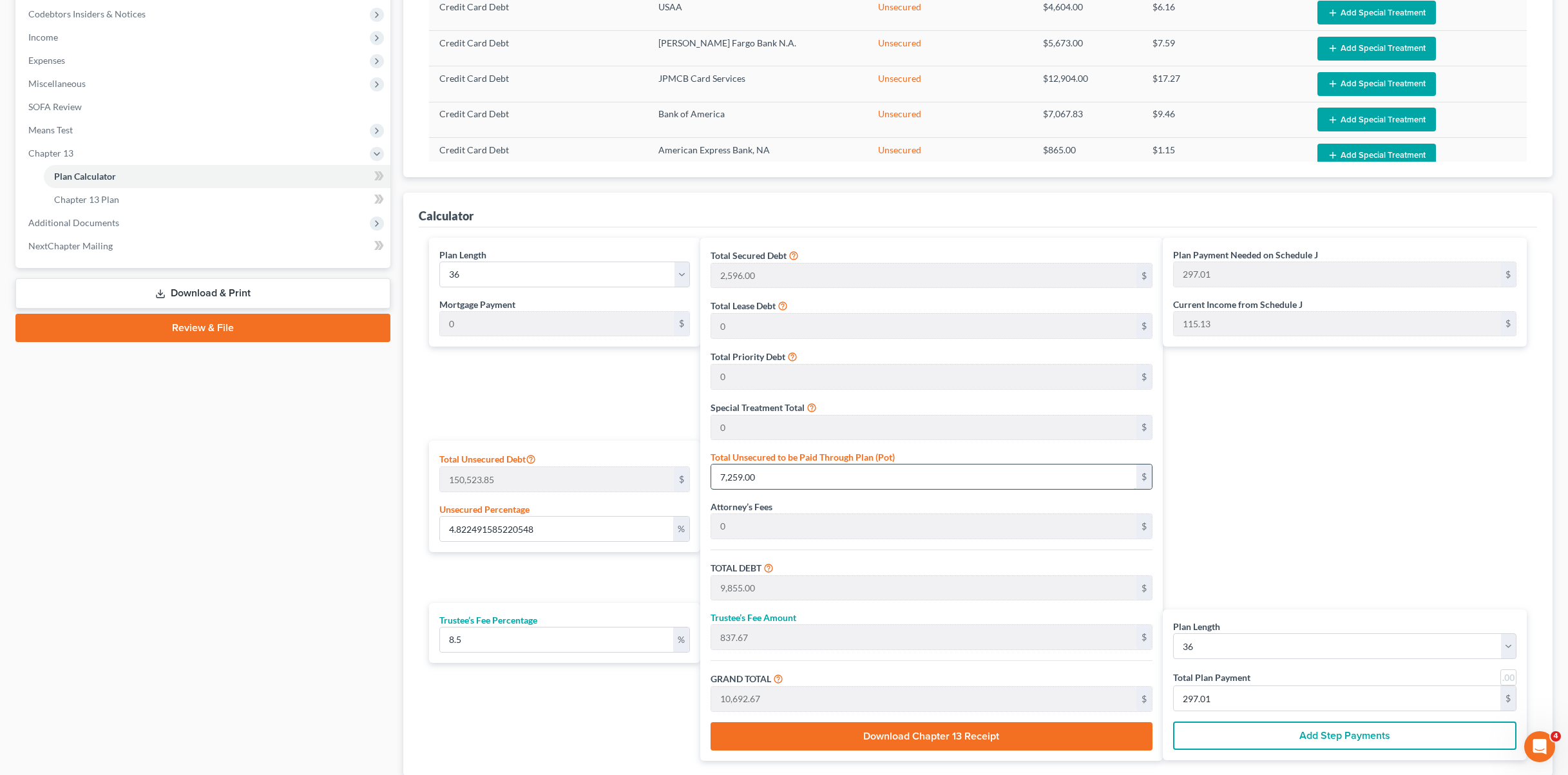
click at [758, 466] on input "7,259.00" at bounding box center [923, 476] width 426 height 24
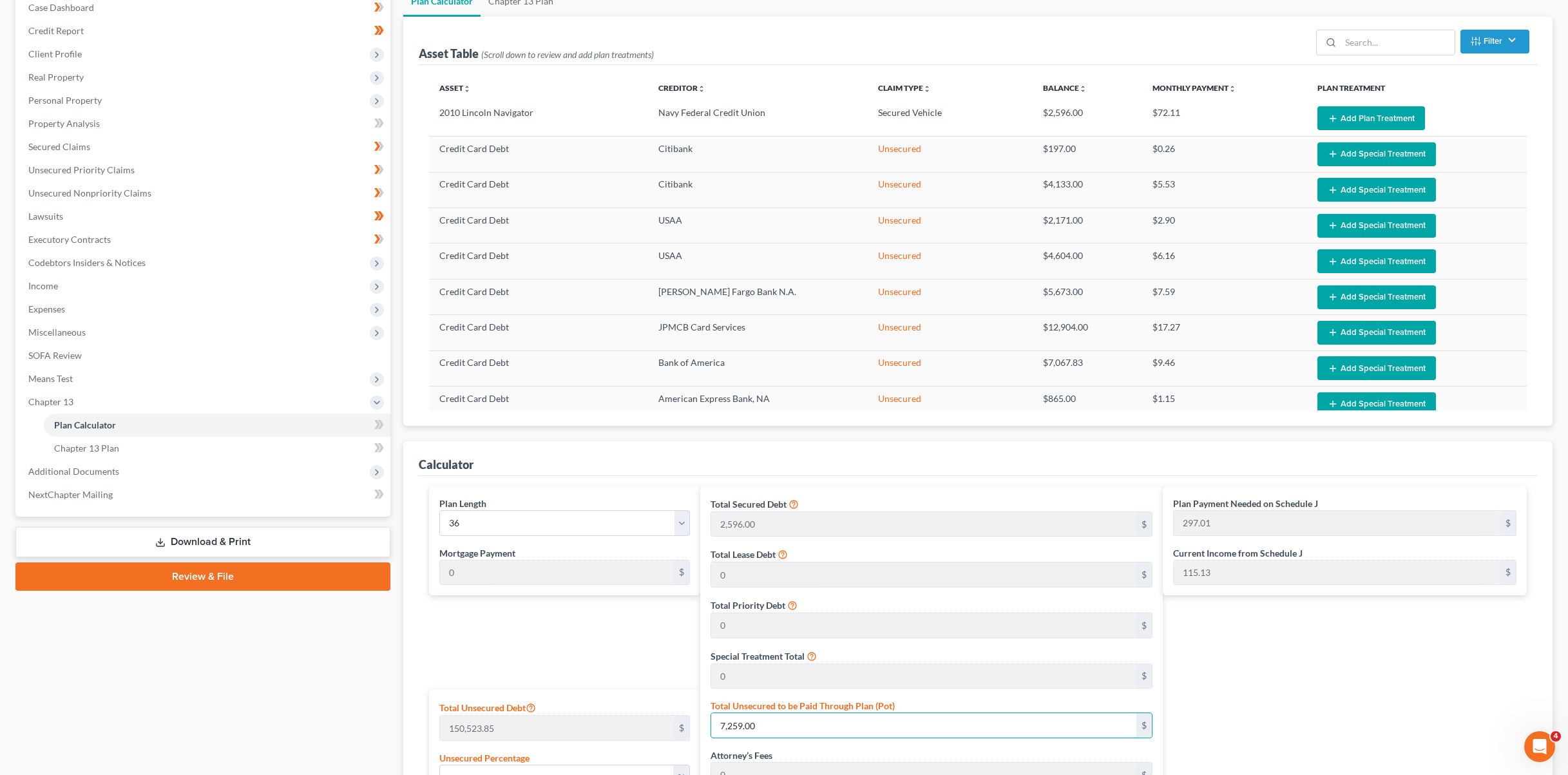
scroll to position [0, 0]
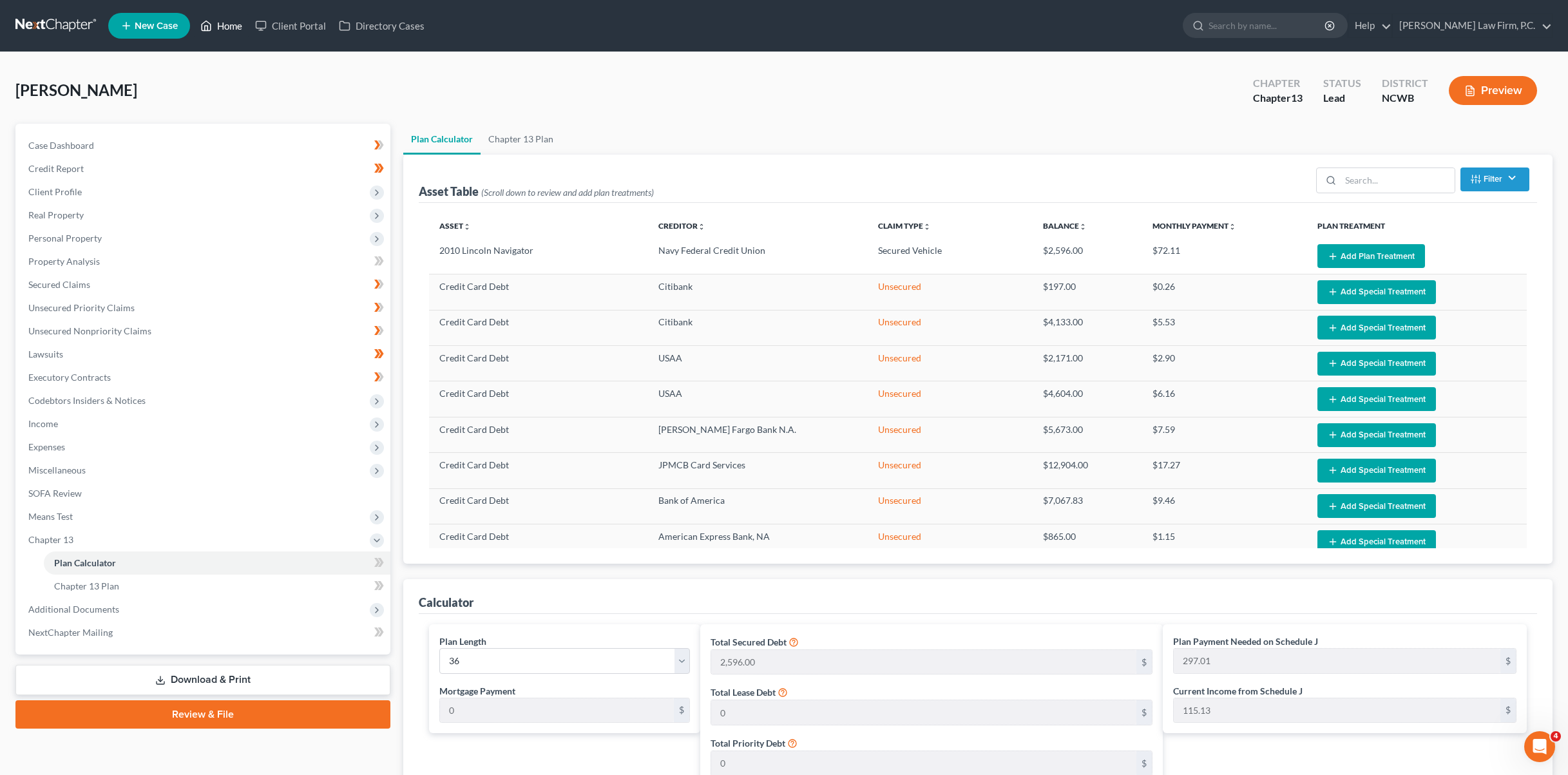
click at [223, 24] on link "Home" at bounding box center [221, 26] width 55 height 23
